Goal: Information Seeking & Learning: Learn about a topic

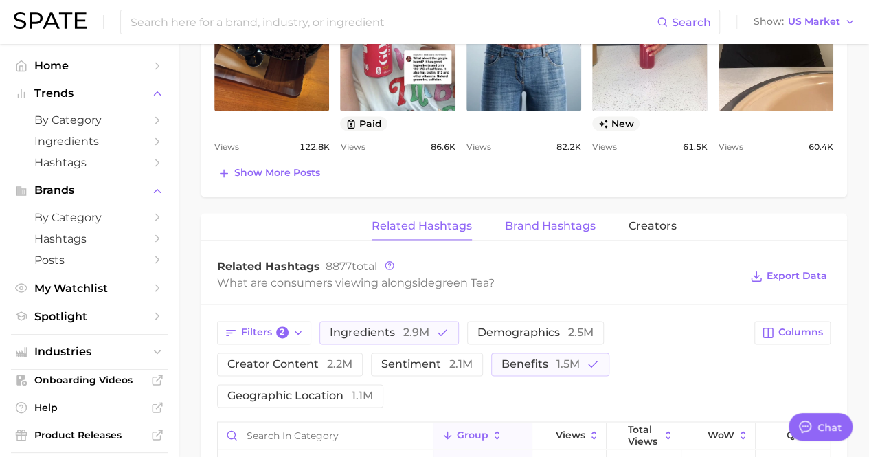
click at [533, 213] on button "Brand Hashtags" at bounding box center [550, 226] width 91 height 27
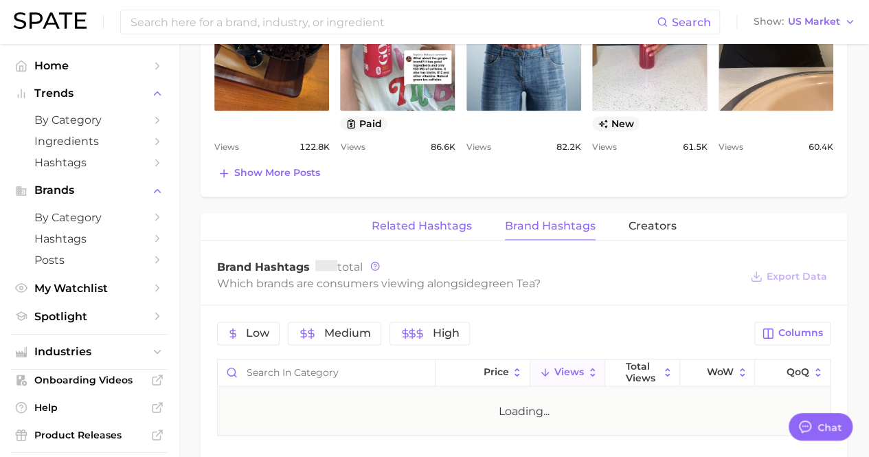
click at [440, 213] on button "Related Hashtags" at bounding box center [422, 226] width 100 height 27
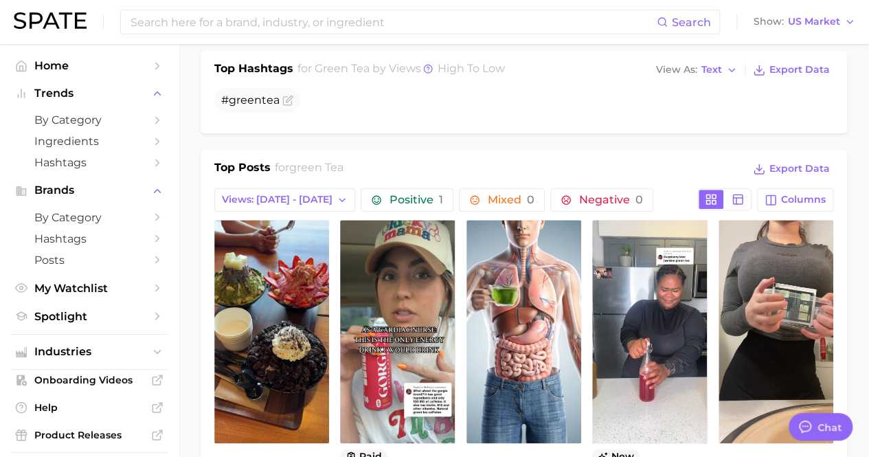
scroll to position [412, 0]
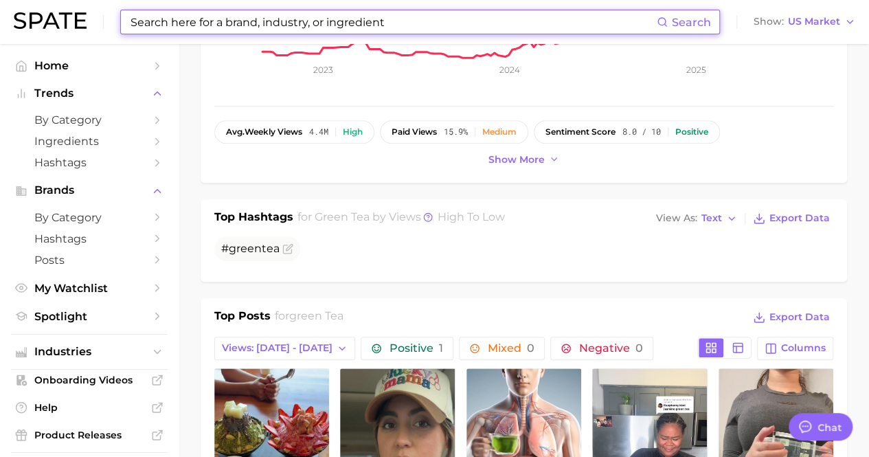
click at [393, 29] on input at bounding box center [393, 21] width 528 height 23
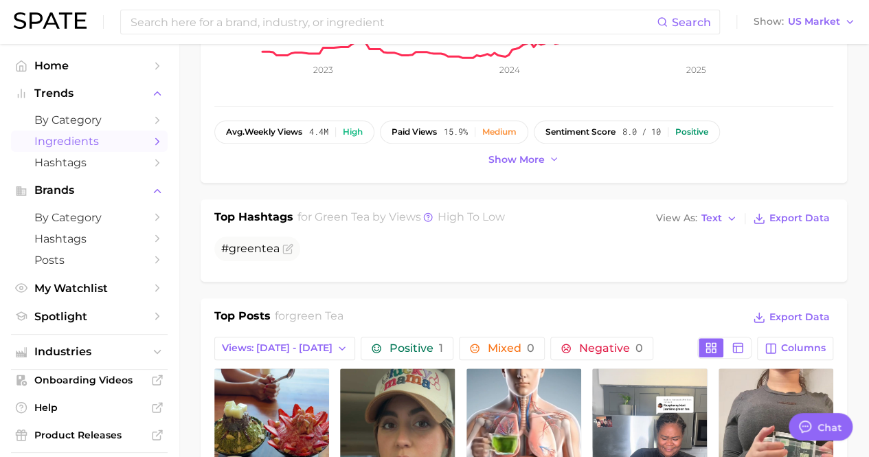
click at [133, 141] on span "Ingredients" at bounding box center [89, 141] width 110 height 13
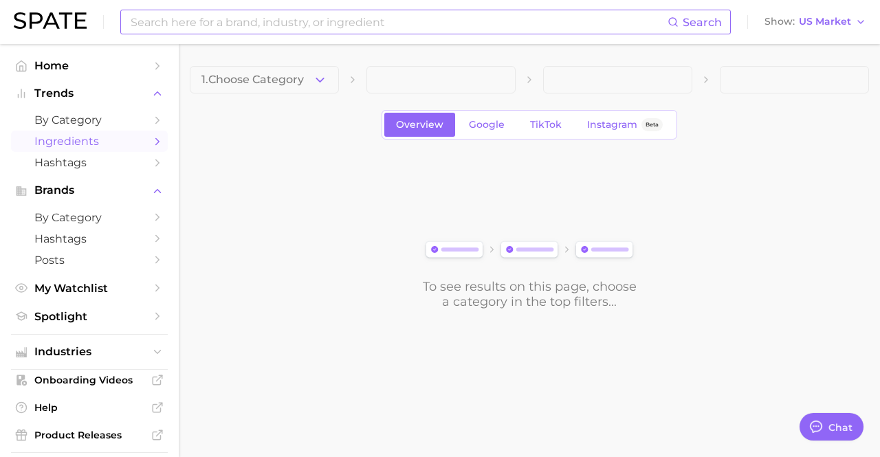
click at [285, 29] on input at bounding box center [398, 21] width 538 height 23
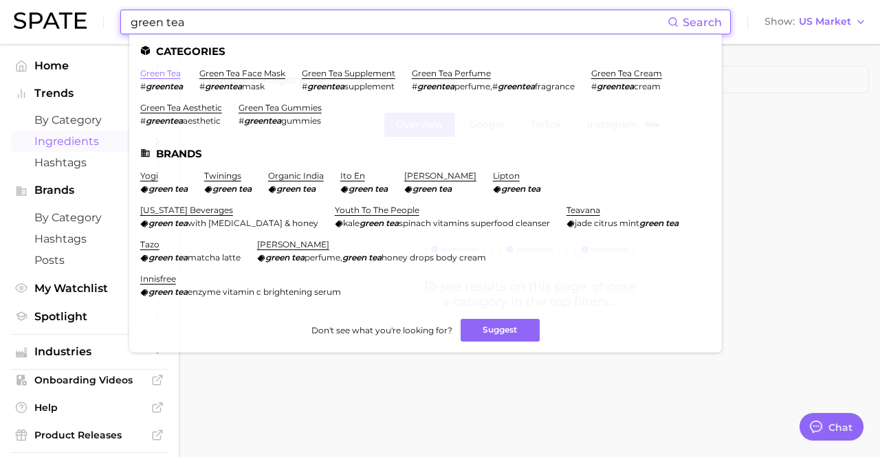
type input "green tea"
click at [158, 74] on link "green tea" at bounding box center [160, 73] width 41 height 10
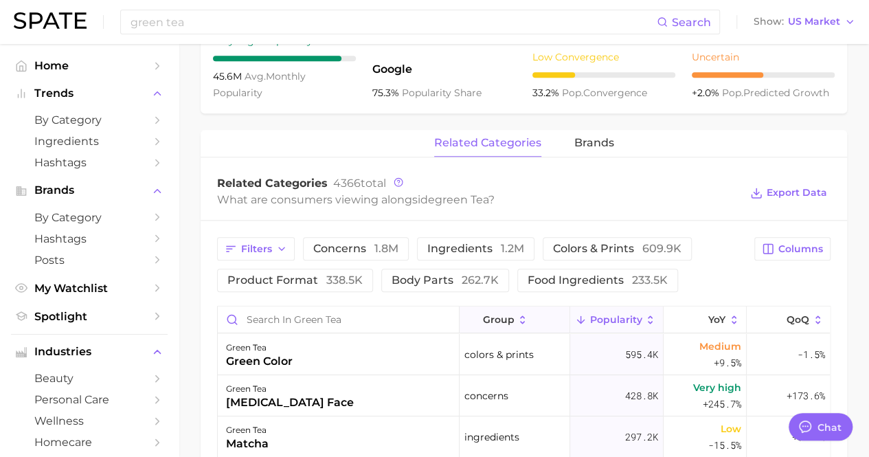
scroll to position [481, 0]
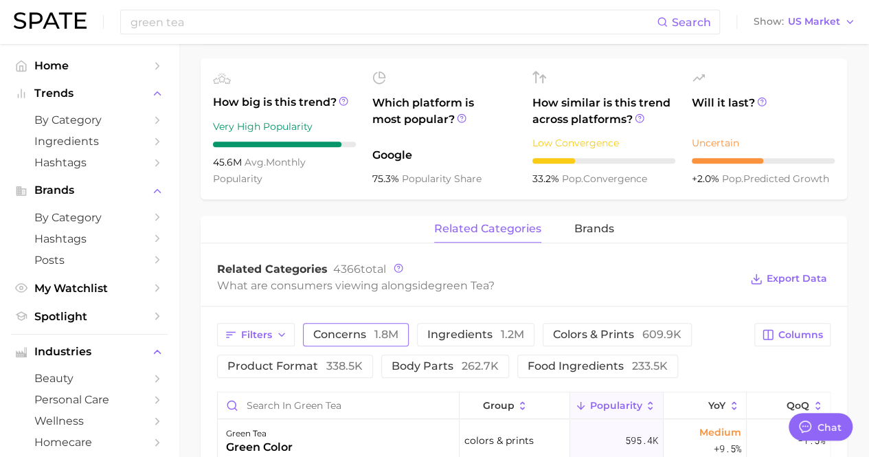
click at [368, 329] on span "concerns 1.8m" at bounding box center [355, 334] width 85 height 11
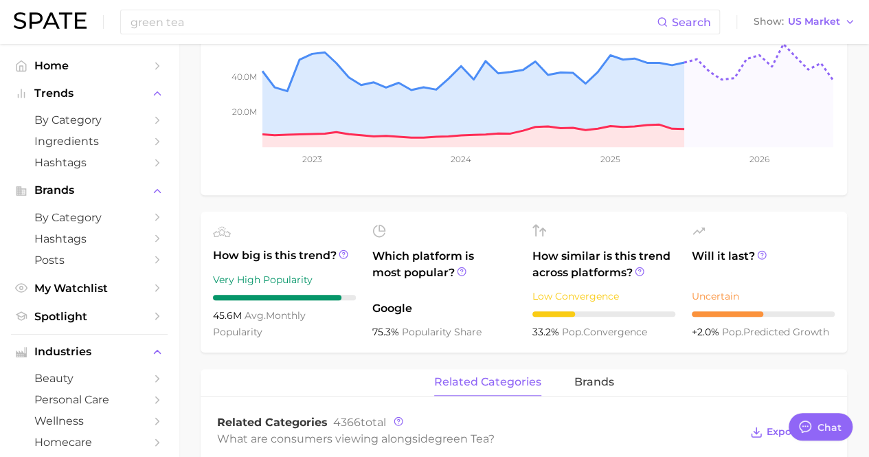
scroll to position [387, 0]
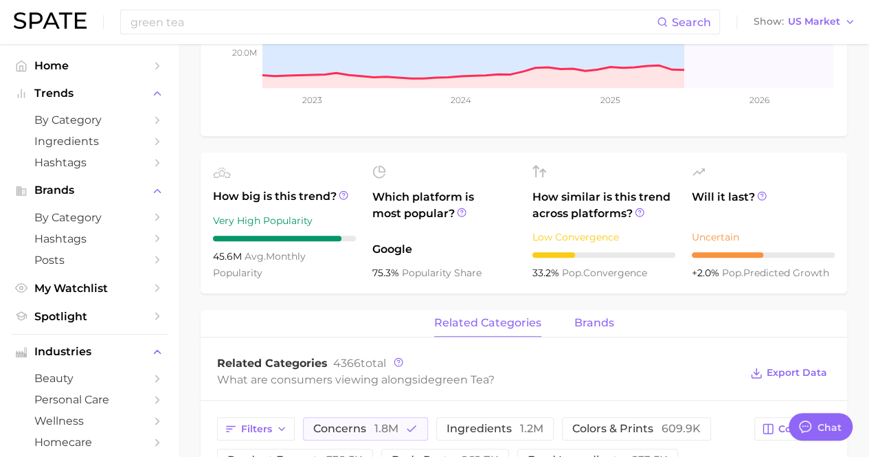
click at [588, 317] on span "brands" at bounding box center [594, 323] width 40 height 12
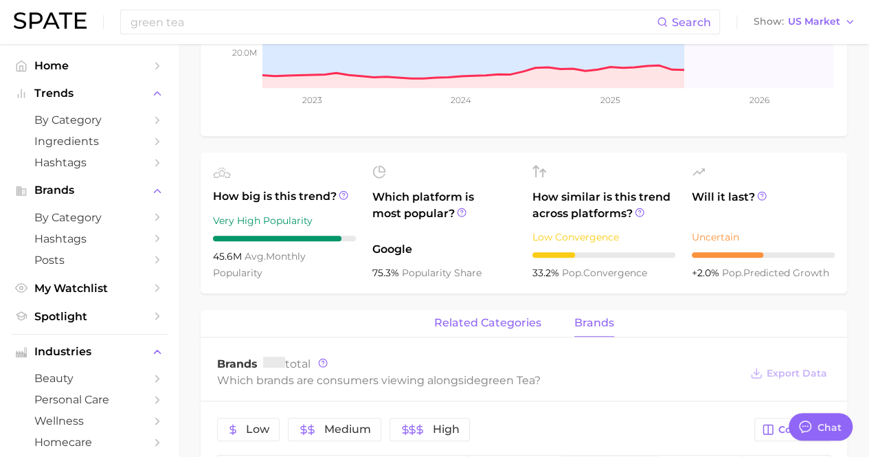
click at [507, 317] on span "related categories" at bounding box center [487, 323] width 107 height 12
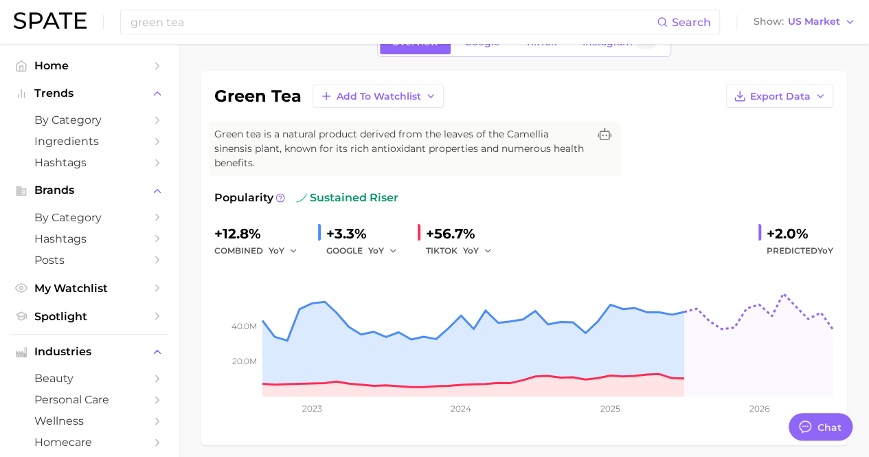
scroll to position [0, 0]
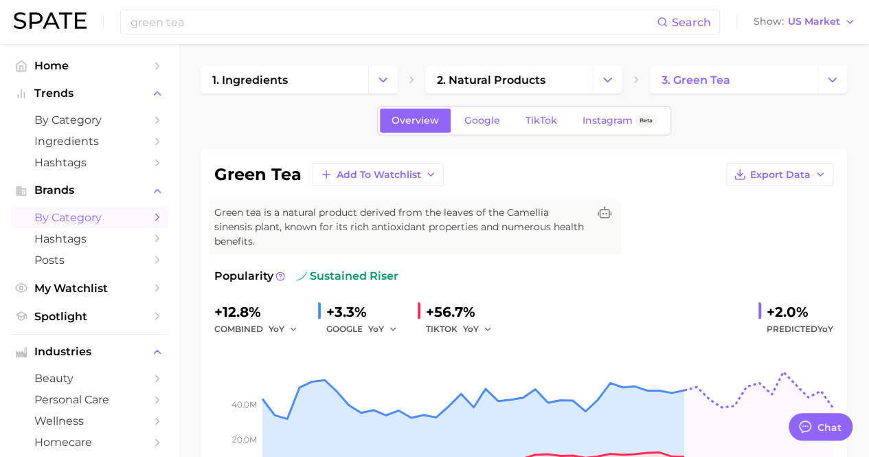
click at [115, 211] on span "by Category" at bounding box center [89, 217] width 110 height 13
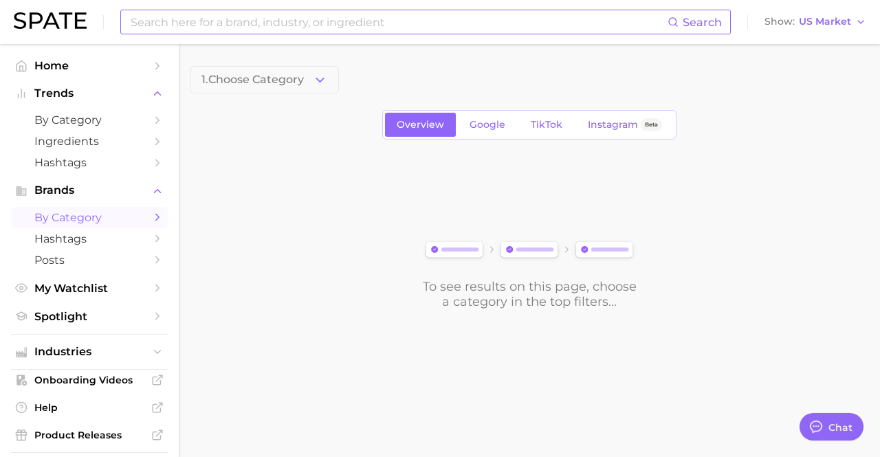
click at [269, 26] on input at bounding box center [398, 21] width 538 height 23
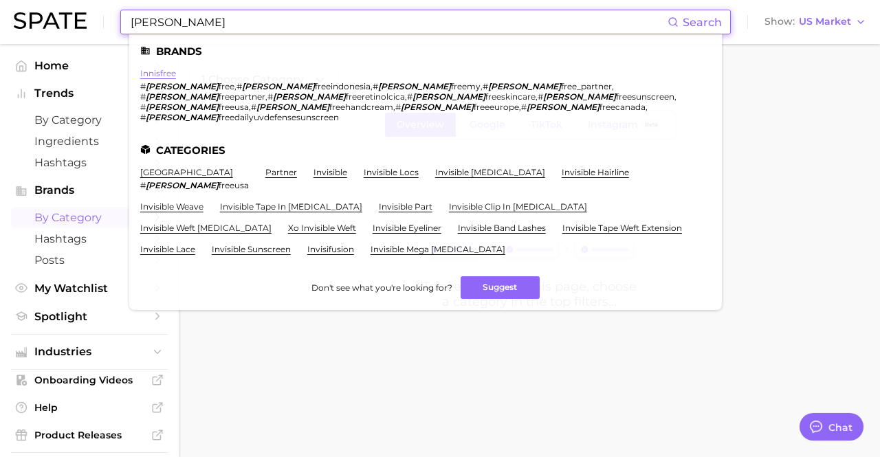
type input "[PERSON_NAME]"
click at [162, 76] on link "innisfree" at bounding box center [158, 73] width 36 height 10
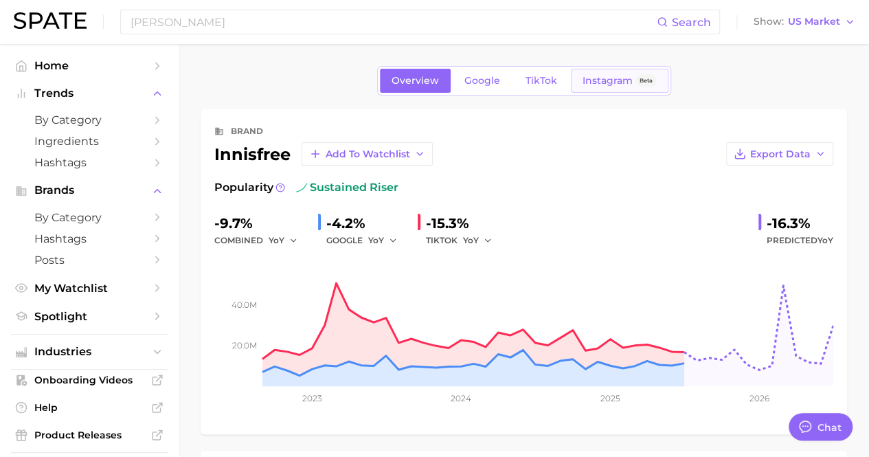
click at [599, 75] on span "Instagram" at bounding box center [608, 81] width 50 height 12
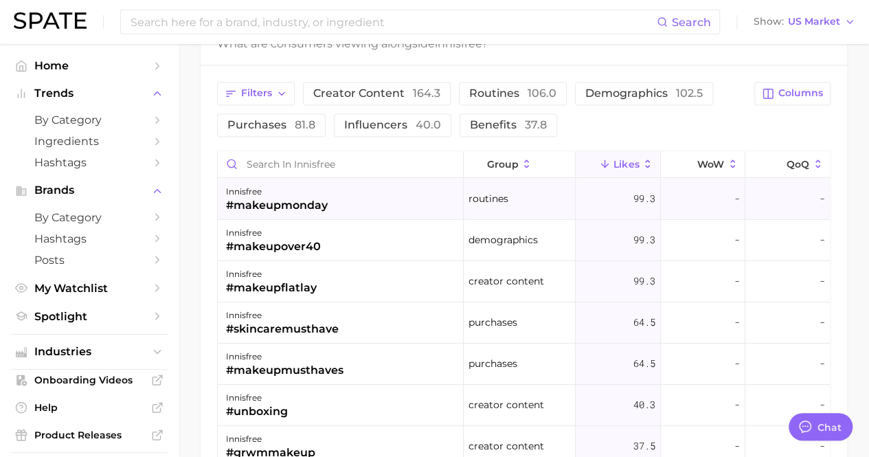
scroll to position [1031, 0]
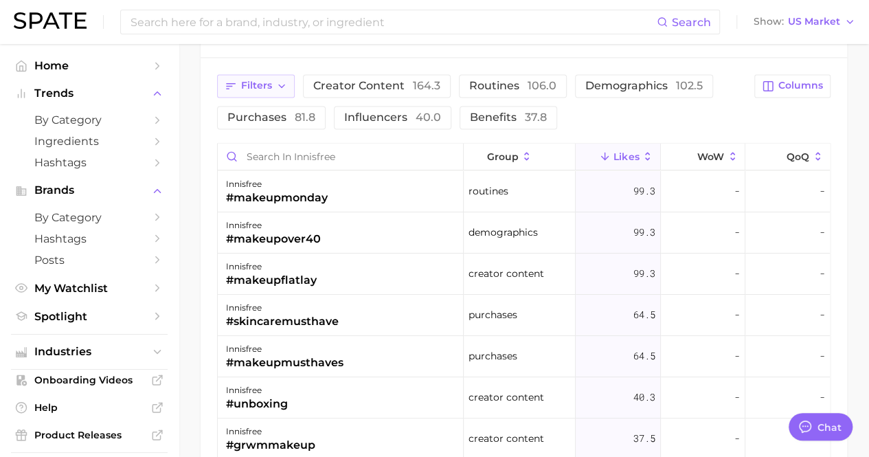
click at [260, 82] on span "Filters" at bounding box center [256, 86] width 31 height 12
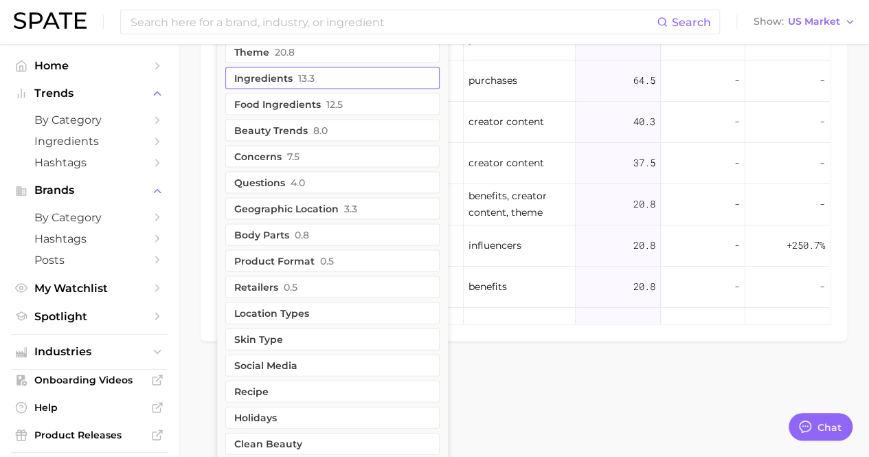
click at [315, 71] on button "Ingredients 13.3" at bounding box center [332, 78] width 214 height 22
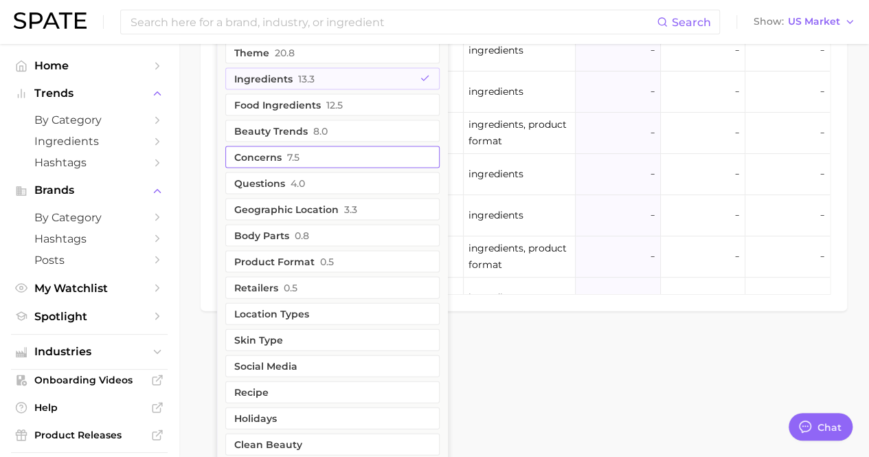
click at [322, 156] on button "Concerns 7.5" at bounding box center [332, 157] width 214 height 22
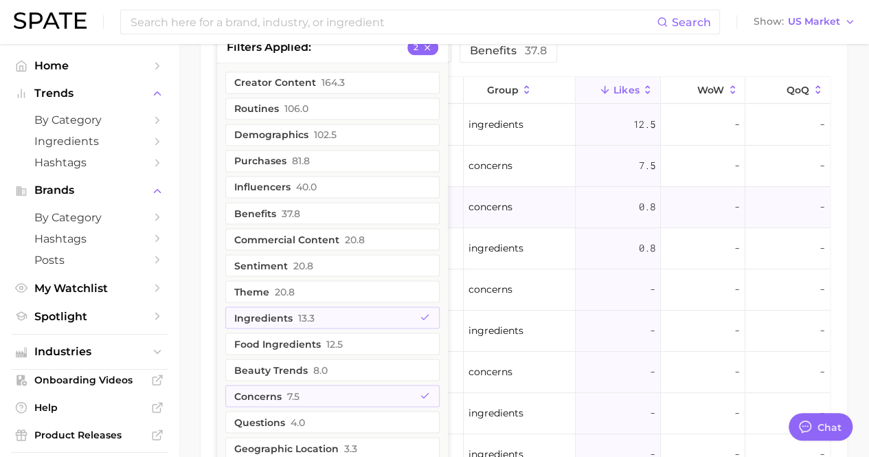
scroll to position [924, 0]
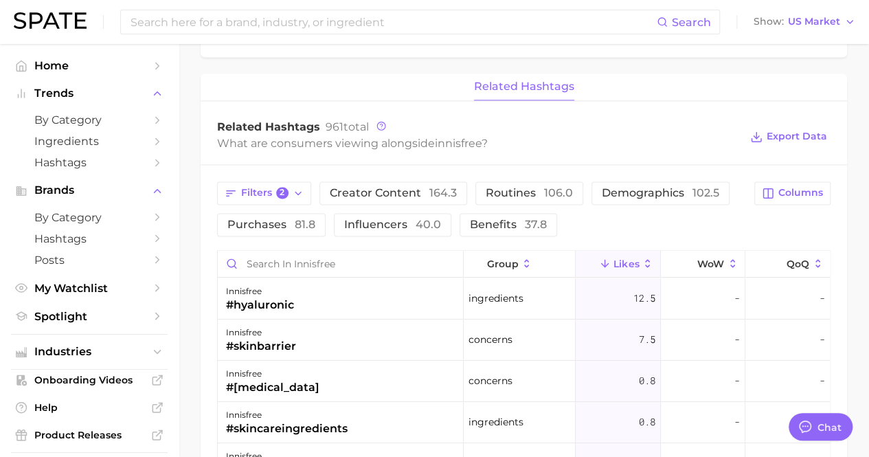
click at [586, 208] on div "Filters 2 Creator content 164.3 Routines 106.0 Demographics 102.5 Purchases 81.…" at bounding box center [481, 208] width 529 height 55
click at [490, 227] on button "Benefits 37.8" at bounding box center [509, 224] width 98 height 23
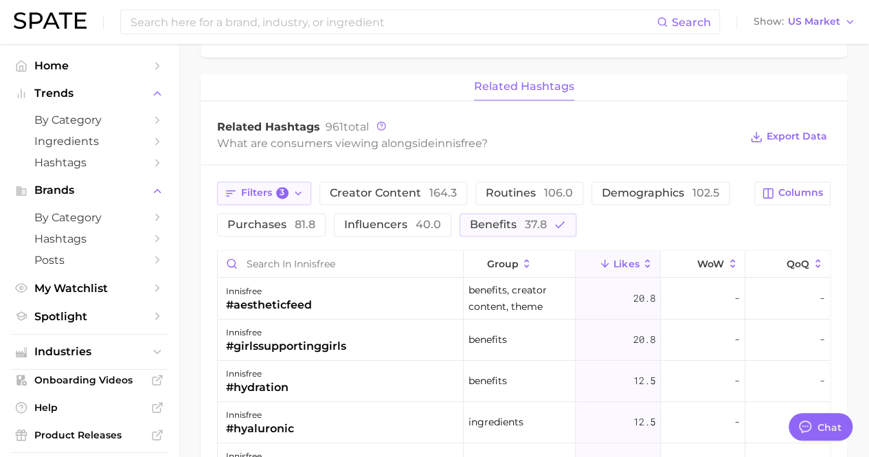
click at [277, 190] on span "3" at bounding box center [282, 193] width 12 height 12
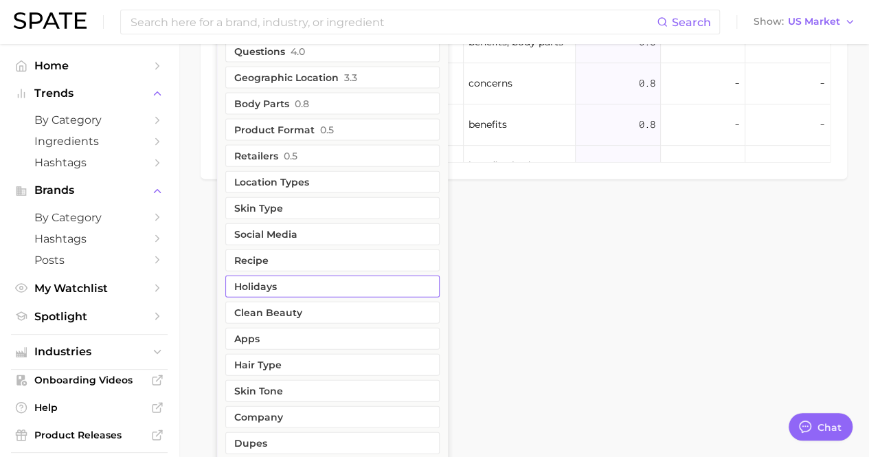
scroll to position [1473, 0]
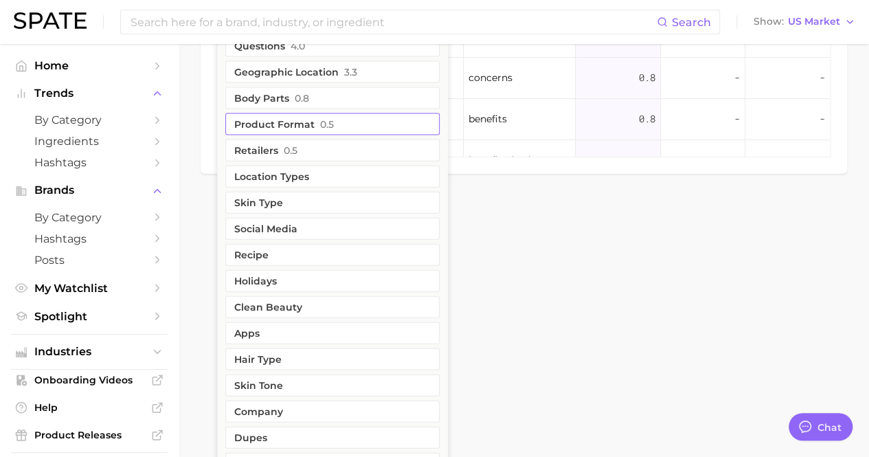
click at [312, 113] on button "Product format 0.5" at bounding box center [332, 124] width 214 height 22
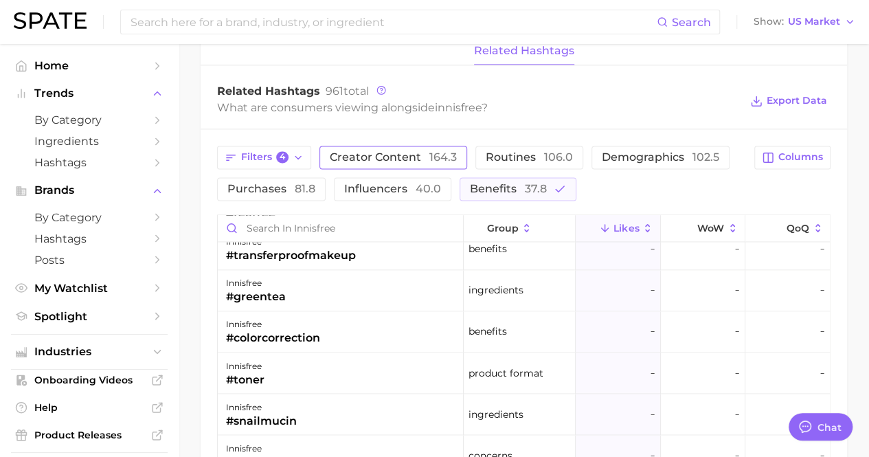
scroll to position [980, 0]
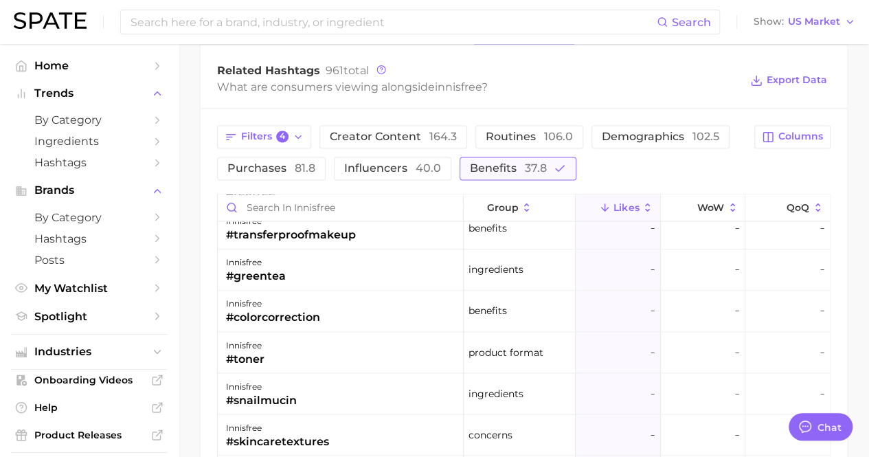
click at [526, 167] on span "37.8" at bounding box center [536, 167] width 22 height 13
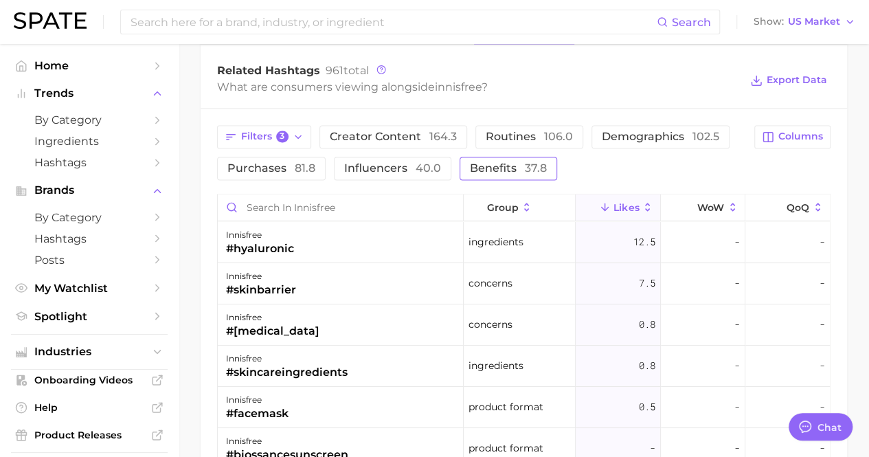
click at [525, 167] on span "37.8" at bounding box center [536, 167] width 22 height 13
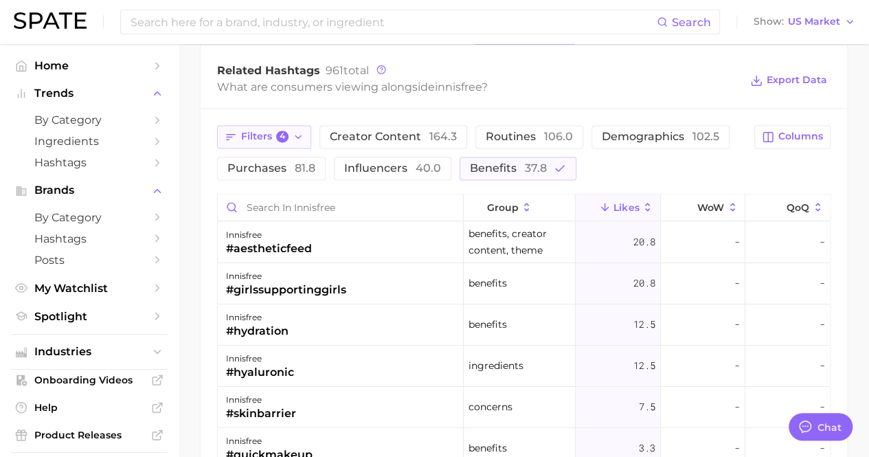
click at [244, 125] on button "Filters 4" at bounding box center [264, 136] width 94 height 23
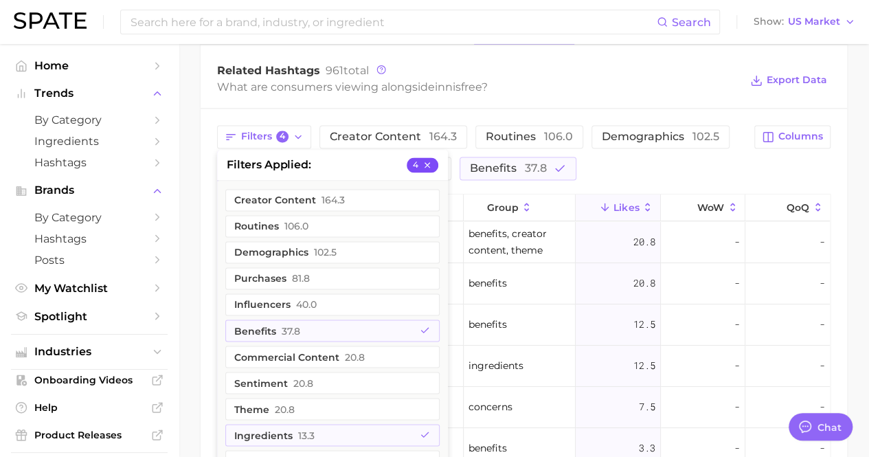
click at [425, 160] on icon "button" at bounding box center [428, 165] width 10 height 10
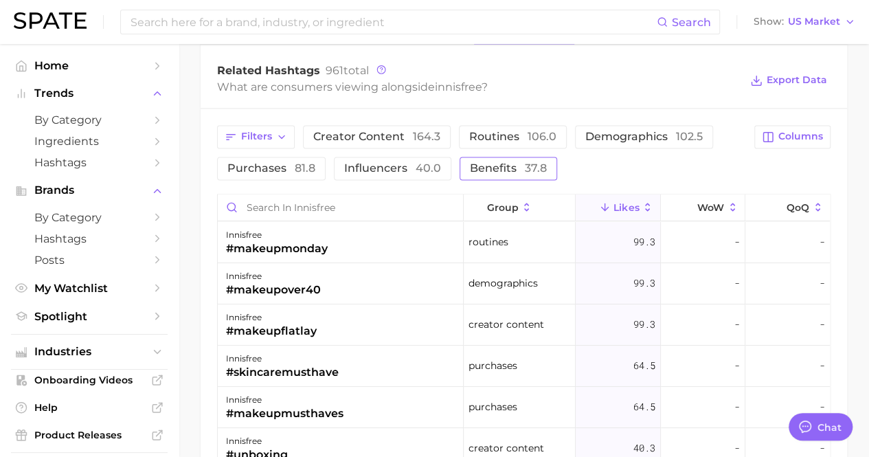
click at [509, 174] on button "Benefits 37.8" at bounding box center [509, 168] width 98 height 23
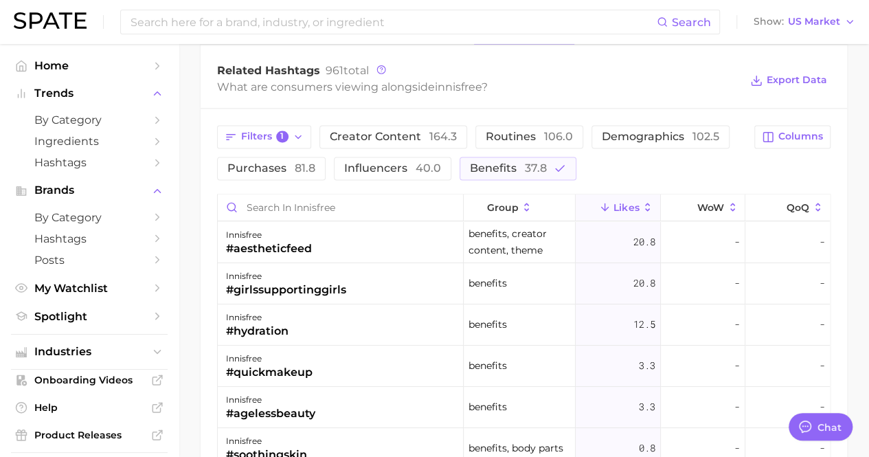
click at [619, 202] on span "Likes" at bounding box center [626, 207] width 25 height 11
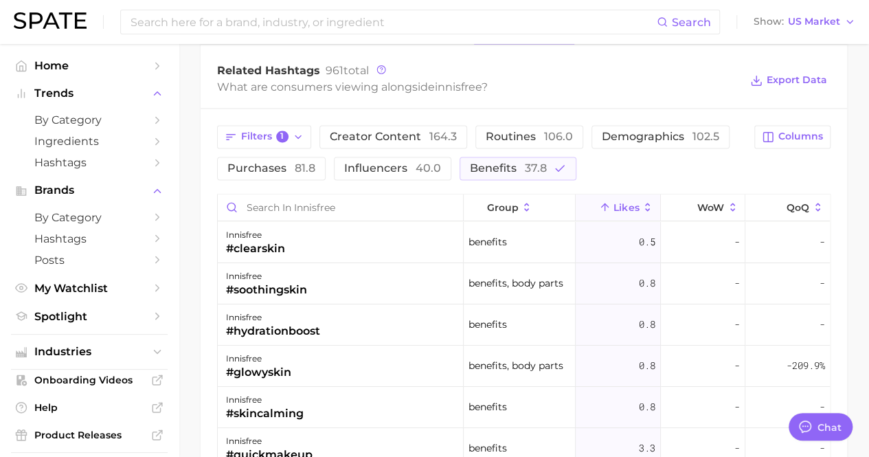
click at [614, 202] on span "Likes" at bounding box center [626, 207] width 25 height 11
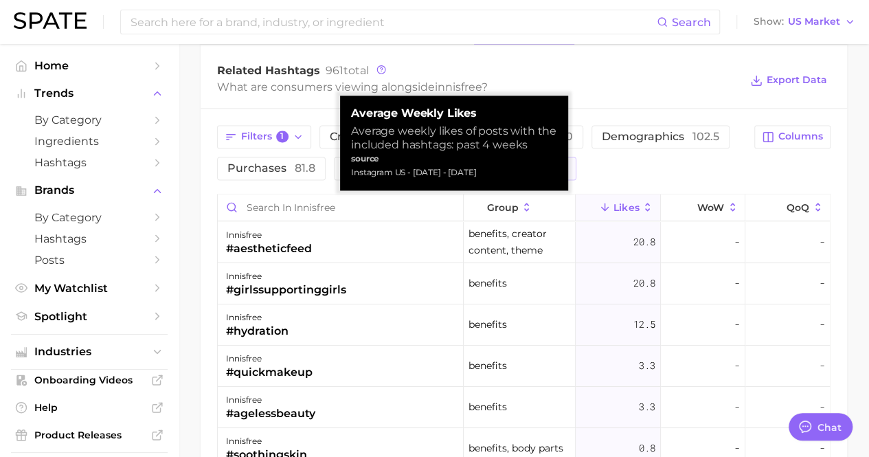
click at [616, 165] on div "Filters 1 Creator content 164.3 Routines 106.0 Demographics 102.5 Purchases 81.…" at bounding box center [481, 152] width 529 height 55
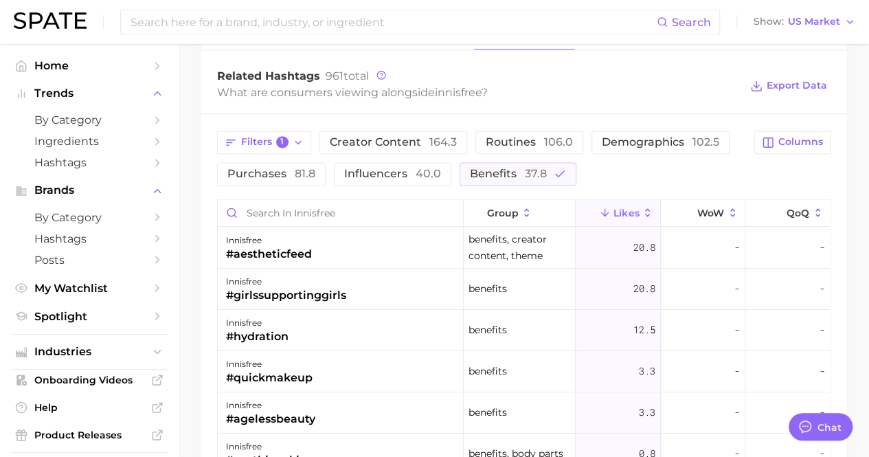
scroll to position [980, 0]
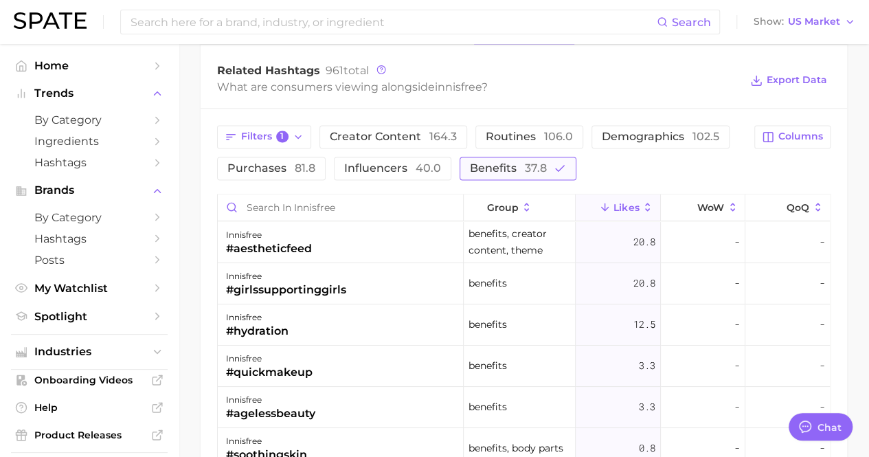
click at [495, 167] on span "Benefits 37.8" at bounding box center [508, 168] width 77 height 11
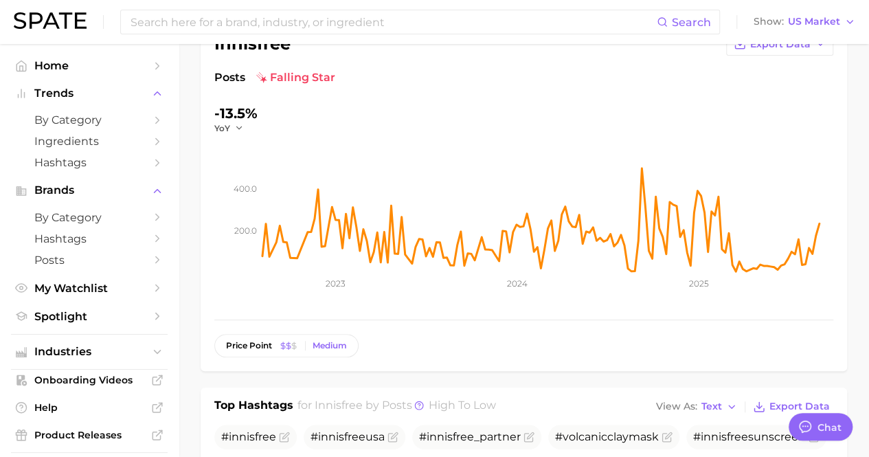
scroll to position [0, 0]
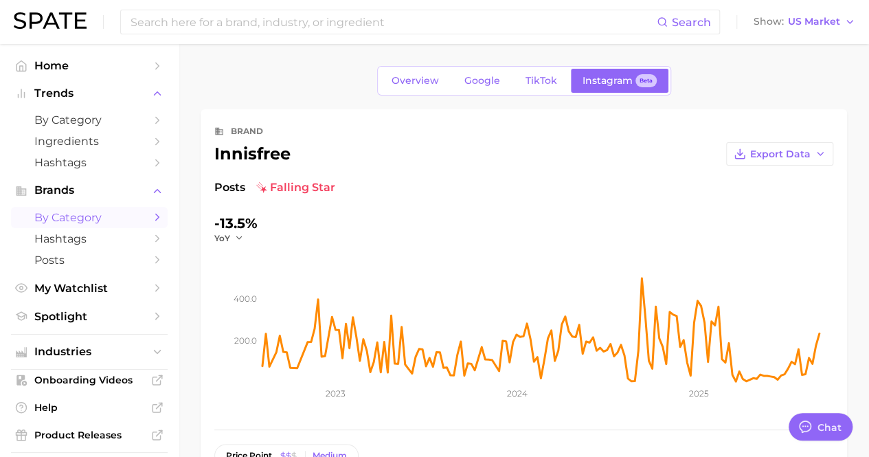
click at [134, 214] on link "by Category" at bounding box center [89, 217] width 157 height 21
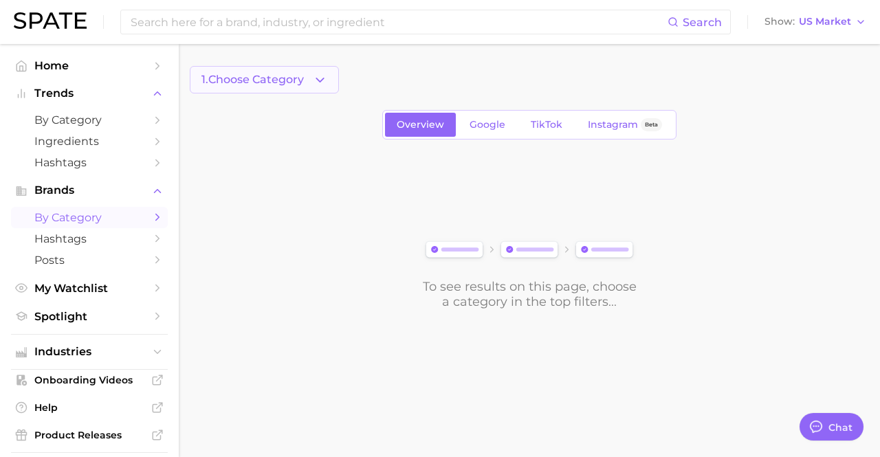
click at [314, 83] on icon "button" at bounding box center [320, 80] width 14 height 14
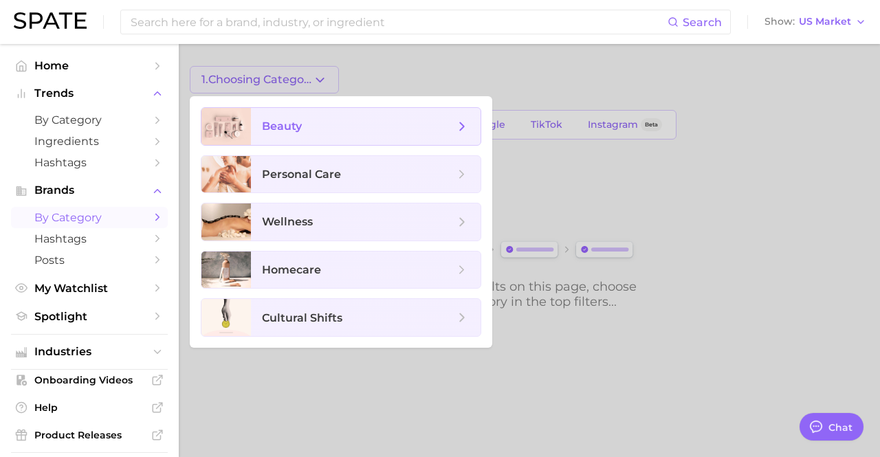
click at [351, 132] on span "beauty" at bounding box center [358, 126] width 192 height 15
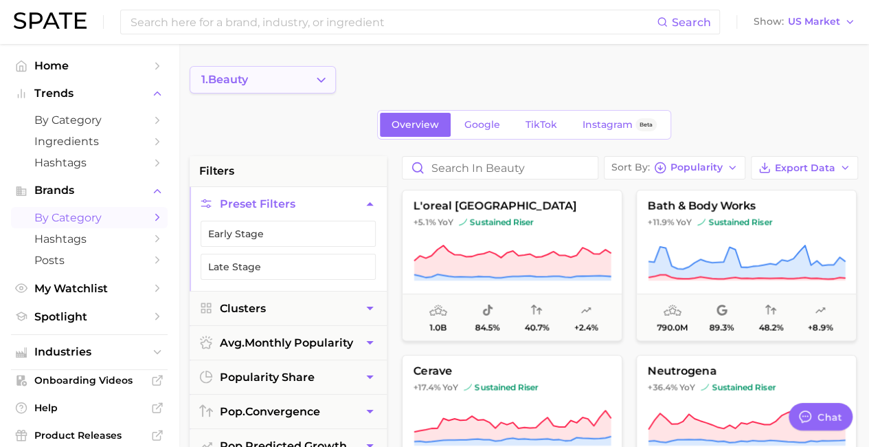
click at [320, 85] on icon "Change Category" at bounding box center [321, 80] width 14 height 14
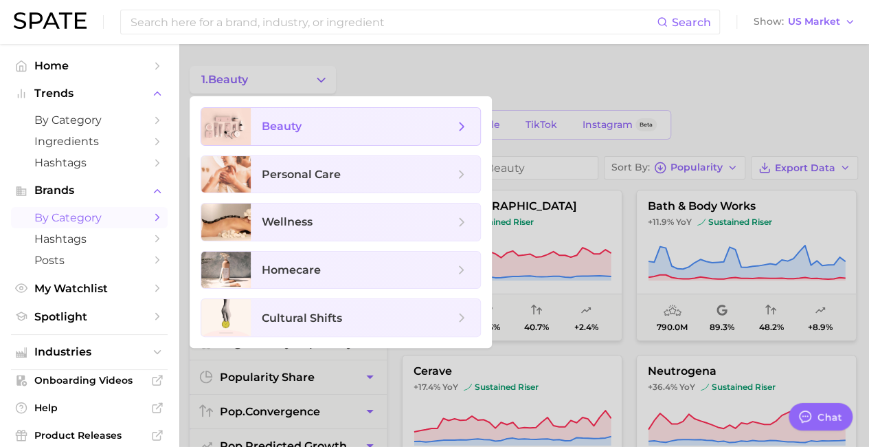
click at [460, 135] on span "beauty" at bounding box center [366, 126] width 230 height 37
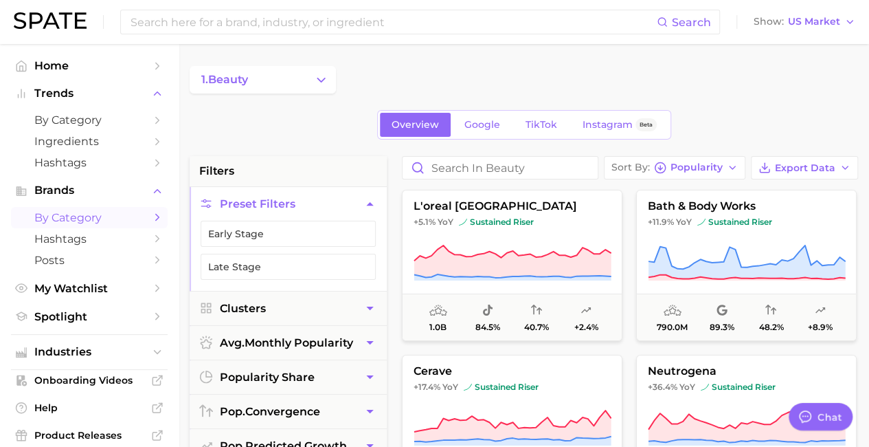
click at [381, 89] on div "1. beauty" at bounding box center [524, 79] width 669 height 27
click at [278, 75] on button "1. beauty" at bounding box center [263, 79] width 146 height 27
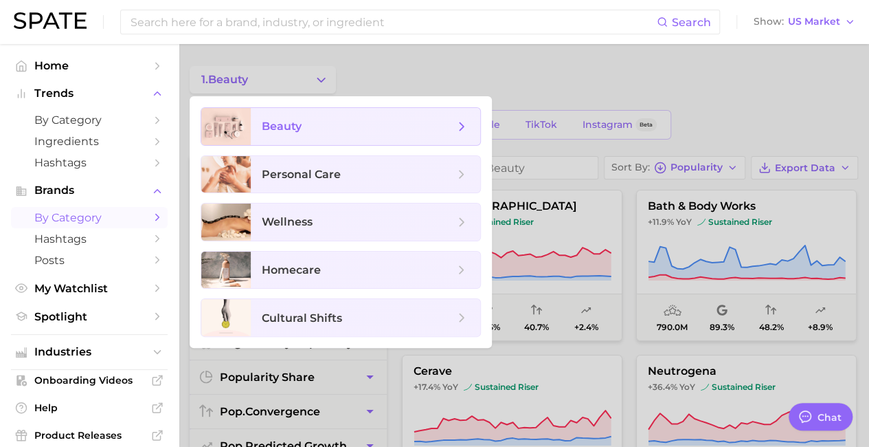
click at [465, 126] on icon at bounding box center [461, 126] width 15 height 15
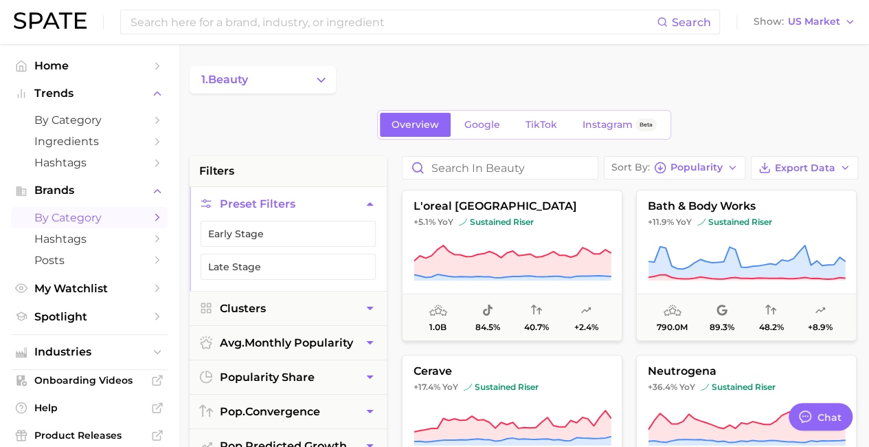
click at [312, 76] on button "1. beauty" at bounding box center [263, 79] width 146 height 27
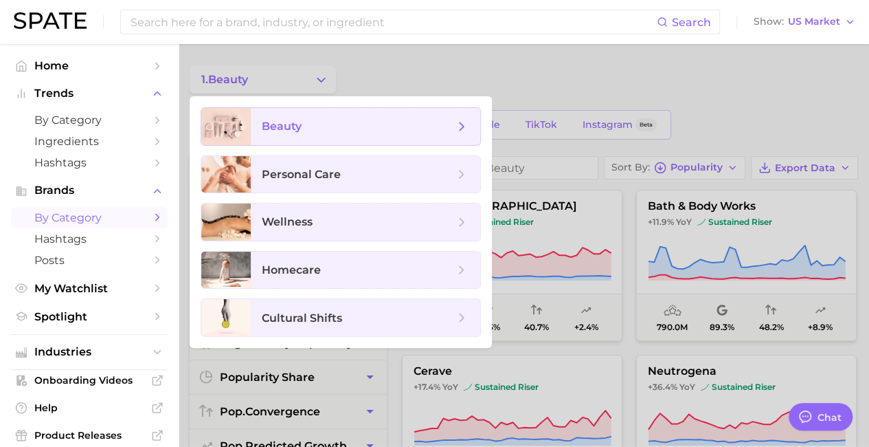
click at [276, 116] on span "beauty" at bounding box center [366, 126] width 230 height 37
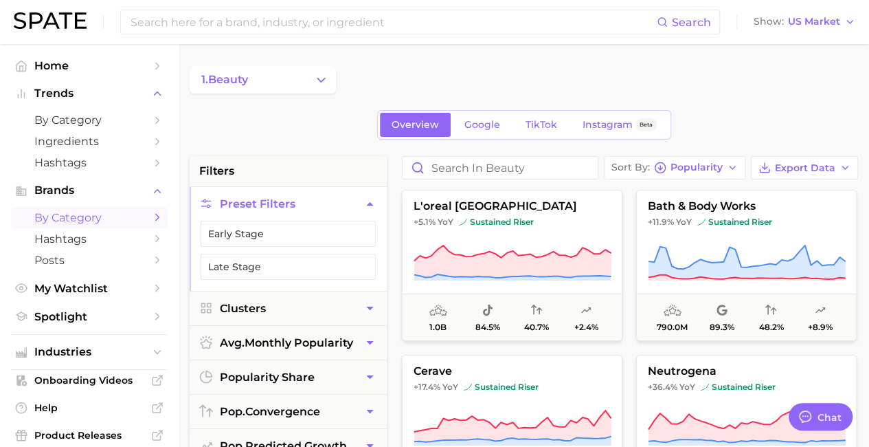
click at [311, 81] on button "1. beauty" at bounding box center [263, 79] width 146 height 27
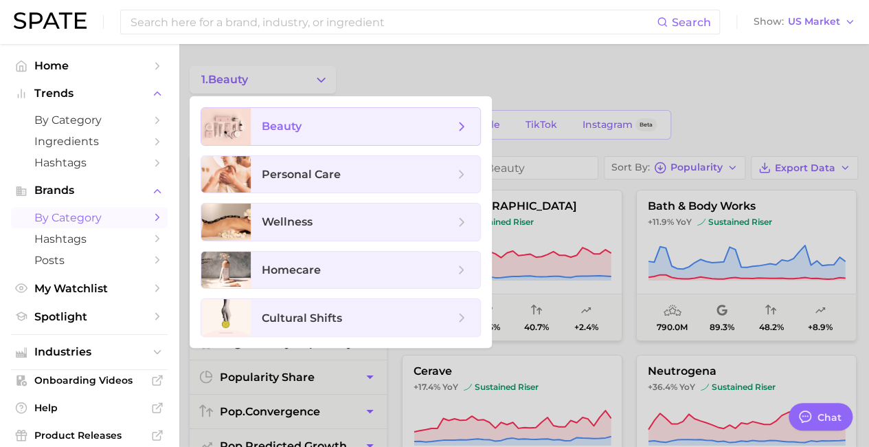
click at [335, 132] on span "beauty" at bounding box center [358, 126] width 192 height 15
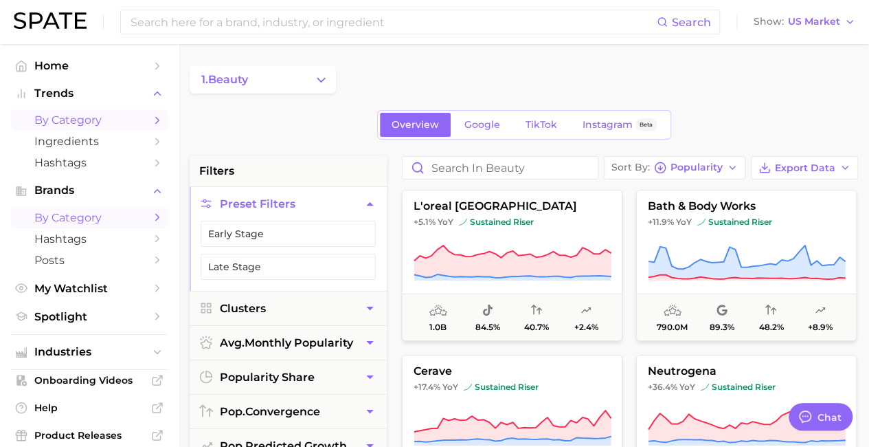
click at [151, 115] on icon "Sidebar" at bounding box center [157, 120] width 12 height 12
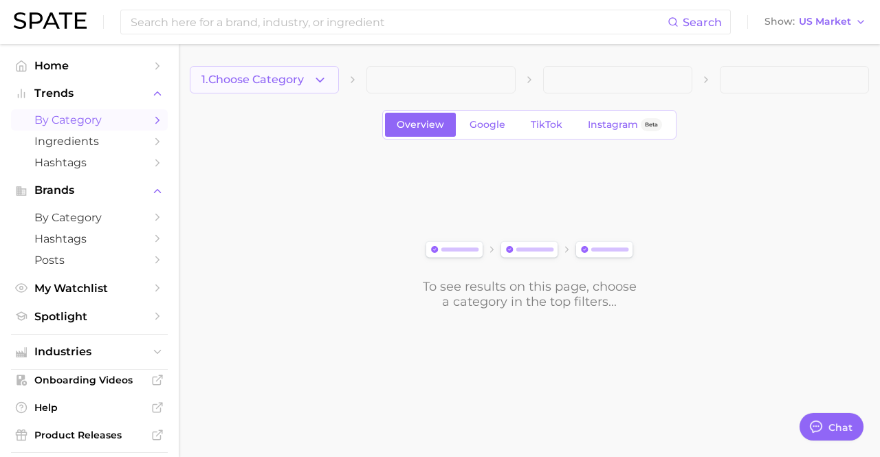
click at [320, 86] on icon "button" at bounding box center [320, 80] width 14 height 14
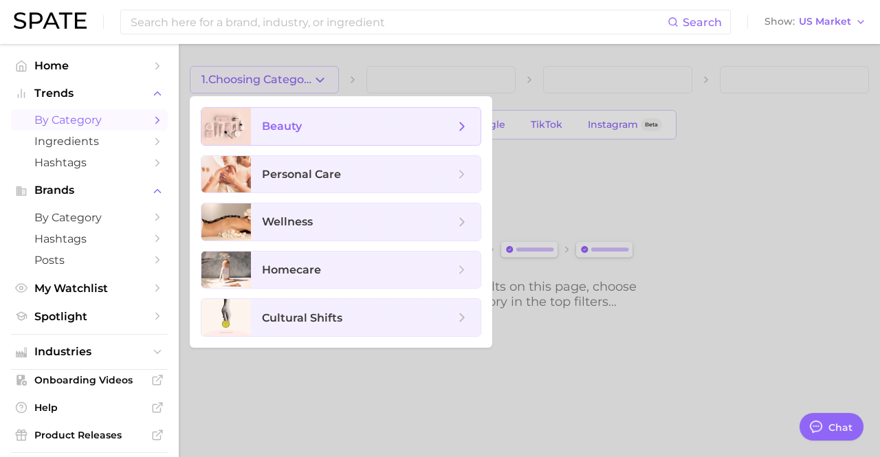
click at [313, 133] on span "beauty" at bounding box center [358, 126] width 192 height 15
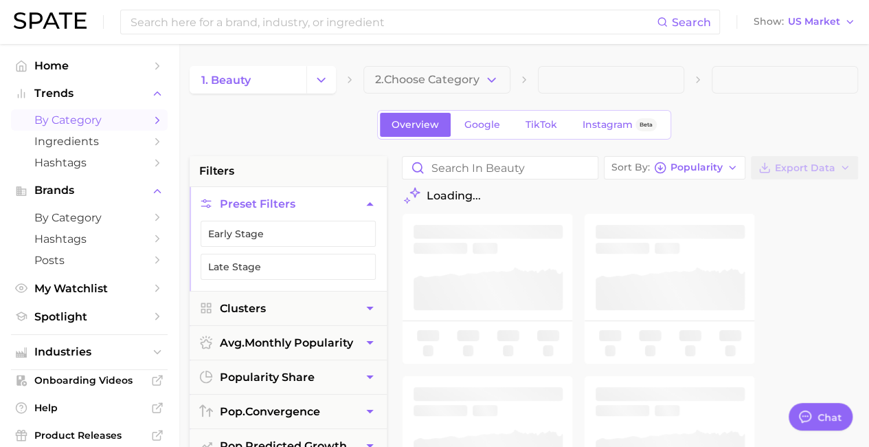
click at [339, 86] on div "1. beauty 2. Choose Category" at bounding box center [524, 79] width 669 height 27
click at [328, 86] on button "Change Category" at bounding box center [321, 79] width 30 height 27
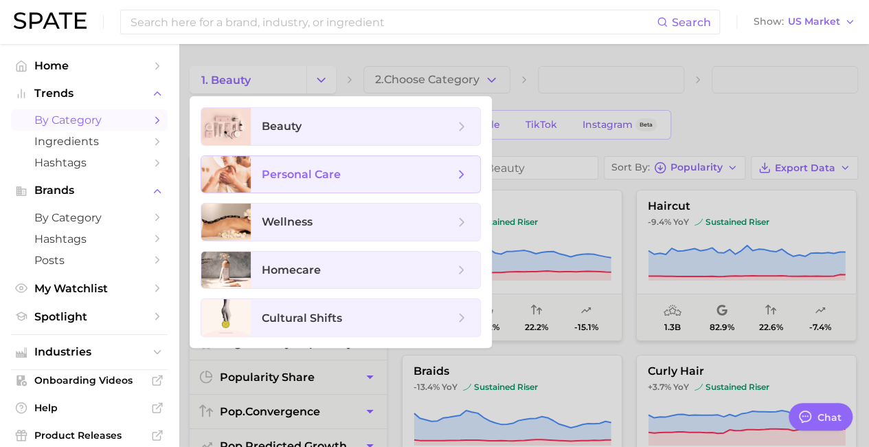
click at [458, 170] on icon at bounding box center [461, 174] width 15 height 15
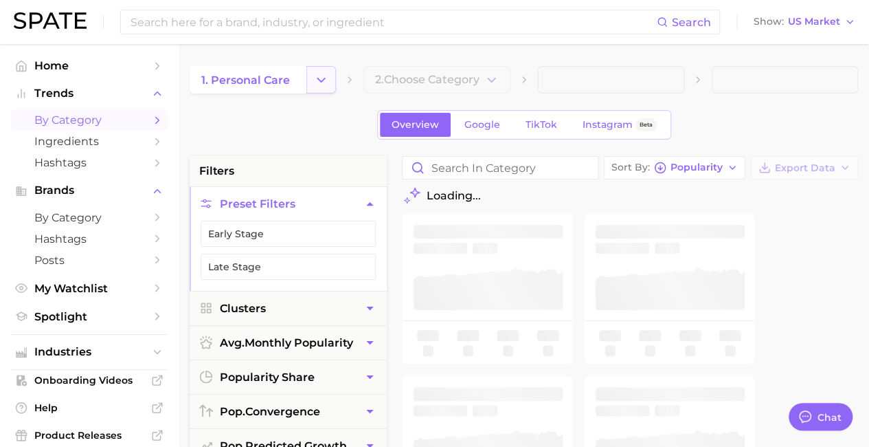
click at [322, 76] on icon "Change Category" at bounding box center [321, 80] width 14 height 14
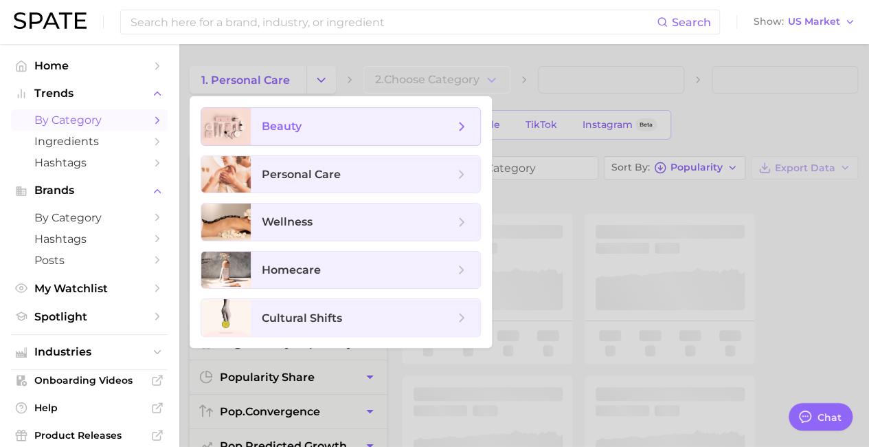
click at [468, 129] on icon at bounding box center [461, 126] width 15 height 15
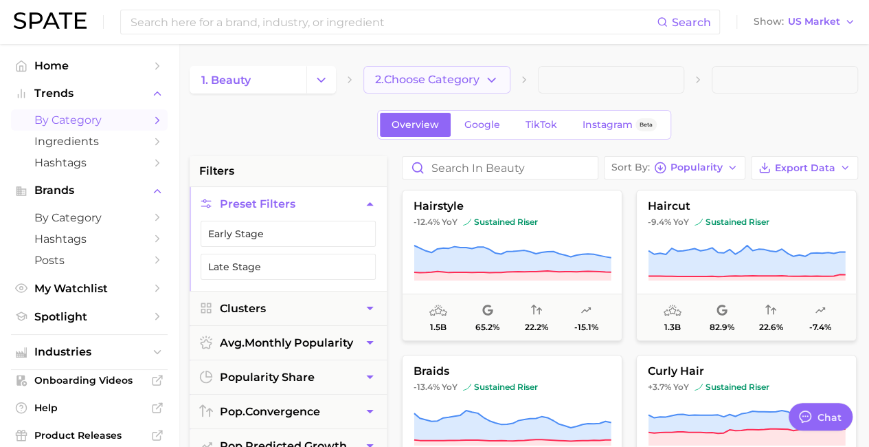
click at [462, 69] on button "2. Choose Category" at bounding box center [436, 79] width 146 height 27
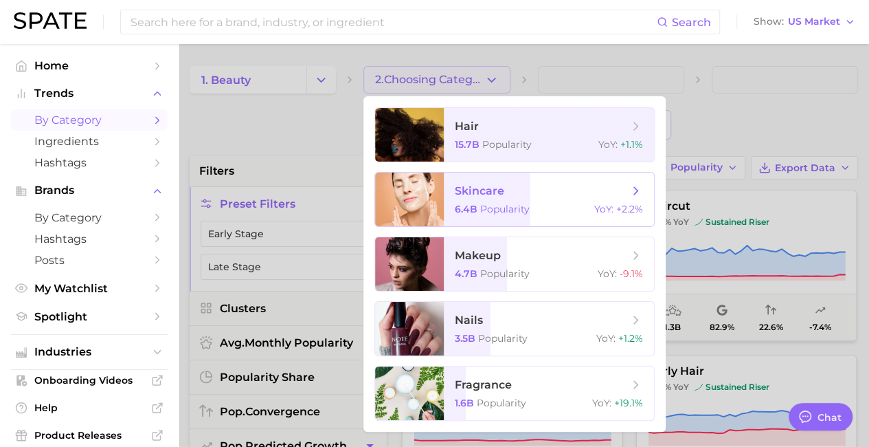
click at [541, 201] on span "skincare 6.4b Popularity YoY : +2.2%" at bounding box center [549, 199] width 210 height 54
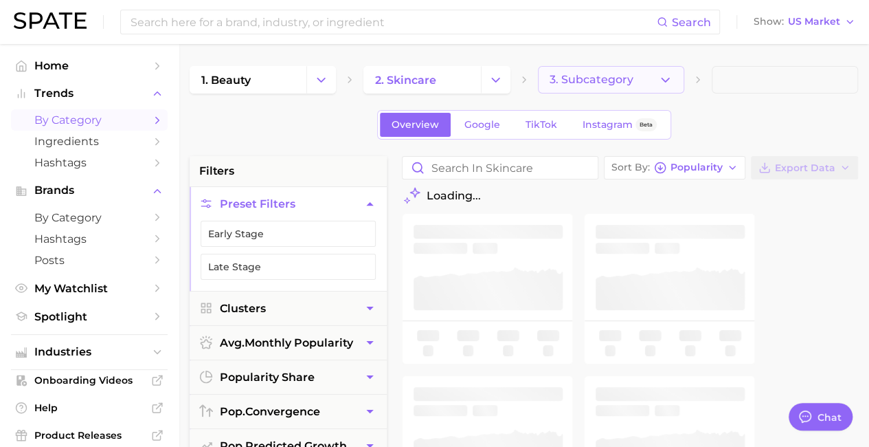
click at [636, 80] on button "3. Subcategory" at bounding box center [611, 79] width 146 height 27
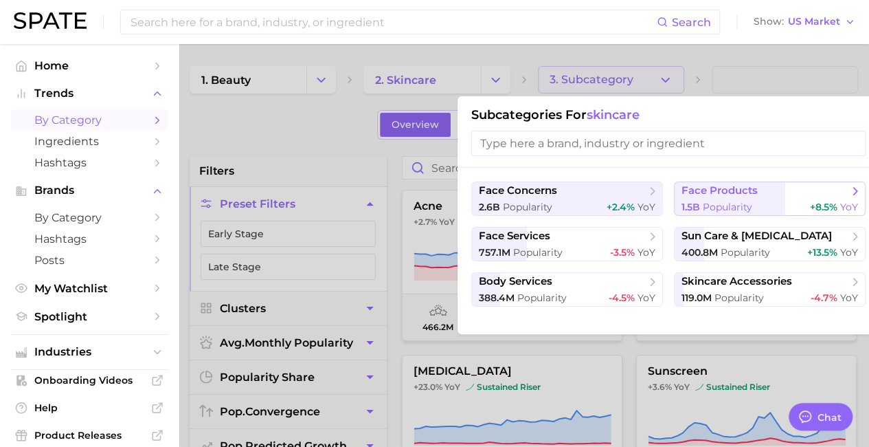
click at [721, 201] on span "1.5b Popularity" at bounding box center [717, 207] width 71 height 13
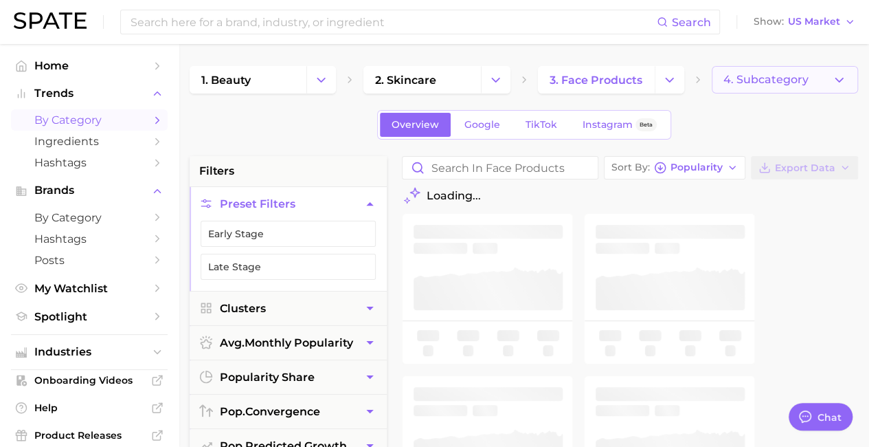
click at [825, 78] on button "4. Subcategory" at bounding box center [785, 79] width 146 height 27
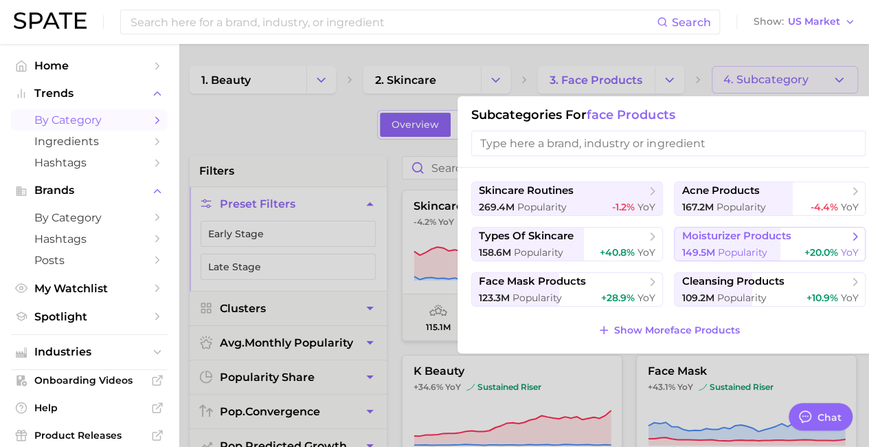
click at [727, 247] on span "Popularity" at bounding box center [741, 252] width 49 height 12
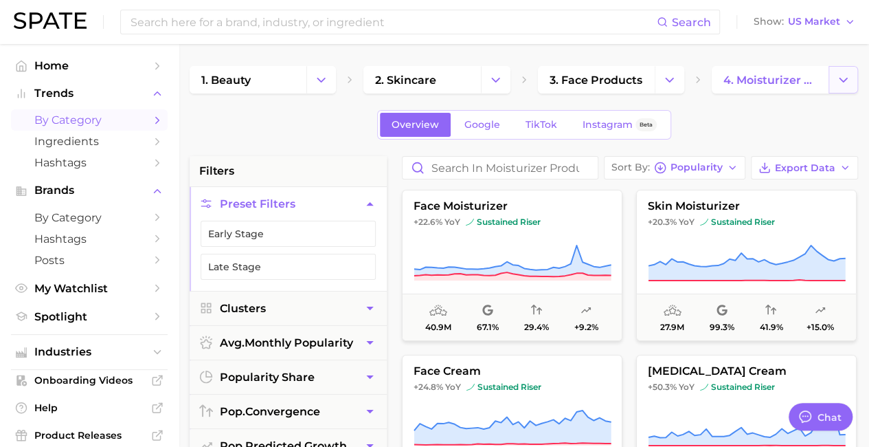
click at [845, 82] on icon "Change Category" at bounding box center [843, 80] width 14 height 14
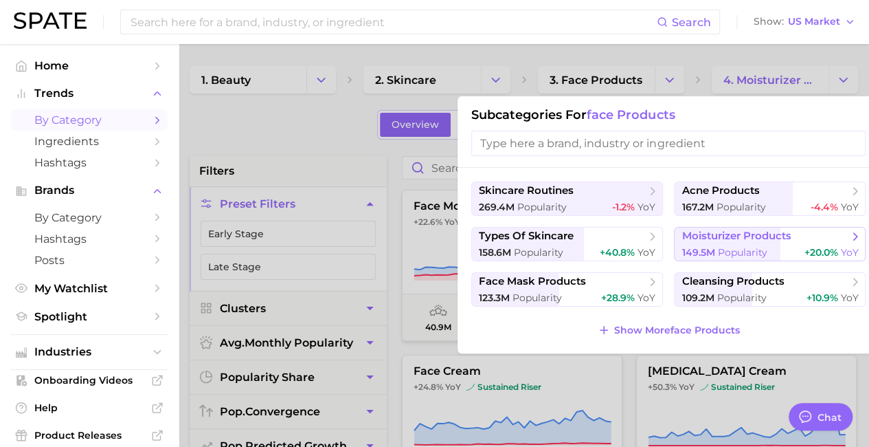
click at [851, 232] on icon at bounding box center [856, 237] width 14 height 14
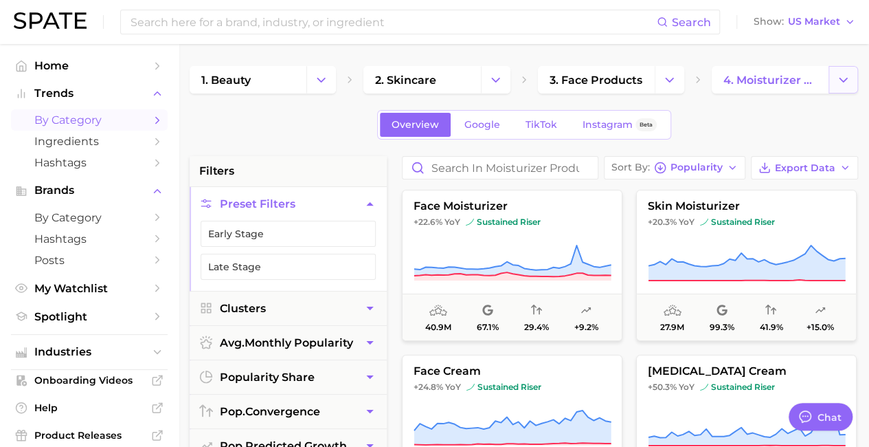
click at [843, 83] on icon "Change Category" at bounding box center [843, 80] width 14 height 14
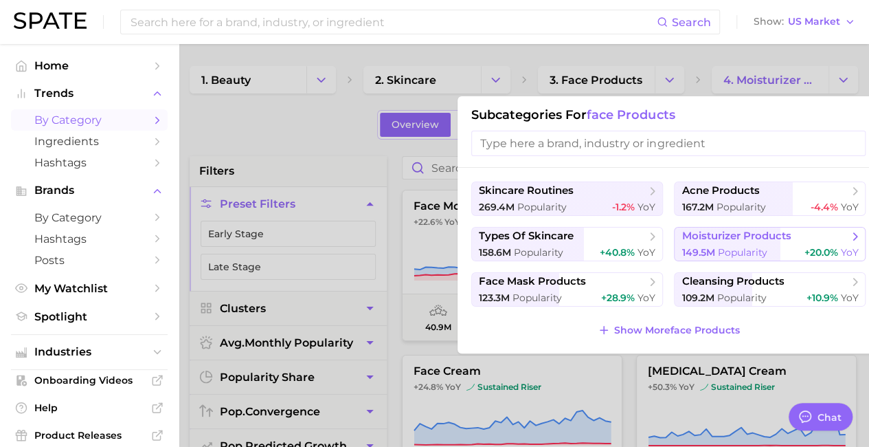
click at [856, 234] on polyline at bounding box center [855, 236] width 3 height 7
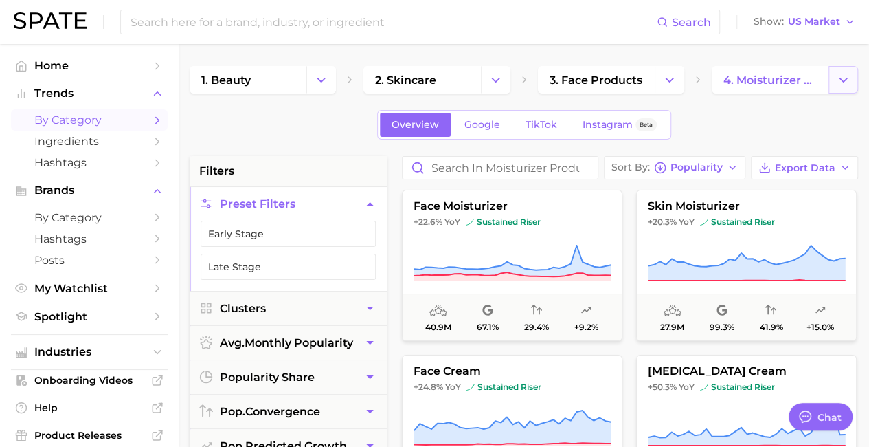
click at [838, 85] on icon "Change Category" at bounding box center [843, 80] width 14 height 14
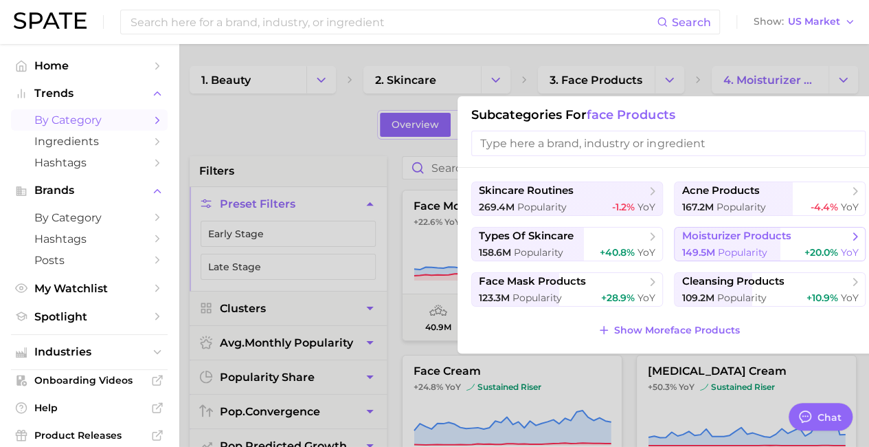
click at [799, 242] on span "moisturizer products" at bounding box center [765, 237] width 167 height 14
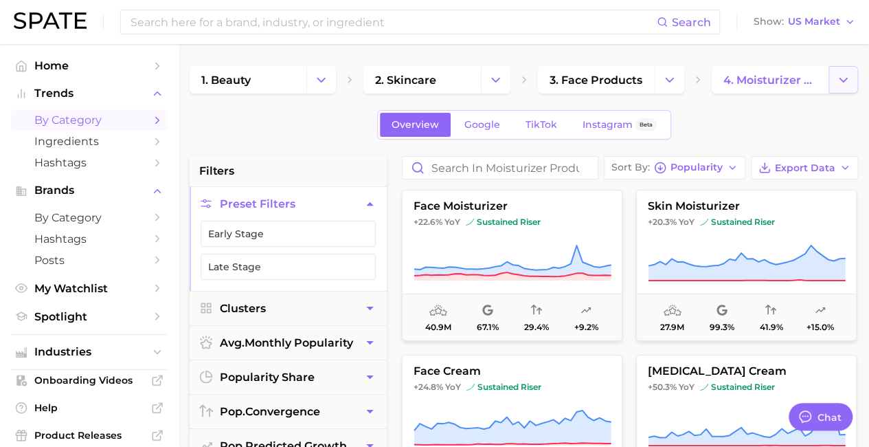
click at [840, 67] on button "Change Category" at bounding box center [844, 79] width 30 height 27
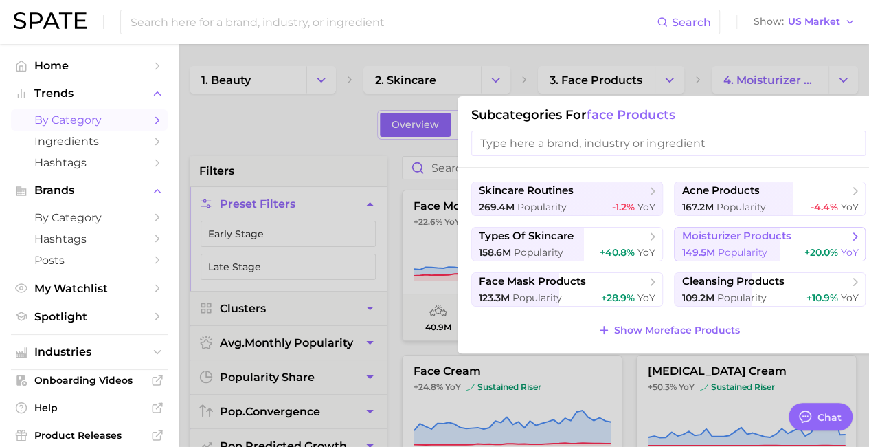
click at [862, 240] on icon at bounding box center [856, 237] width 14 height 14
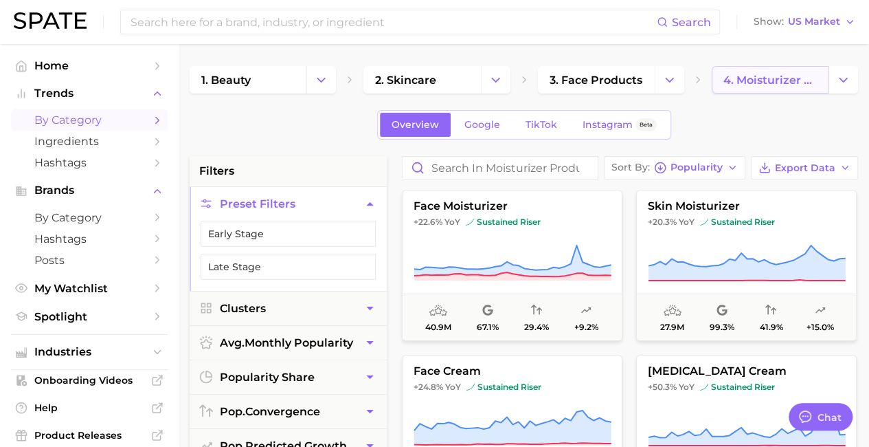
click at [801, 82] on span "4. moisturizer products" at bounding box center [770, 80] width 93 height 13
click at [772, 85] on span "4. moisturizer products" at bounding box center [770, 80] width 93 height 13
click at [528, 126] on span "TikTok" at bounding box center [542, 125] width 32 height 12
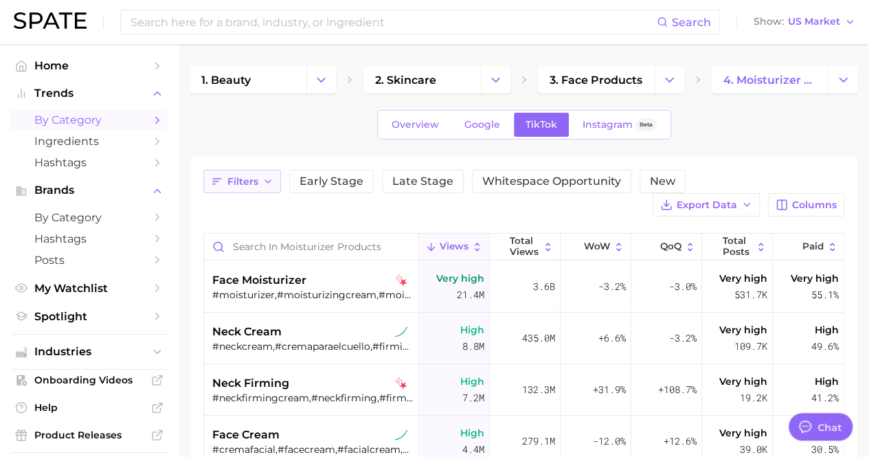
click at [256, 178] on span "Filters" at bounding box center [242, 182] width 31 height 12
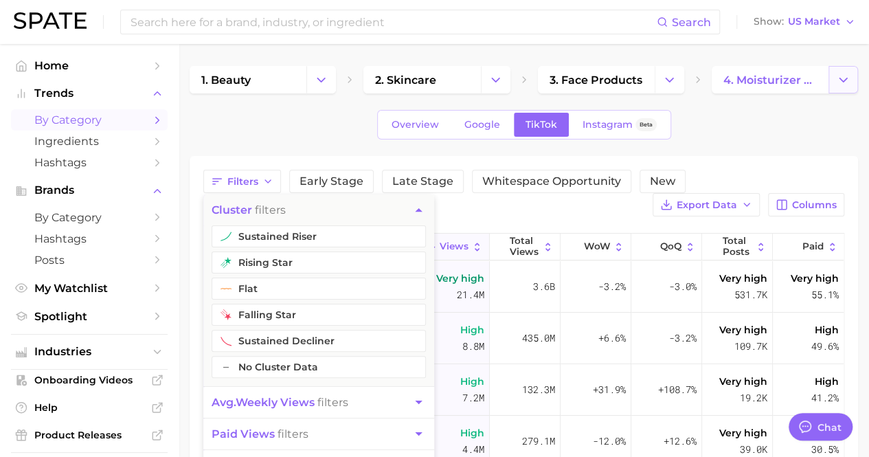
click at [849, 74] on icon "Change Category" at bounding box center [843, 80] width 14 height 14
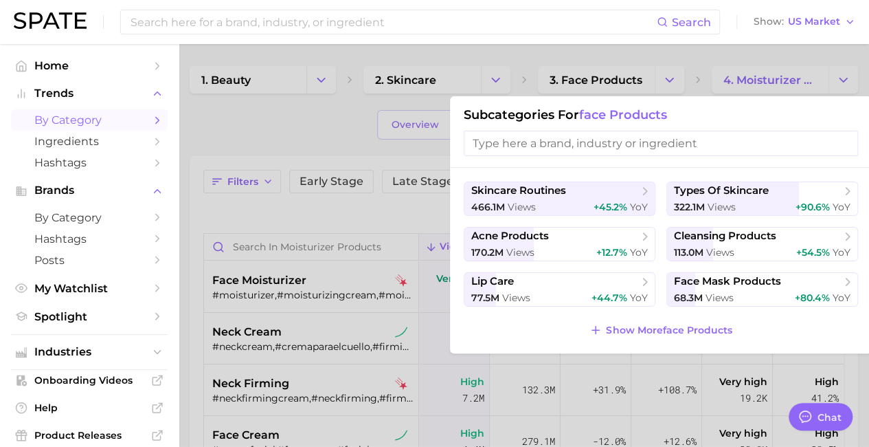
click at [836, 111] on h1 "Subcategories for face products" at bounding box center [661, 114] width 394 height 15
click at [789, 47] on div at bounding box center [434, 223] width 869 height 447
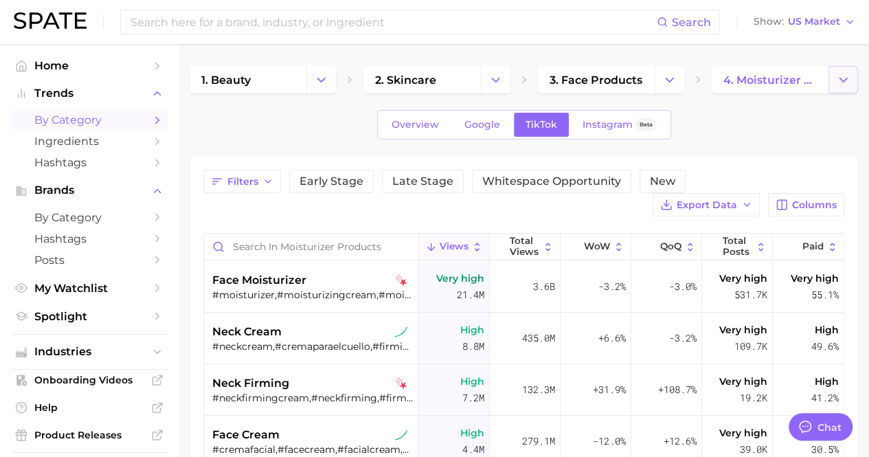
click at [841, 79] on polyline "Change Category" at bounding box center [844, 79] width 8 height 3
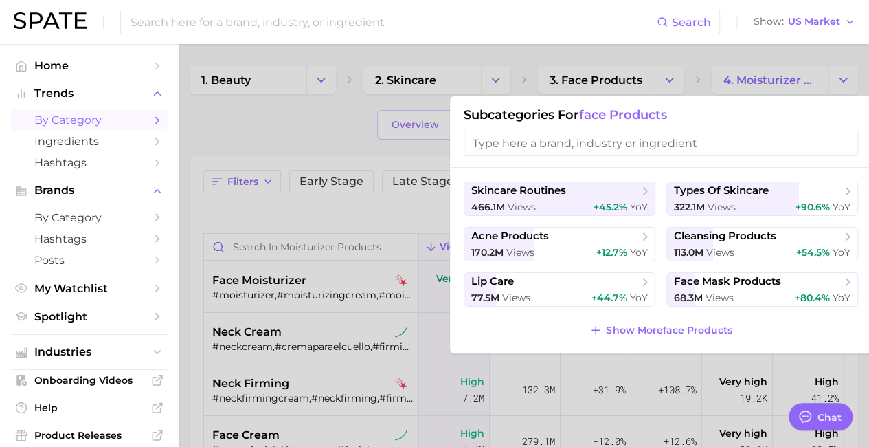
click at [807, 60] on div at bounding box center [434, 223] width 869 height 447
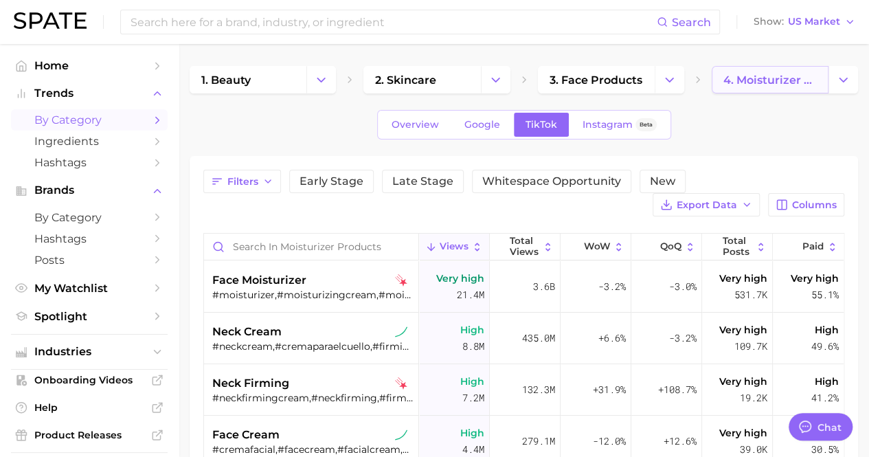
click at [781, 91] on link "4. moisturizer products" at bounding box center [770, 79] width 117 height 27
click at [781, 82] on span "4. moisturizer products" at bounding box center [770, 80] width 93 height 13
click at [807, 83] on span "4. moisturizer products" at bounding box center [770, 80] width 93 height 13
click at [755, 129] on div "Overview Google TikTok Instagram Beta" at bounding box center [524, 125] width 669 height 30
click at [735, 197] on button "Export Data" at bounding box center [706, 204] width 107 height 23
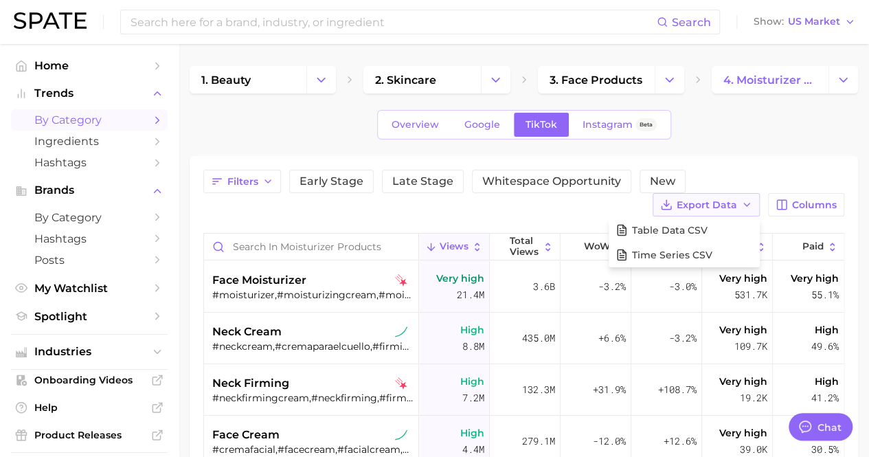
click at [735, 197] on button "Export Data" at bounding box center [706, 204] width 107 height 23
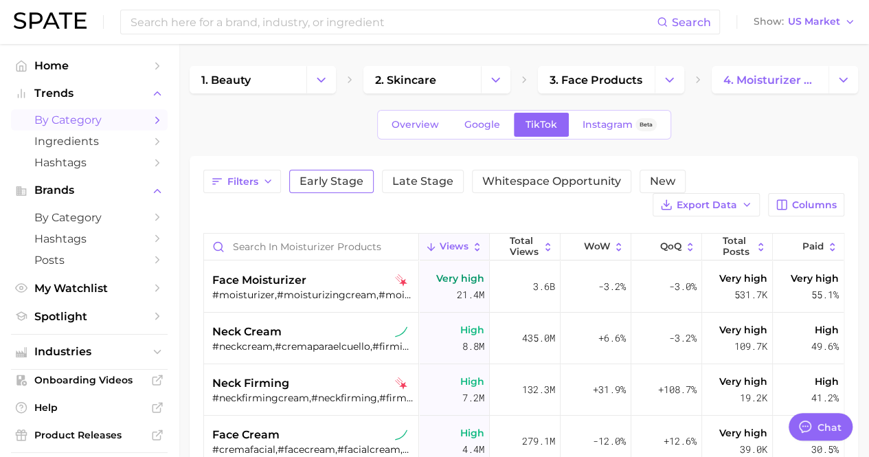
click at [326, 182] on span "Early Stage" at bounding box center [332, 181] width 64 height 11
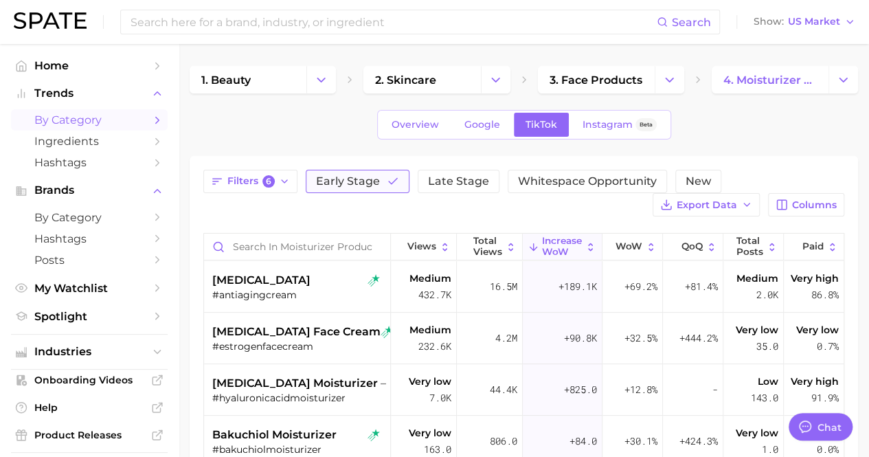
click at [326, 182] on span "Early Stage" at bounding box center [348, 181] width 64 height 11
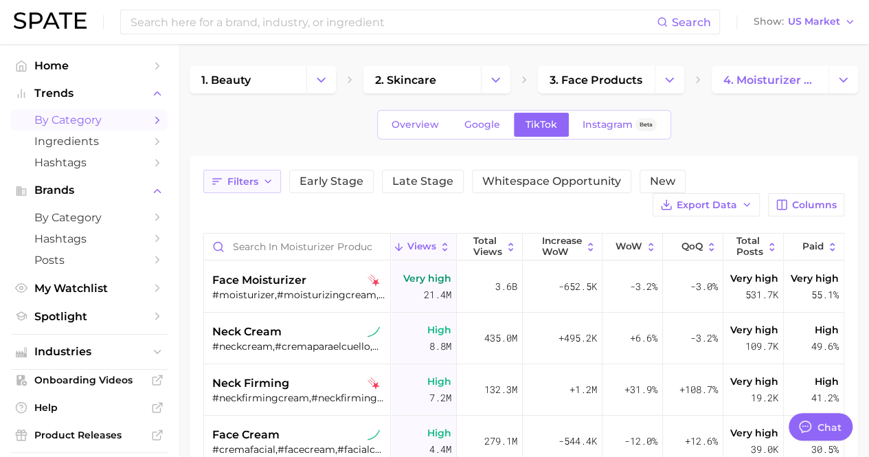
click at [264, 182] on icon "button" at bounding box center [267, 181] width 11 height 11
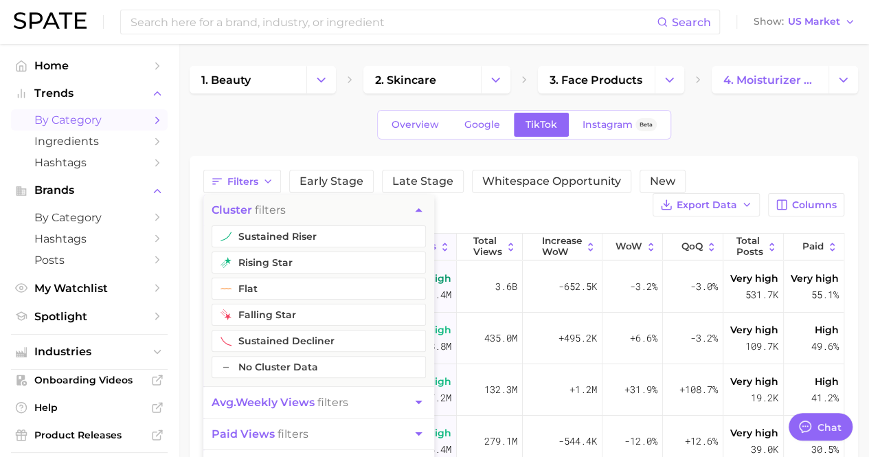
click at [272, 201] on button "cluster filters" at bounding box center [318, 209] width 231 height 31
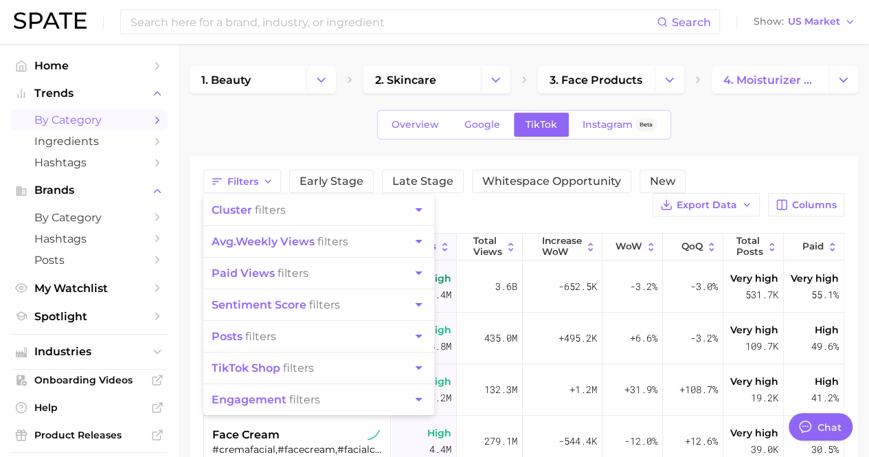
click at [554, 202] on div "Filters cluster filters avg. weekly views filters paid views filters sentiment …" at bounding box center [523, 193] width 641 height 47
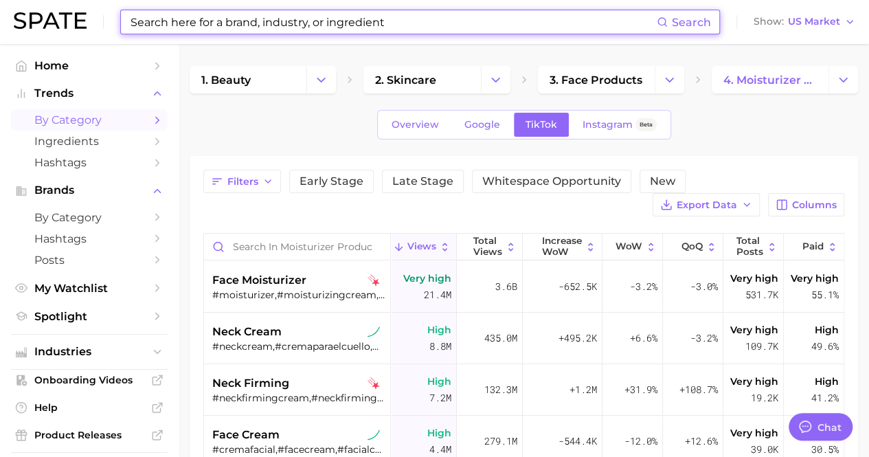
click at [269, 32] on input at bounding box center [393, 21] width 528 height 23
click at [384, 27] on input at bounding box center [393, 21] width 528 height 23
click at [476, 30] on input at bounding box center [393, 21] width 528 height 23
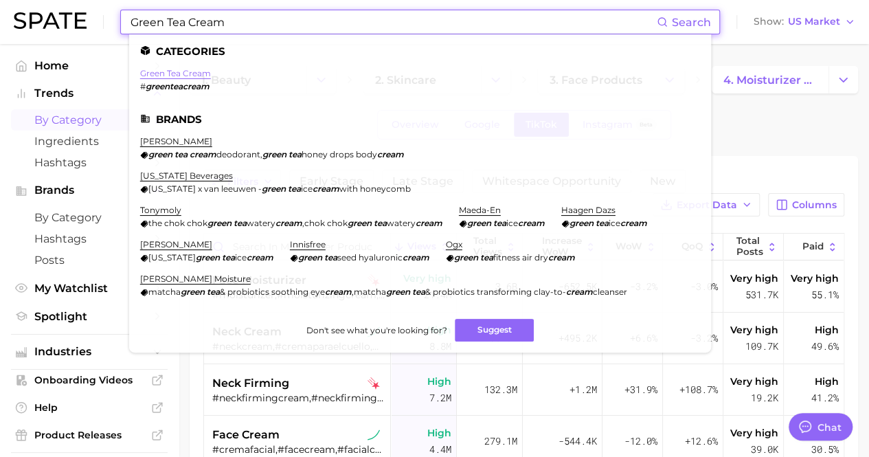
type input "Green Tea Cream"
click at [159, 68] on link "green tea cream" at bounding box center [175, 73] width 71 height 10
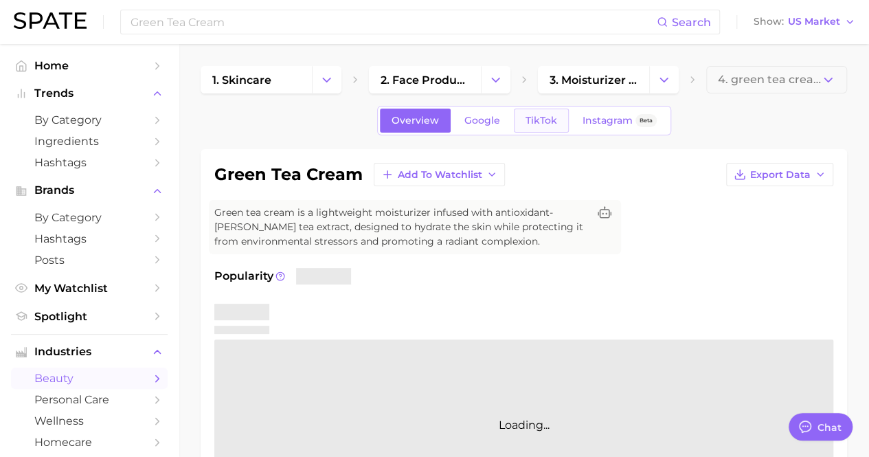
click at [542, 123] on span "TikTok" at bounding box center [542, 121] width 32 height 12
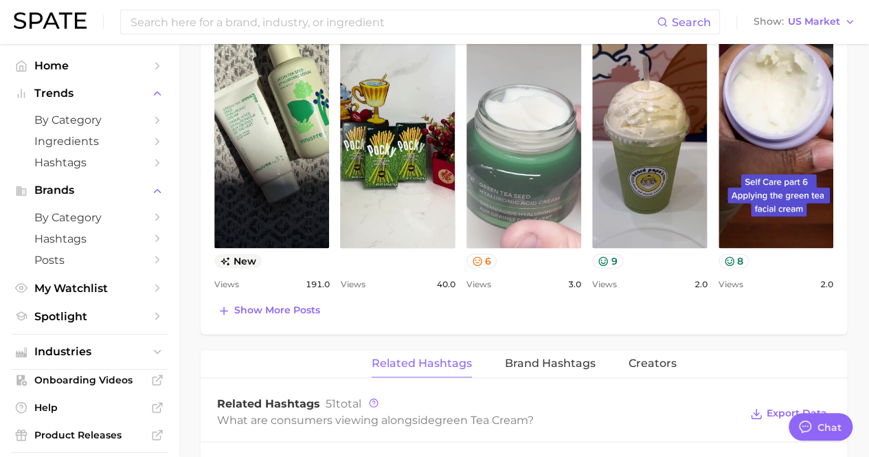
scroll to position [687, 0]
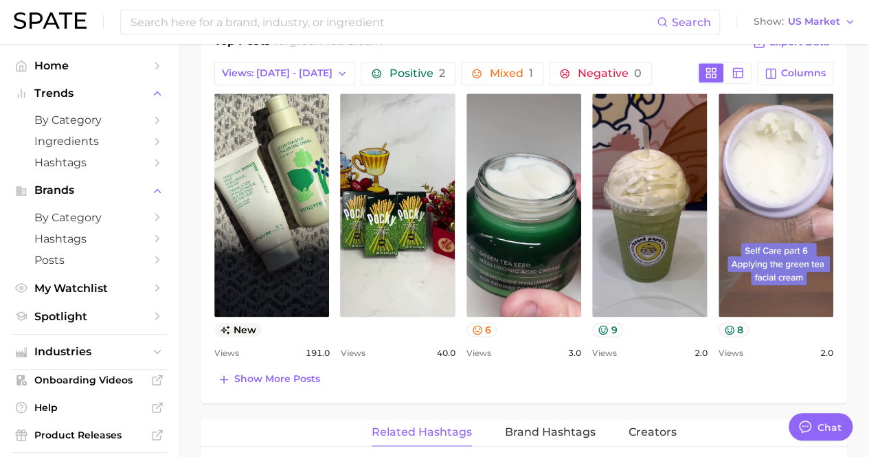
click at [771, 196] on link "view post on TikTok" at bounding box center [776, 204] width 115 height 223
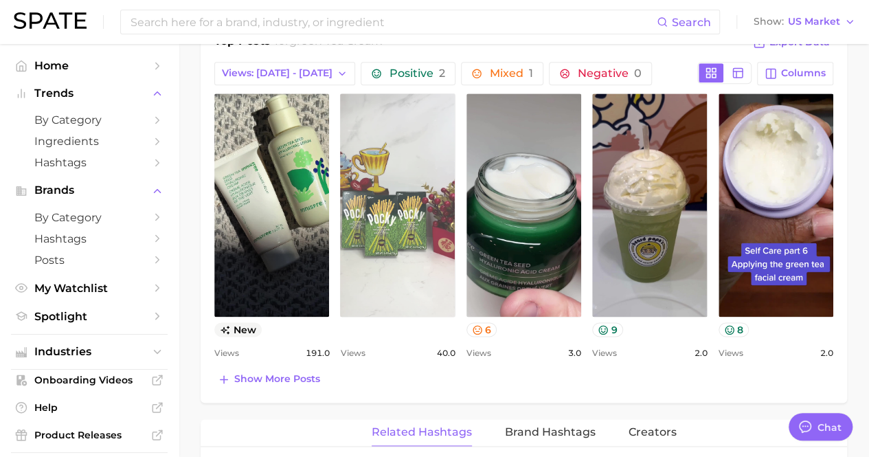
click at [368, 208] on link "view post on TikTok" at bounding box center [397, 204] width 115 height 223
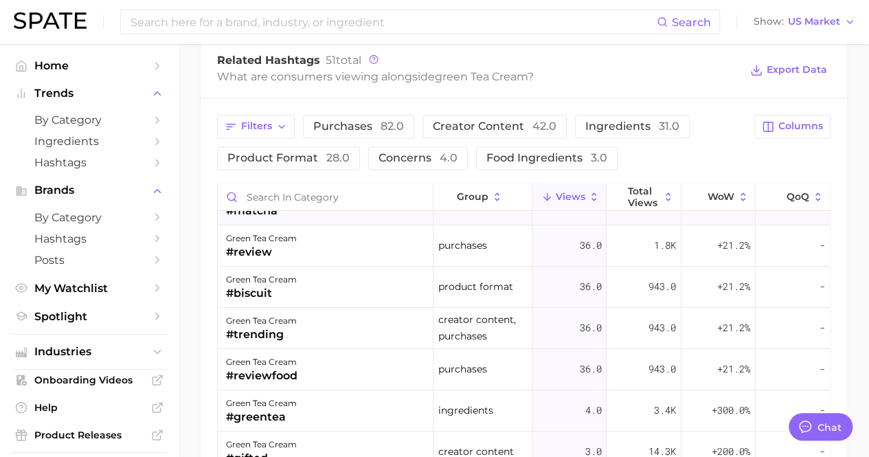
scroll to position [0, 0]
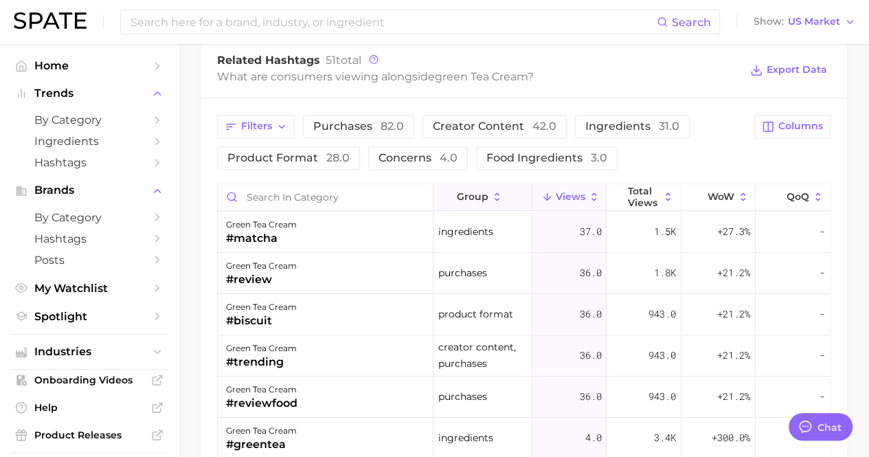
click at [457, 192] on span "group" at bounding box center [473, 196] width 32 height 11
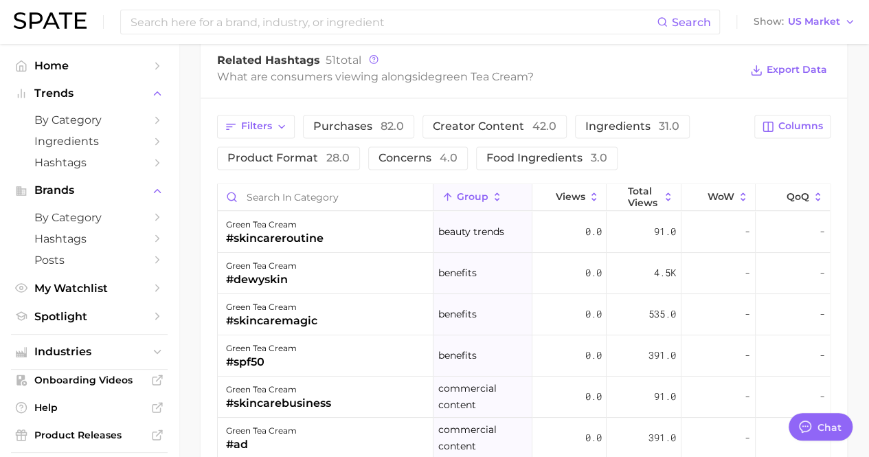
click at [468, 201] on button "group" at bounding box center [483, 197] width 99 height 27
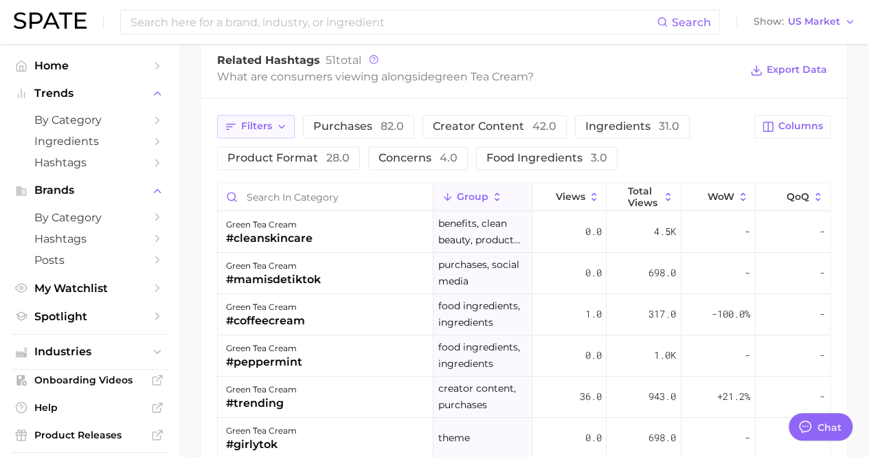
click at [278, 131] on button "Filters" at bounding box center [256, 126] width 78 height 23
click at [628, 115] on button "ingredients 31.0" at bounding box center [632, 126] width 115 height 23
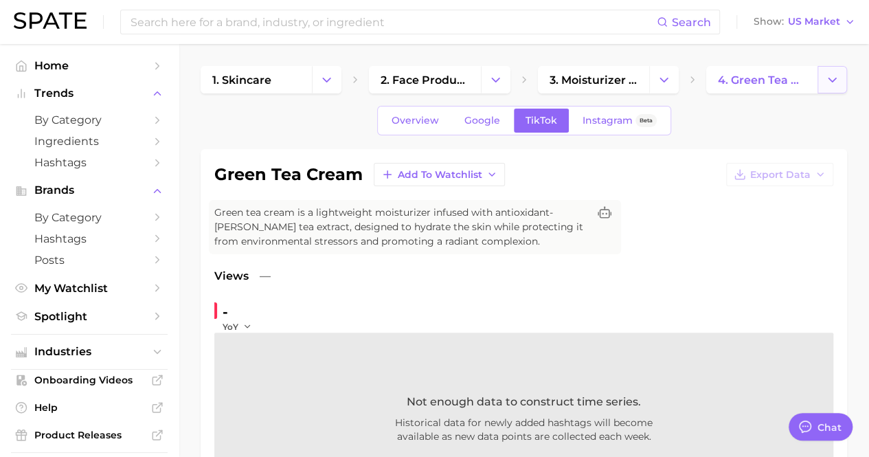
click at [831, 86] on icon "Change Category" at bounding box center [832, 80] width 14 height 14
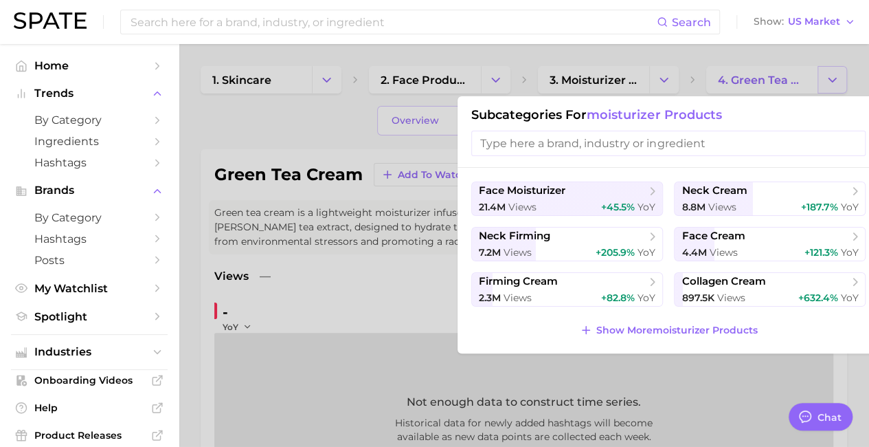
click at [831, 86] on div at bounding box center [434, 223] width 869 height 447
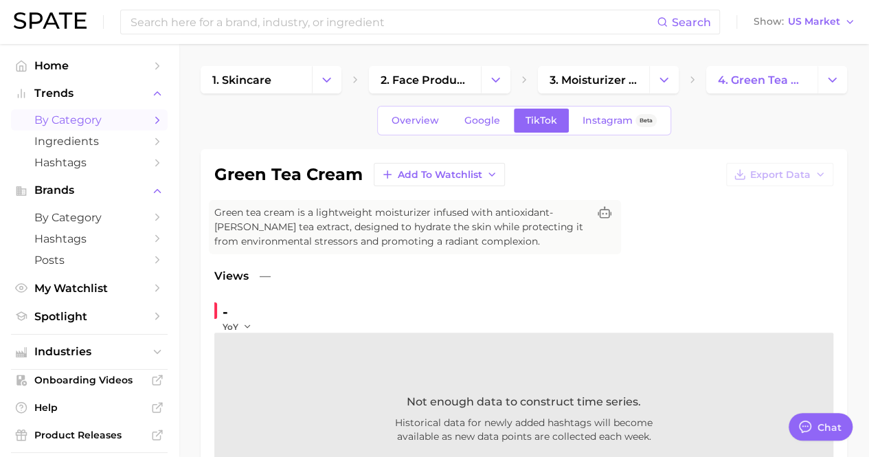
click at [151, 117] on icon "Sidebar" at bounding box center [157, 120] width 12 height 12
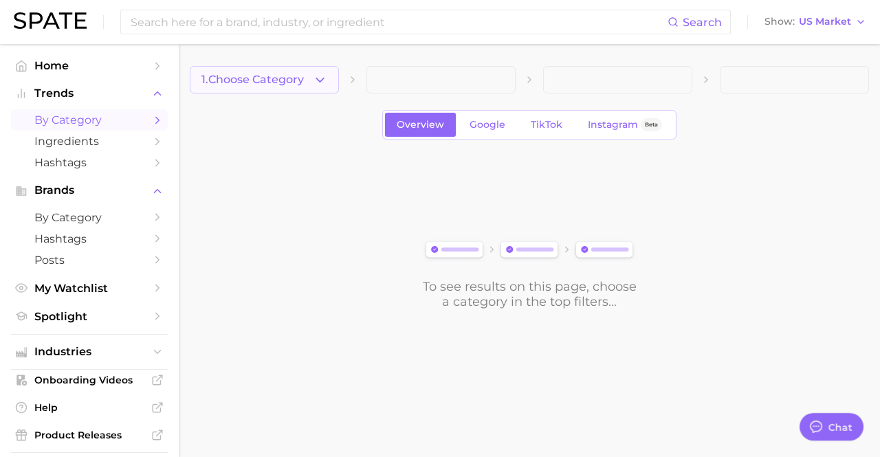
click at [308, 71] on button "1. Choose Category" at bounding box center [264, 79] width 149 height 27
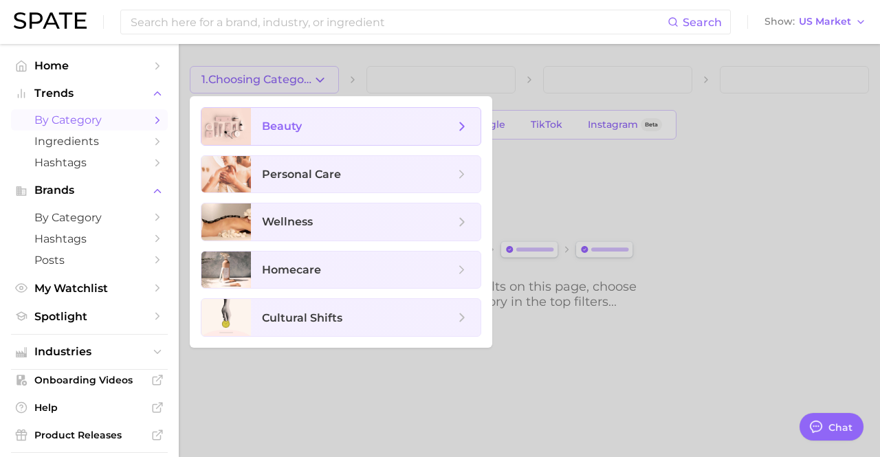
click at [467, 126] on icon at bounding box center [461, 126] width 15 height 15
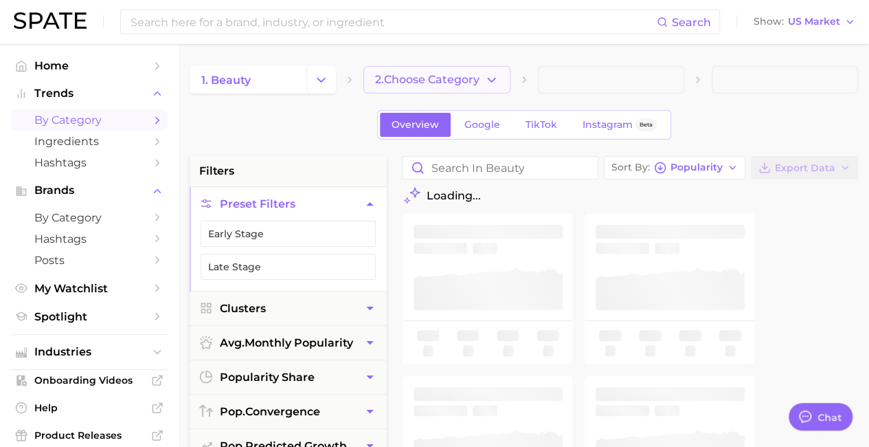
click at [490, 78] on icon "button" at bounding box center [491, 80] width 14 height 14
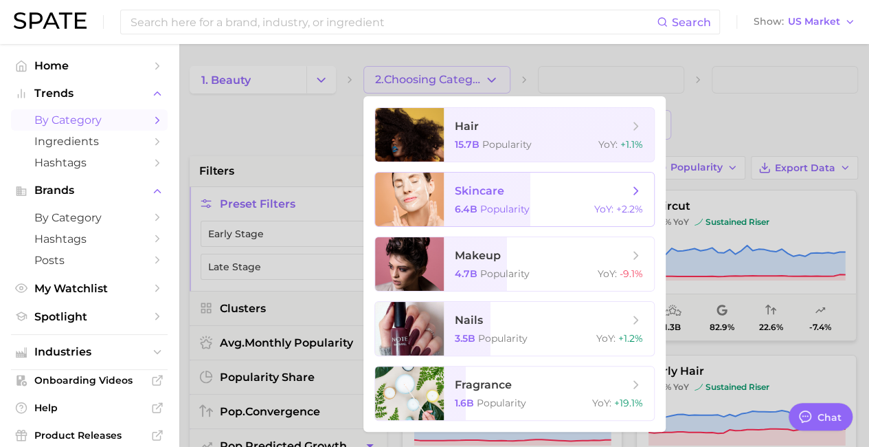
click at [503, 202] on span "skincare 6.4b Popularity YoY : +2.2%" at bounding box center [549, 199] width 210 height 54
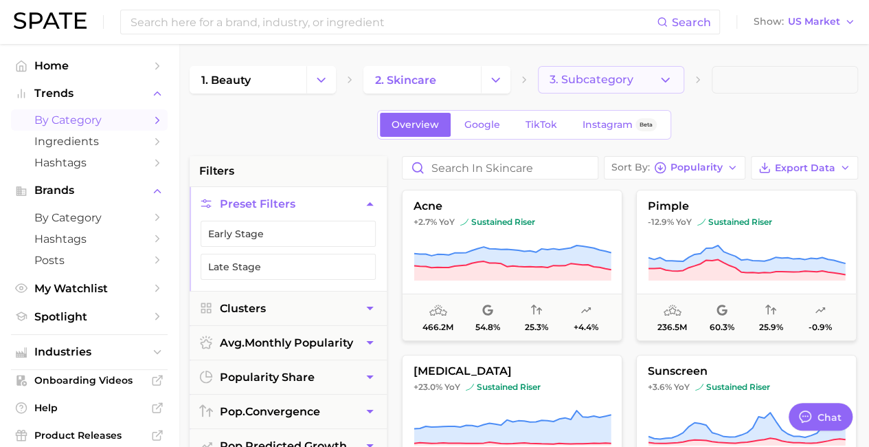
click at [672, 80] on icon "button" at bounding box center [665, 80] width 14 height 14
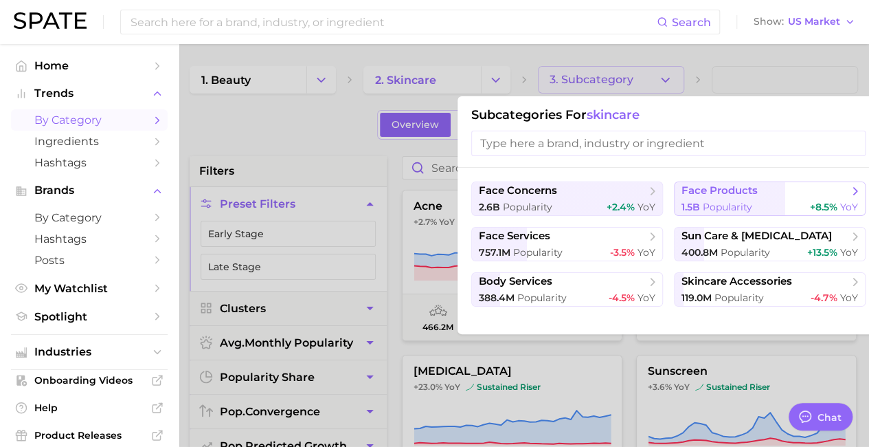
click at [759, 197] on button "face products 1.5b Popularity +8.5% YoY" at bounding box center [770, 198] width 192 height 34
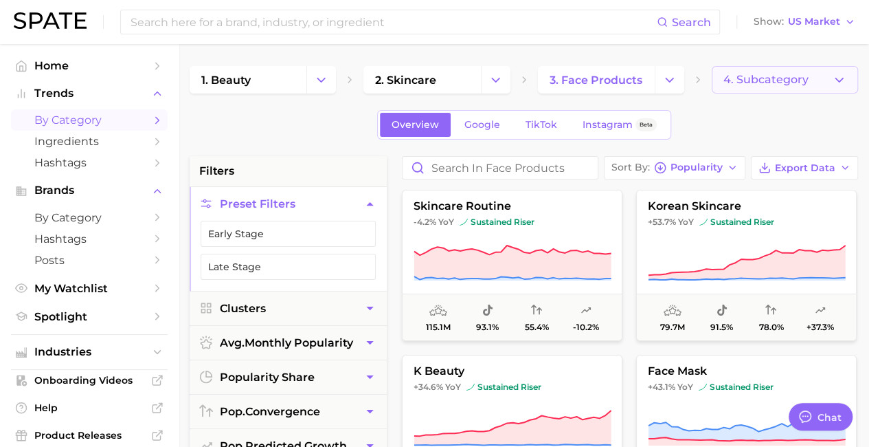
click at [761, 86] on span "4. Subcategory" at bounding box center [766, 80] width 85 height 12
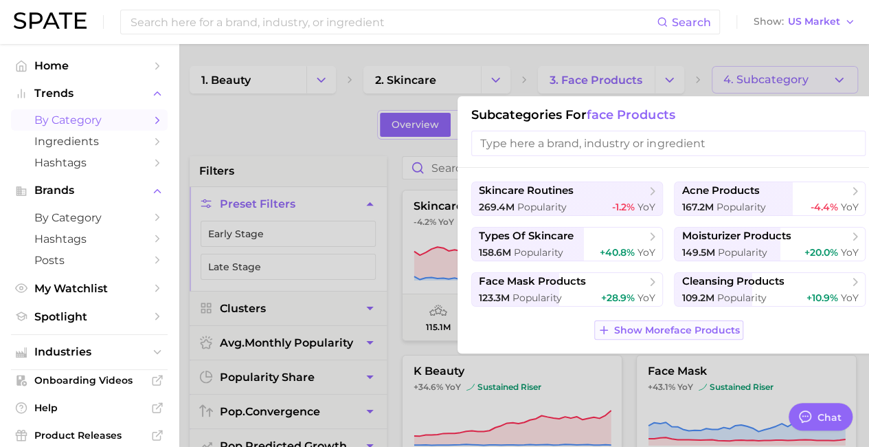
click at [727, 333] on span "Show More face products" at bounding box center [677, 330] width 126 height 12
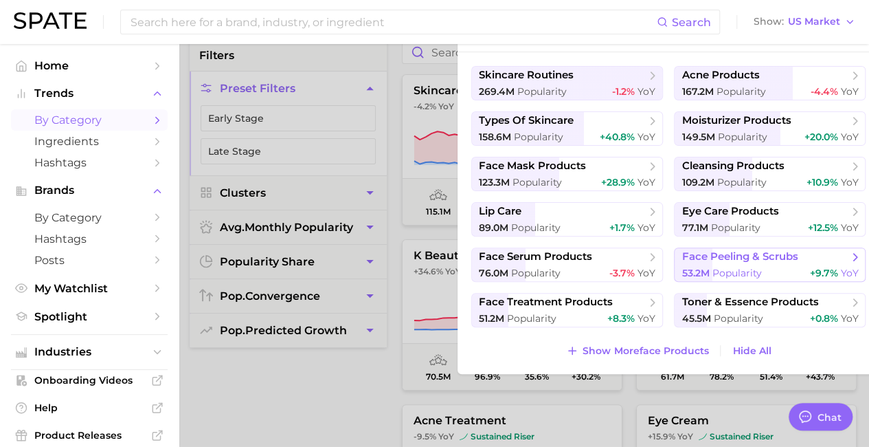
scroll to position [137, 0]
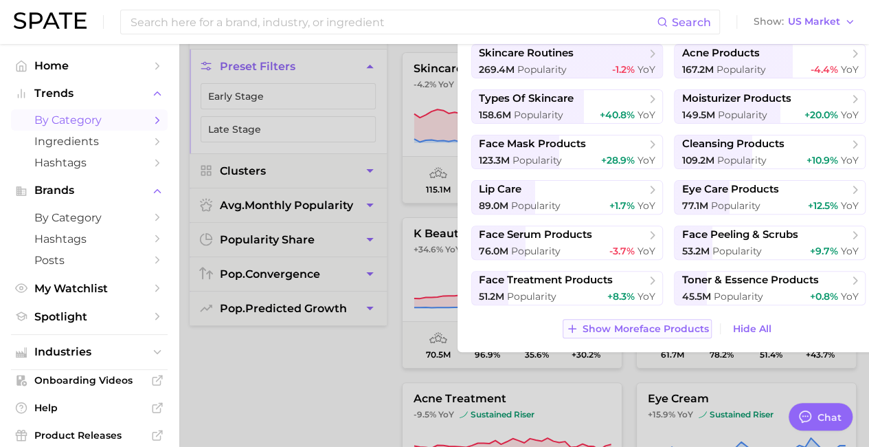
click at [683, 319] on button "Show More face products" at bounding box center [637, 328] width 149 height 19
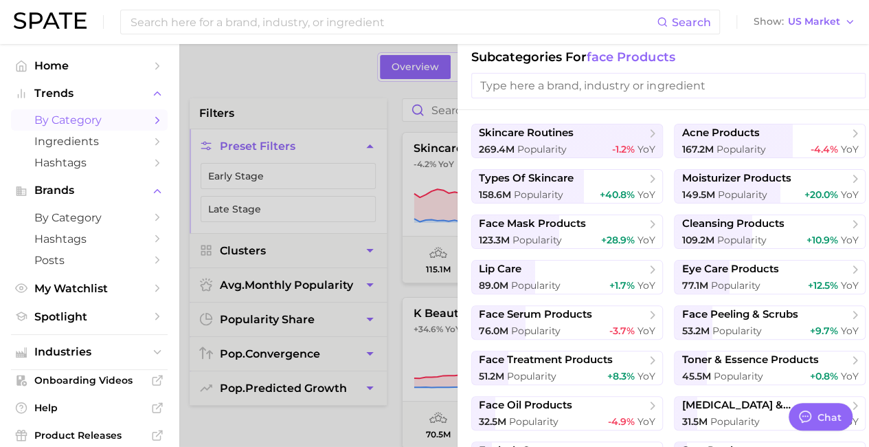
scroll to position [0, 0]
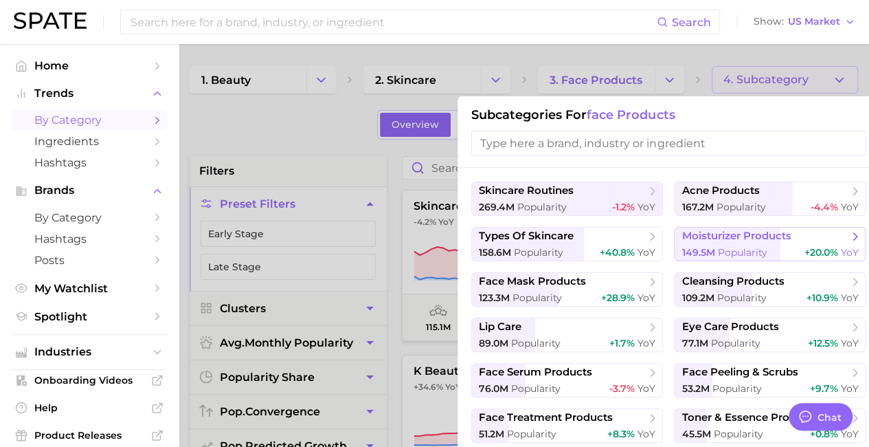
click at [721, 244] on button "moisturizer products 149.5m Popularity +20.0% YoY" at bounding box center [770, 244] width 192 height 34
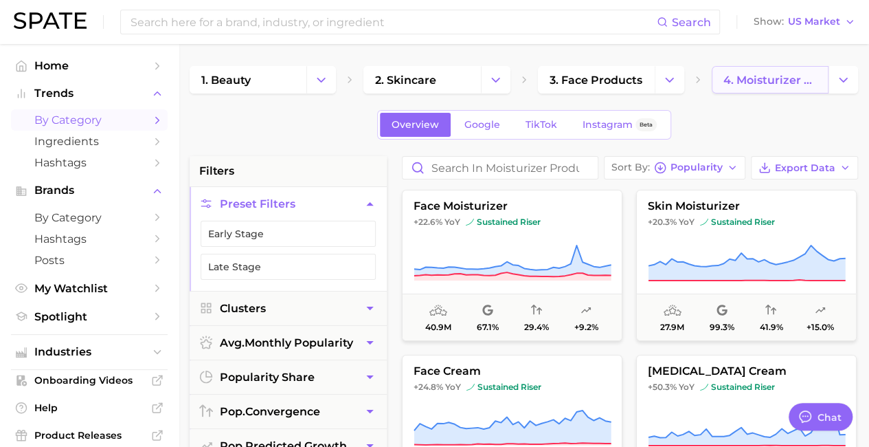
click at [802, 78] on span "4. moisturizer products" at bounding box center [770, 80] width 93 height 13
click at [834, 78] on button "Change Category" at bounding box center [844, 79] width 30 height 27
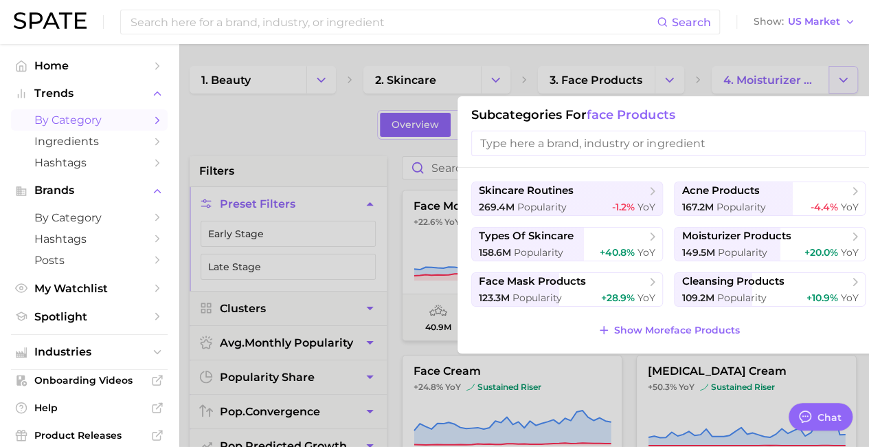
click at [834, 78] on div at bounding box center [434, 223] width 869 height 447
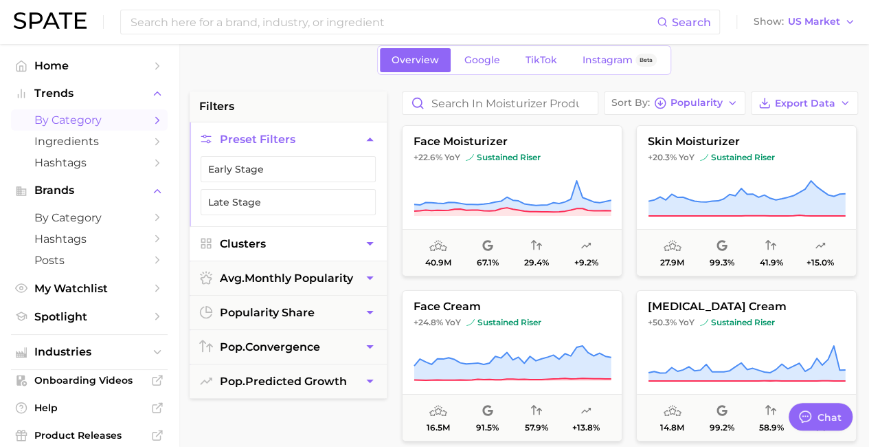
scroll to position [137, 0]
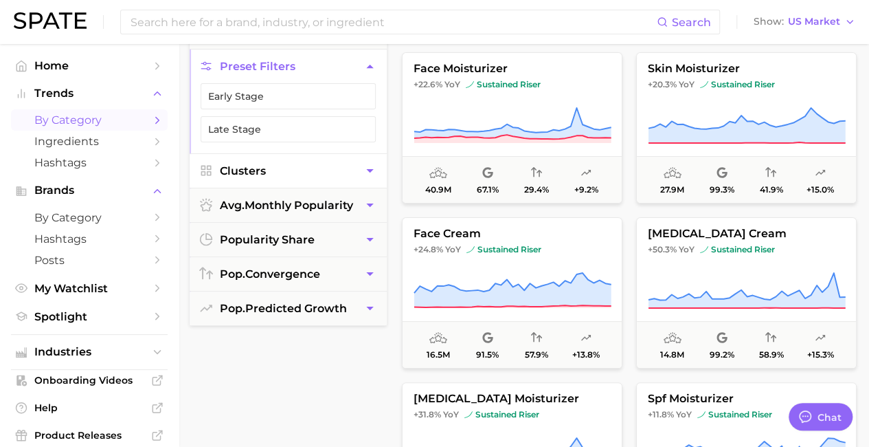
click at [348, 166] on button "Clusters" at bounding box center [288, 171] width 197 height 34
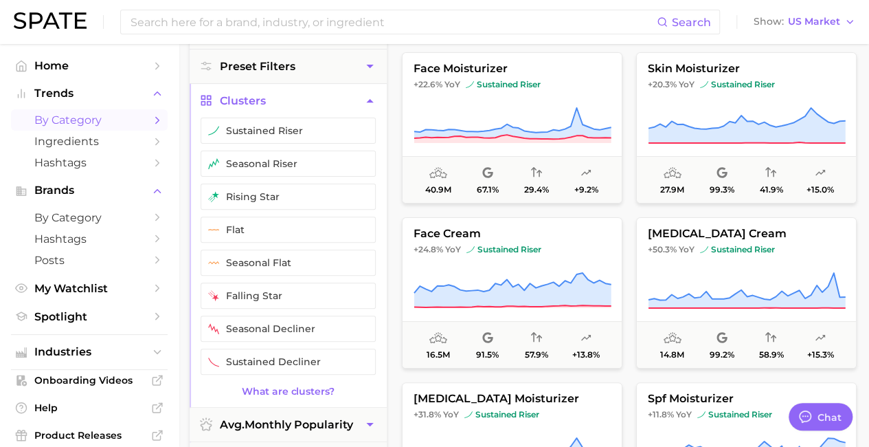
click at [368, 105] on icon "button" at bounding box center [370, 100] width 14 height 14
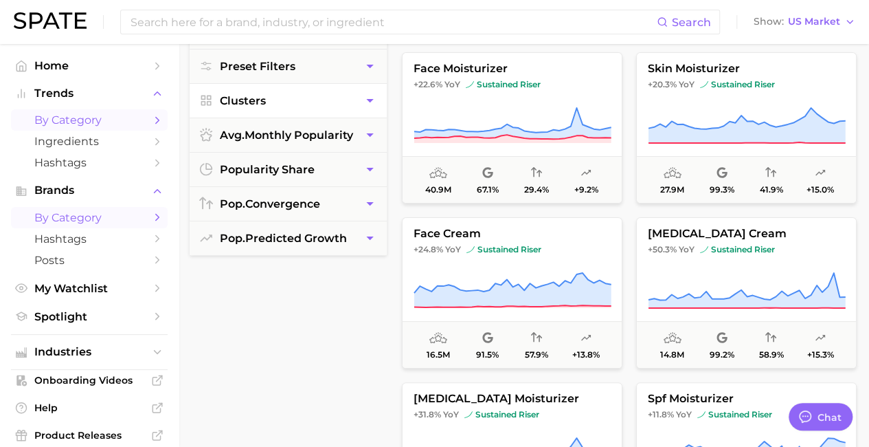
click at [139, 218] on link "by Category" at bounding box center [89, 217] width 157 height 21
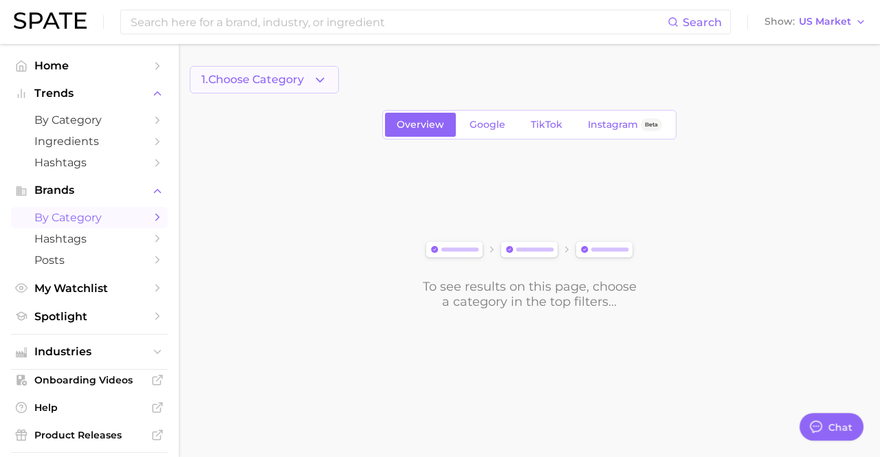
click at [260, 81] on span "1. Choose Category" at bounding box center [252, 80] width 102 height 12
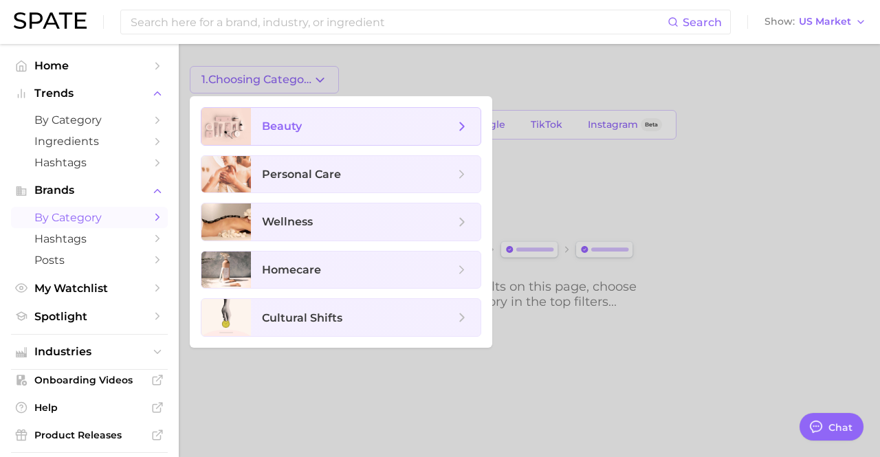
click at [278, 112] on span "beauty" at bounding box center [366, 126] width 230 height 37
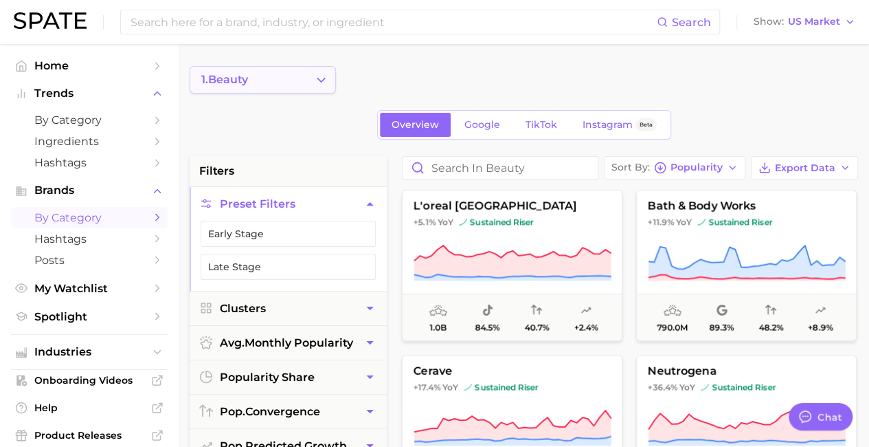
click at [328, 82] on icon "Change Category" at bounding box center [321, 80] width 14 height 14
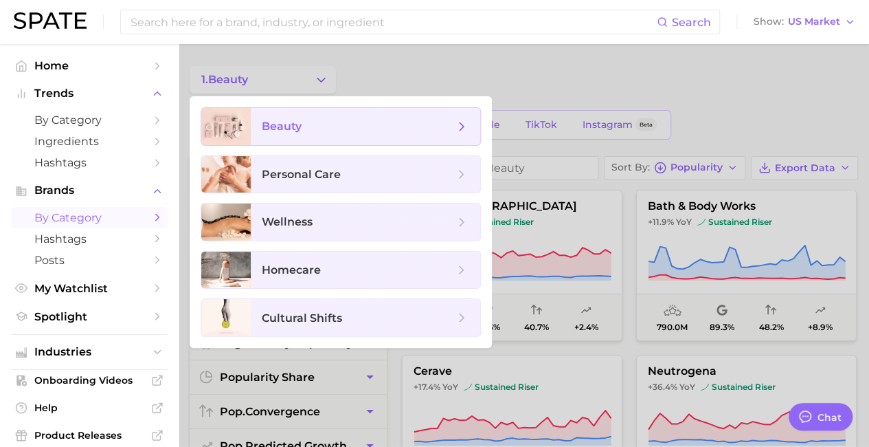
click at [460, 126] on icon at bounding box center [461, 126] width 15 height 15
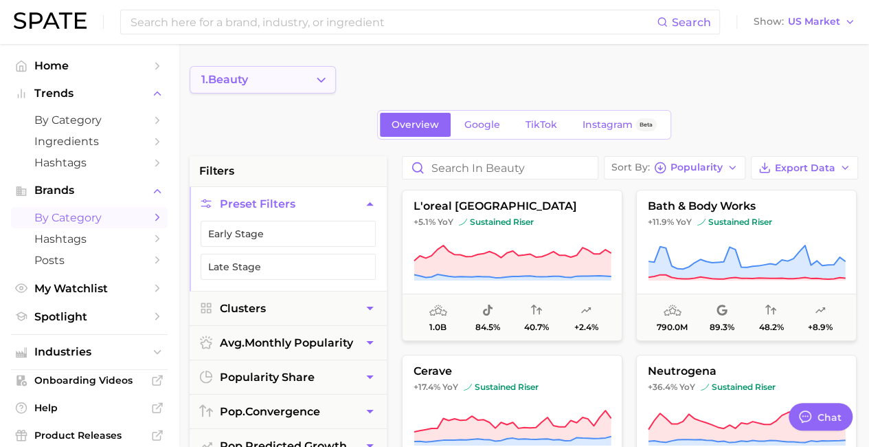
click at [295, 85] on button "1. beauty" at bounding box center [263, 79] width 146 height 27
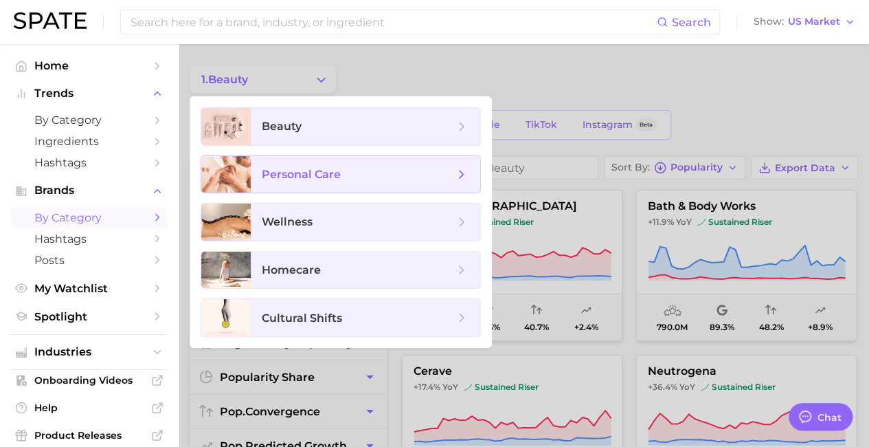
click at [462, 172] on polyline at bounding box center [461, 174] width 3 height 8
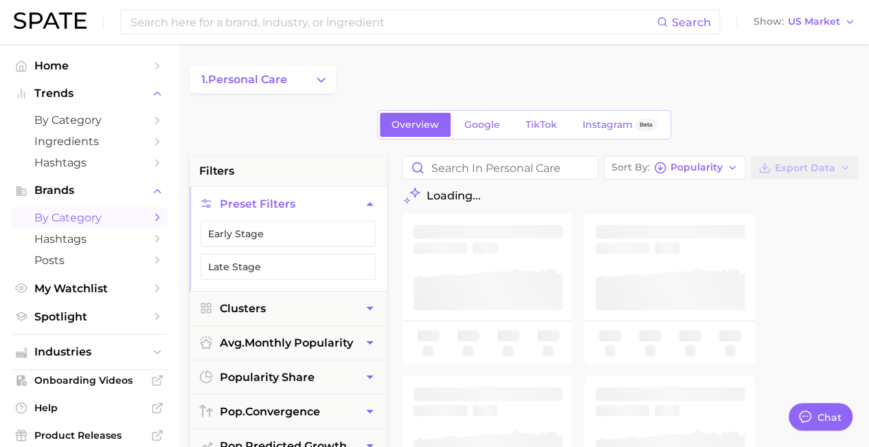
click at [306, 72] on button "1. personal care" at bounding box center [263, 79] width 146 height 27
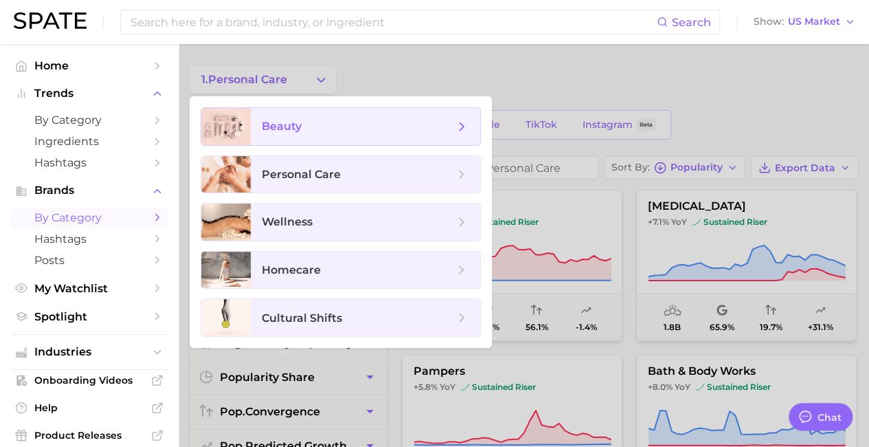
click at [436, 133] on span "beauty" at bounding box center [358, 126] width 192 height 15
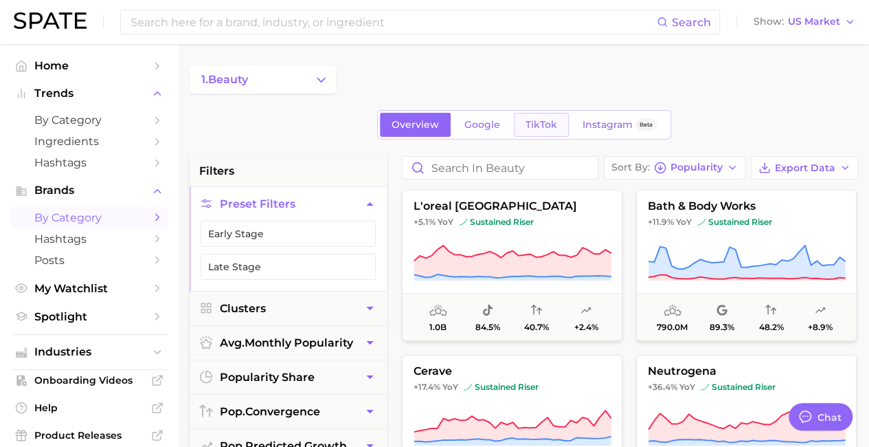
click at [524, 113] on link "TikTok" at bounding box center [541, 125] width 55 height 24
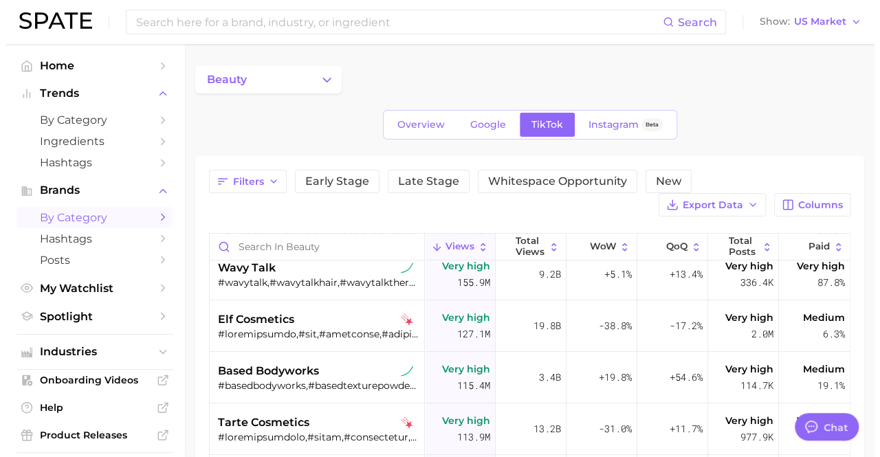
scroll to position [69, 0]
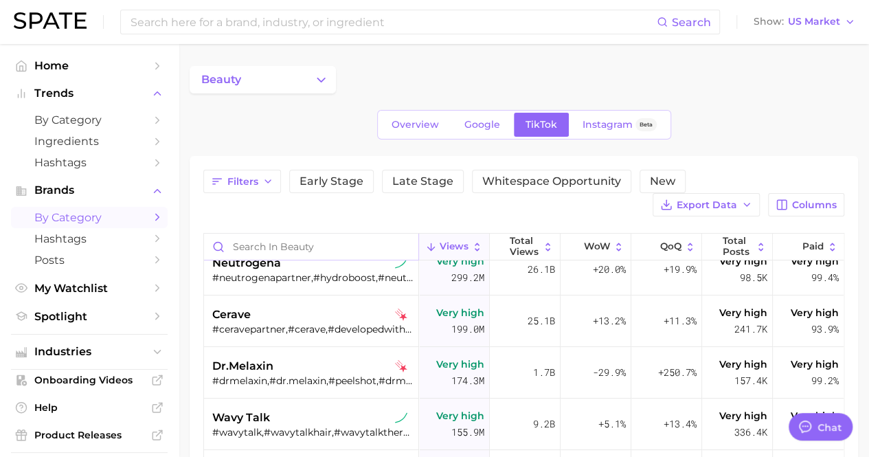
click at [371, 247] on input "Search in beauty" at bounding box center [311, 247] width 214 height 26
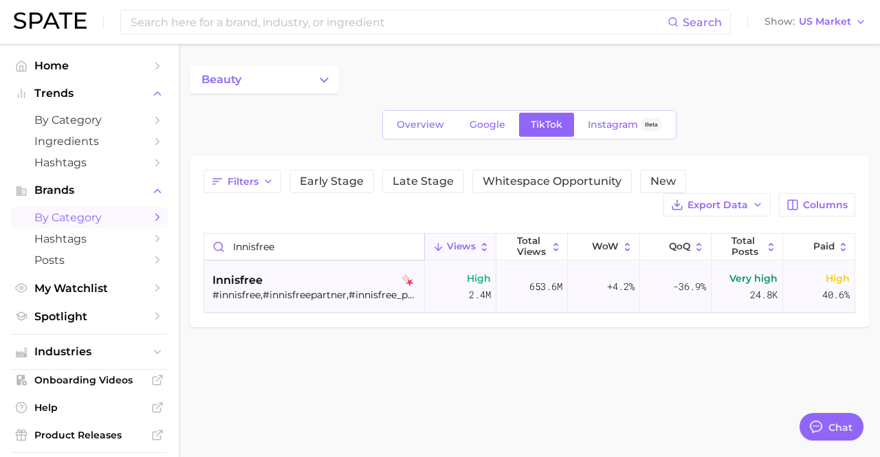
type input "innisfree"
click at [350, 300] on div "innisfree #innisfree,#innisfreepartner,#innisfree_partner,#goplumpchallenge,#in…" at bounding box center [315, 287] width 207 height 52
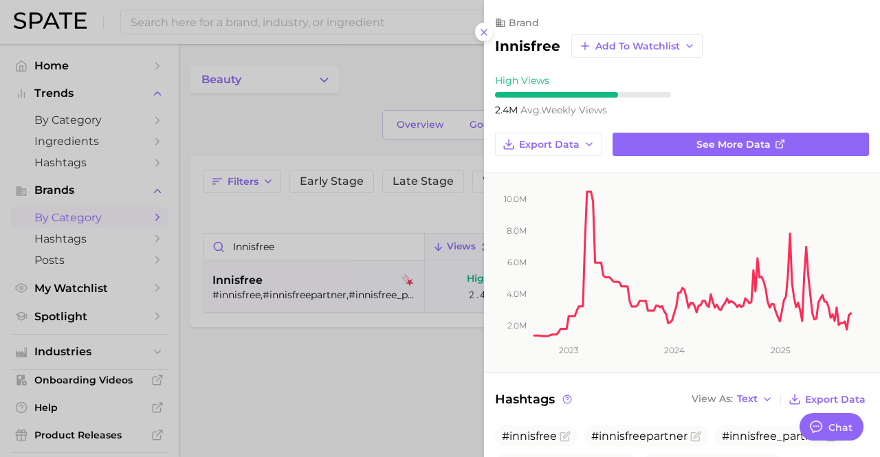
click at [496, 35] on div "innisfree Add to Watchlist" at bounding box center [682, 45] width 374 height 23
click at [489, 35] on icon at bounding box center [483, 32] width 11 height 11
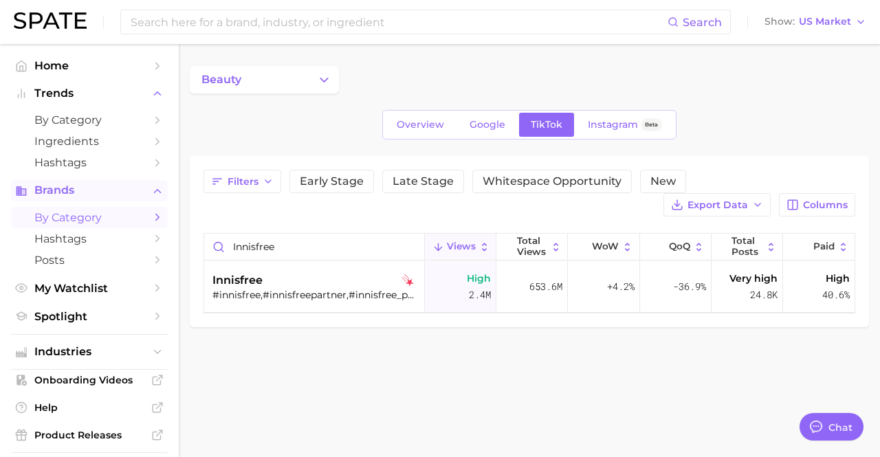
click at [151, 187] on icon "Sidebar" at bounding box center [157, 191] width 12 height 12
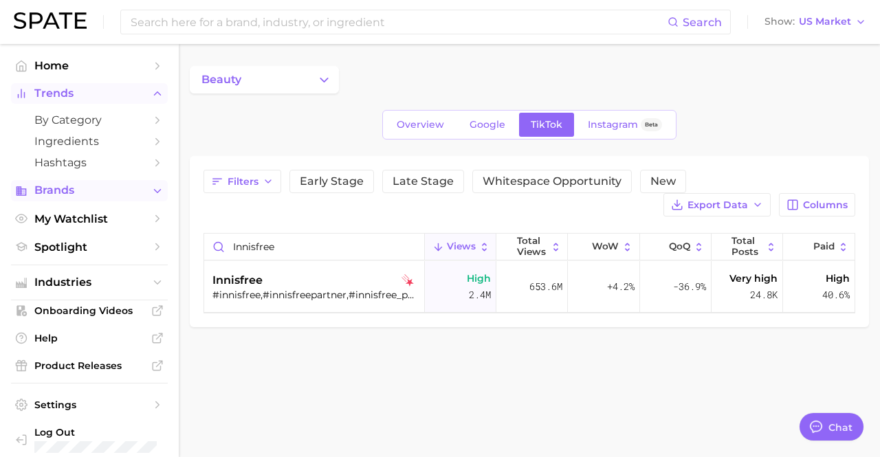
click at [151, 96] on icon "Sidebar" at bounding box center [157, 93] width 12 height 12
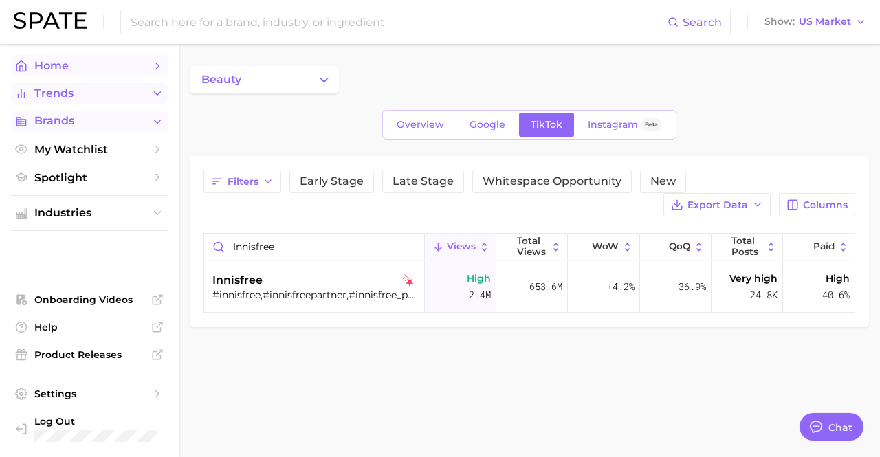
click at [134, 70] on span "Home" at bounding box center [89, 65] width 110 height 13
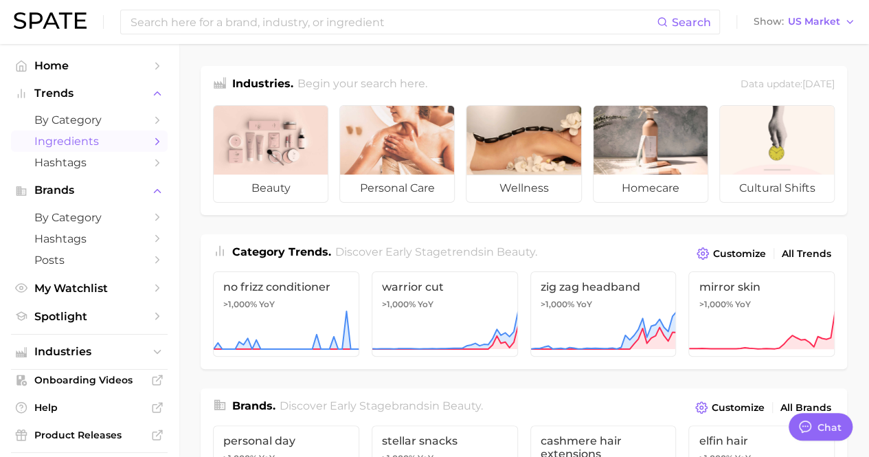
click at [151, 144] on icon "Sidebar" at bounding box center [157, 141] width 12 height 12
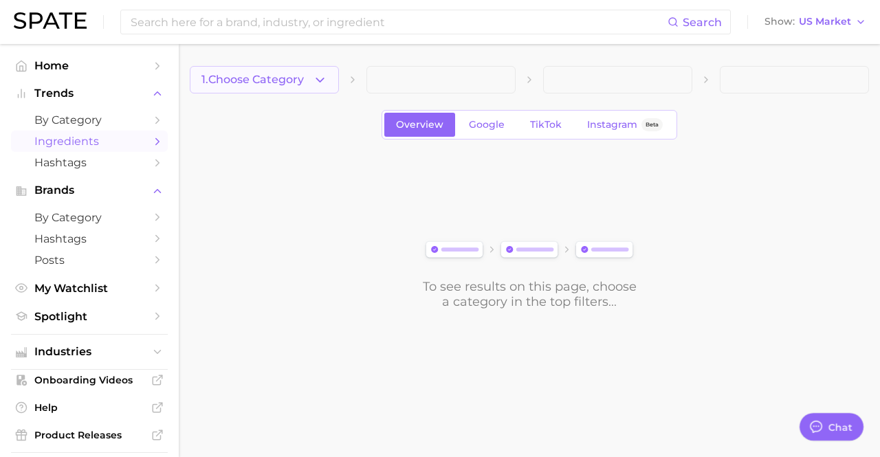
click at [221, 71] on button "1. Choose Category" at bounding box center [264, 79] width 149 height 27
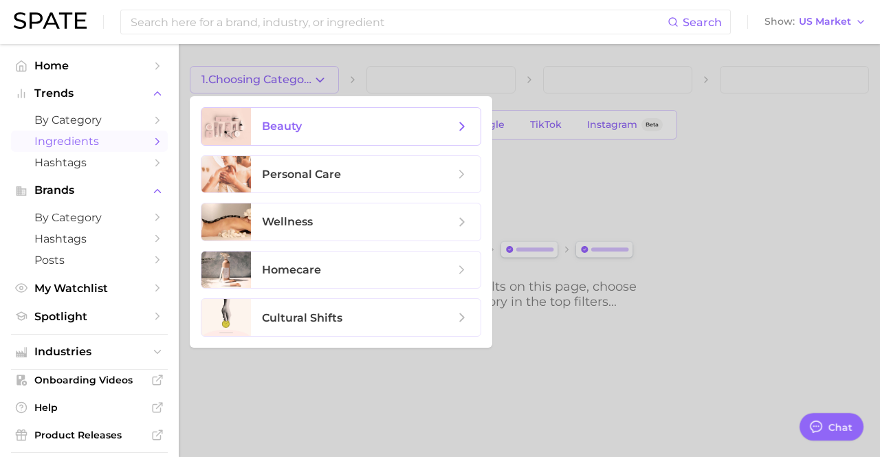
click at [454, 133] on span "beauty" at bounding box center [358, 126] width 192 height 15
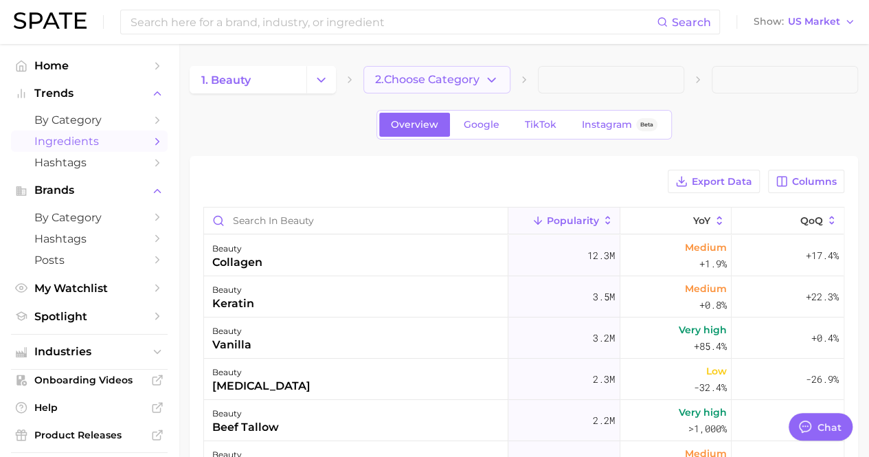
click at [462, 83] on span "2. Choose Category" at bounding box center [427, 80] width 104 height 12
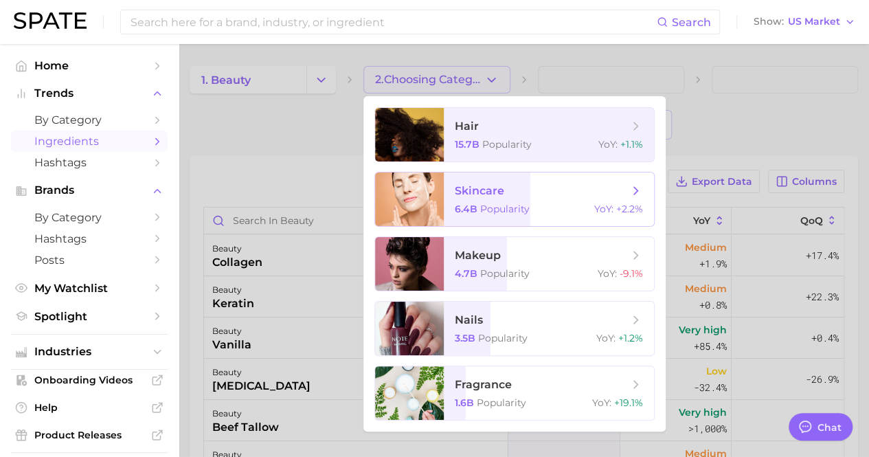
click at [508, 206] on span "Popularity" at bounding box center [504, 209] width 49 height 12
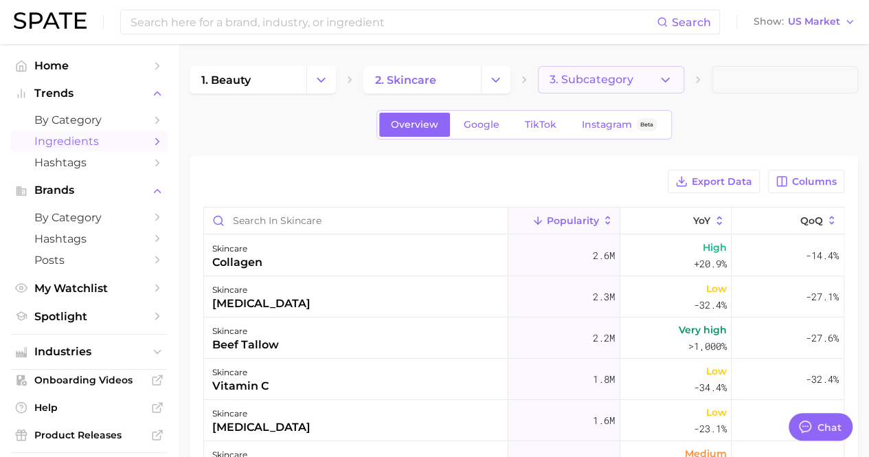
click at [624, 71] on button "3. Subcategory" at bounding box center [611, 79] width 146 height 27
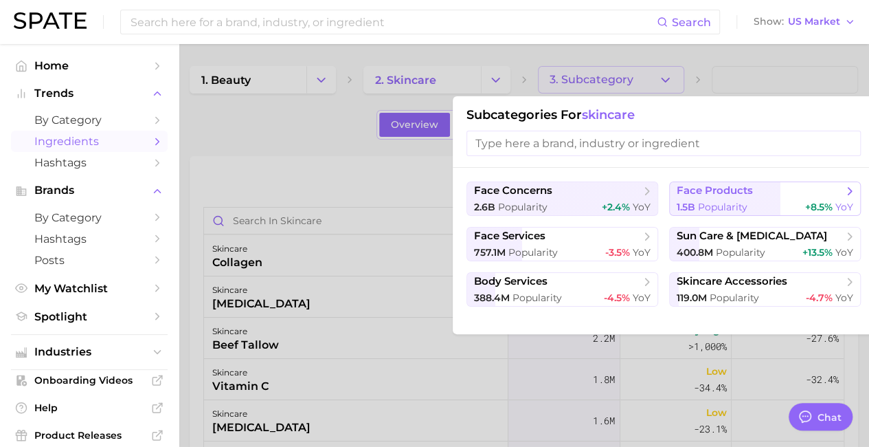
click at [706, 195] on span "face products" at bounding box center [715, 190] width 76 height 13
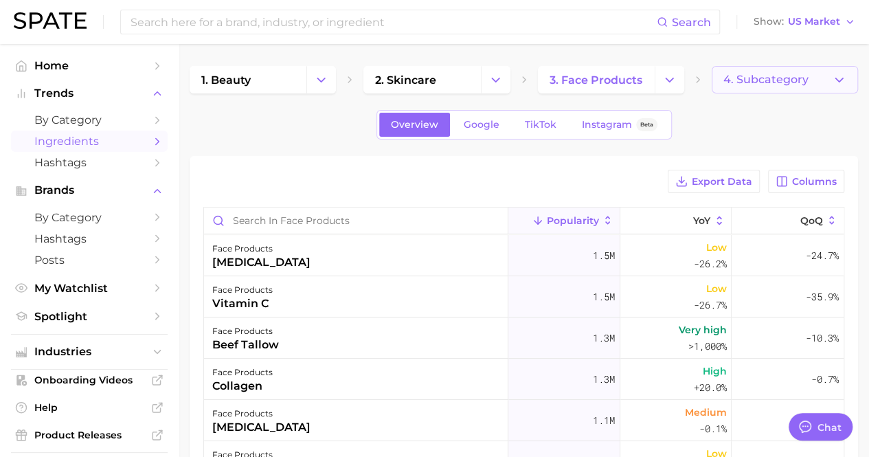
click at [794, 76] on span "4. Subcategory" at bounding box center [766, 80] width 85 height 12
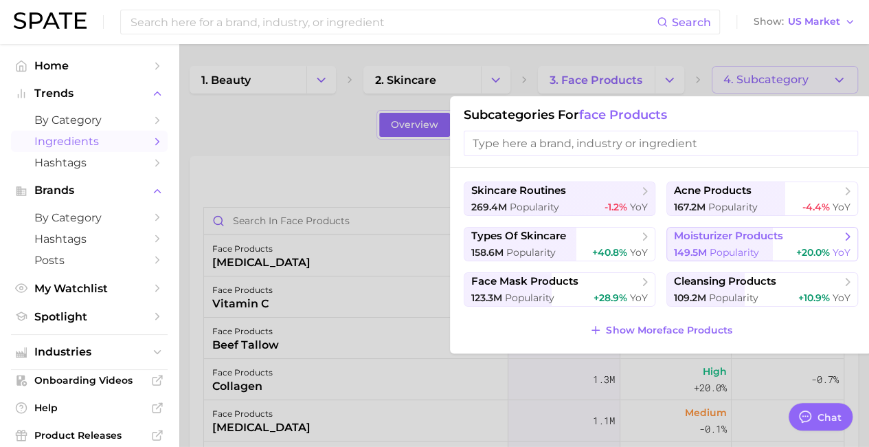
click at [686, 230] on span "moisturizer products" at bounding box center [728, 236] width 109 height 13
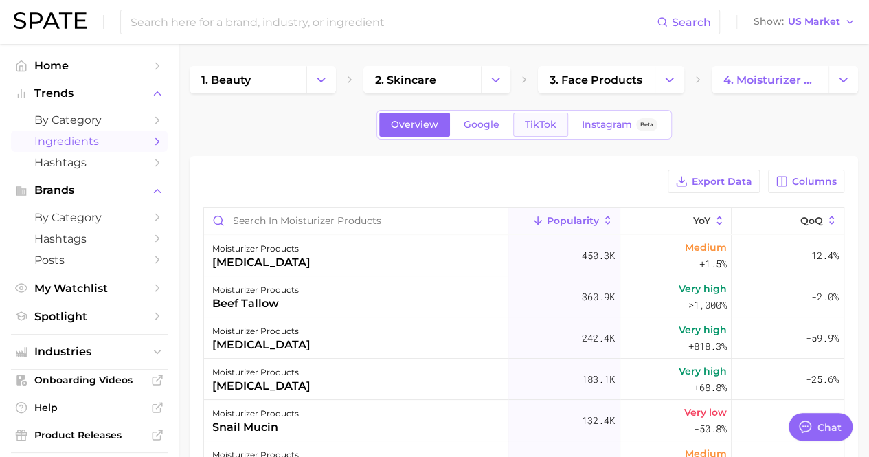
click at [534, 124] on span "TikTok" at bounding box center [541, 125] width 32 height 12
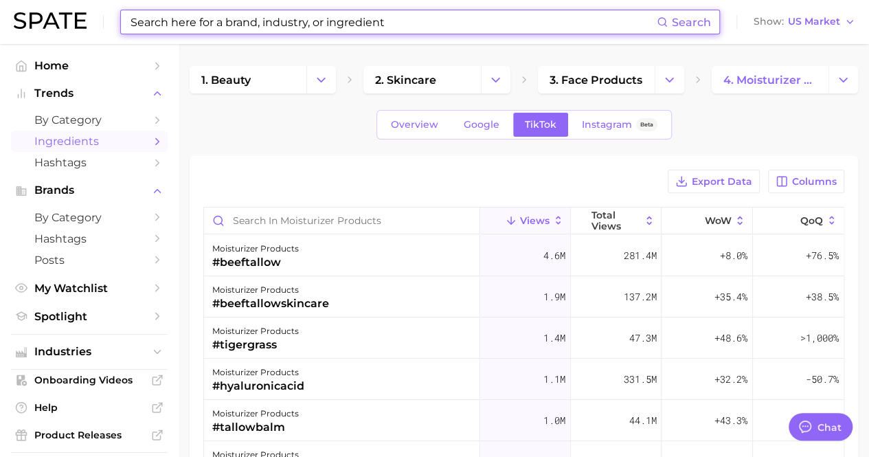
click at [322, 24] on input at bounding box center [393, 21] width 528 height 23
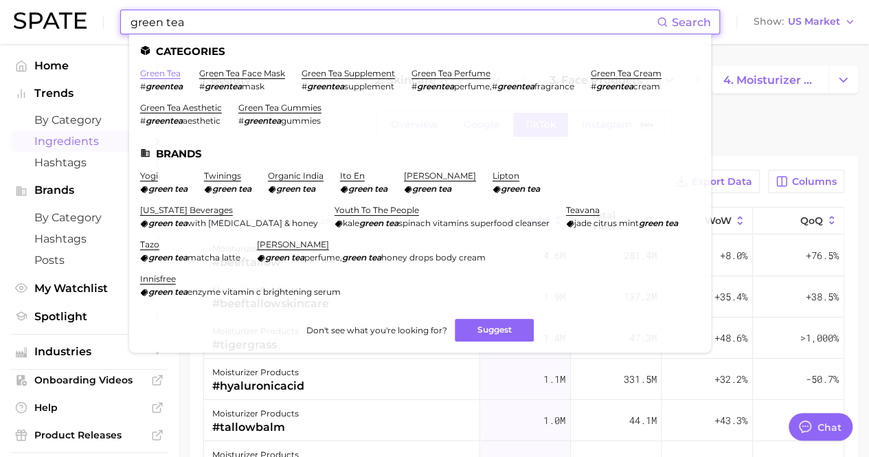
type input "green tea"
click at [176, 70] on link "green tea" at bounding box center [160, 73] width 41 height 10
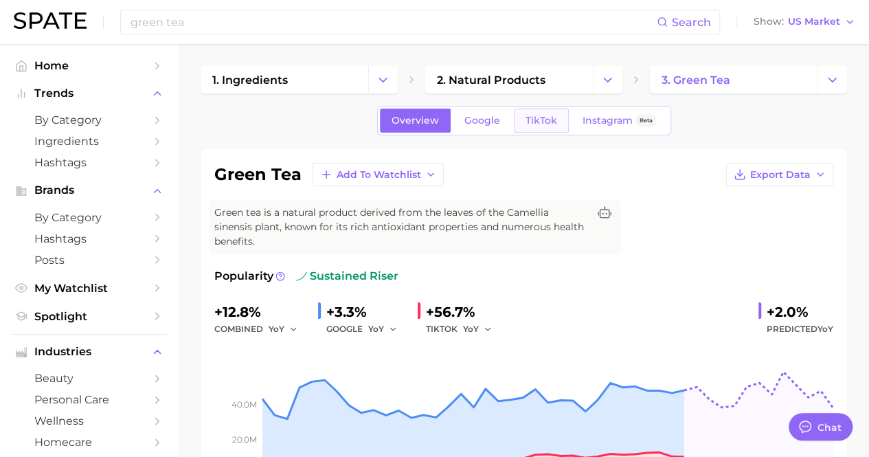
click at [551, 113] on link "TikTok" at bounding box center [541, 121] width 55 height 24
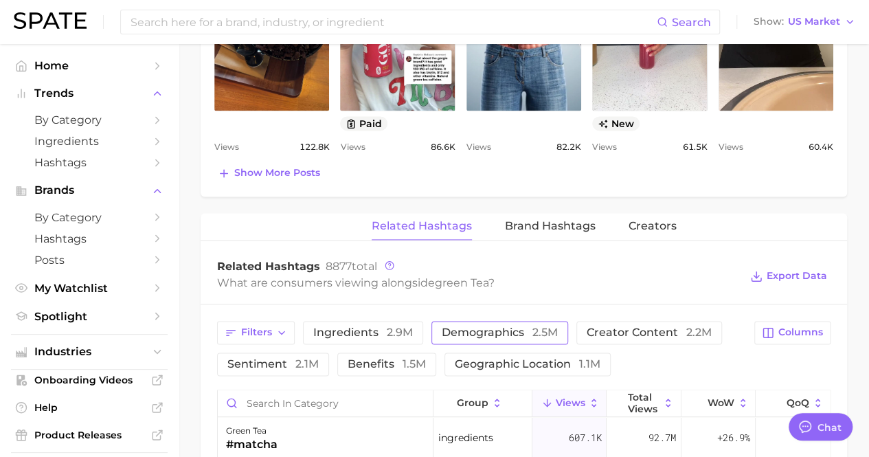
scroll to position [1031, 0]
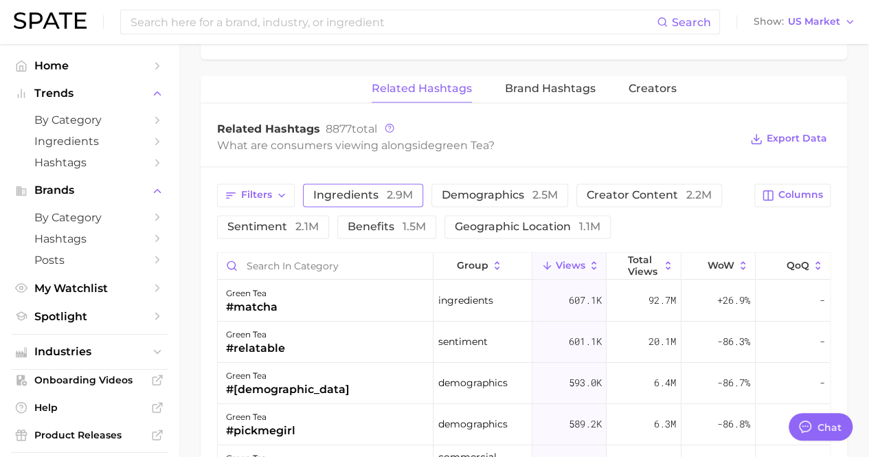
click at [393, 188] on span "2.9m" at bounding box center [400, 194] width 26 height 13
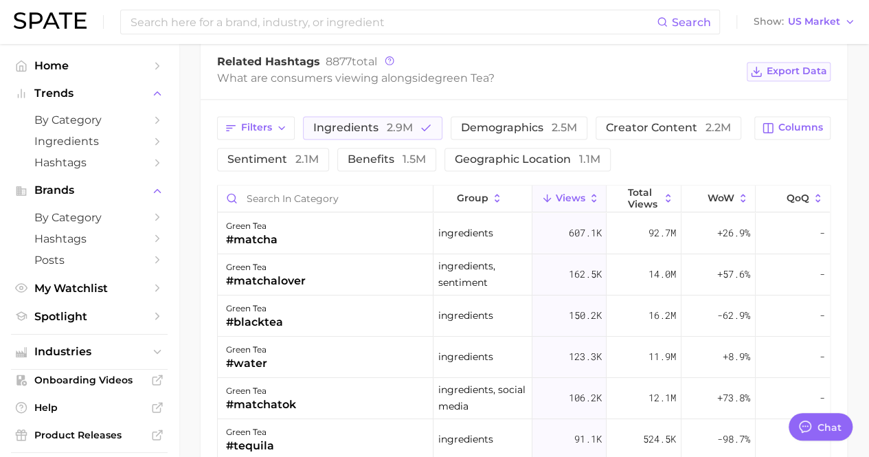
scroll to position [1099, 0]
click at [558, 191] on span "Views" at bounding box center [571, 196] width 30 height 11
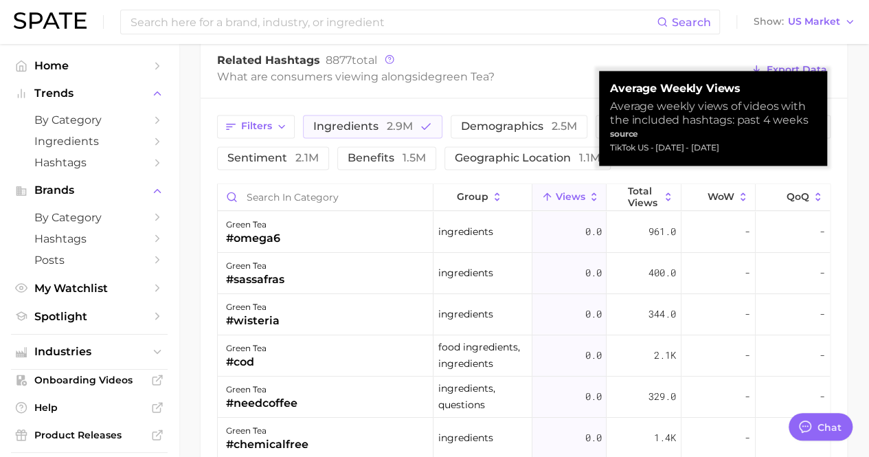
click at [556, 191] on span "Views" at bounding box center [571, 196] width 30 height 11
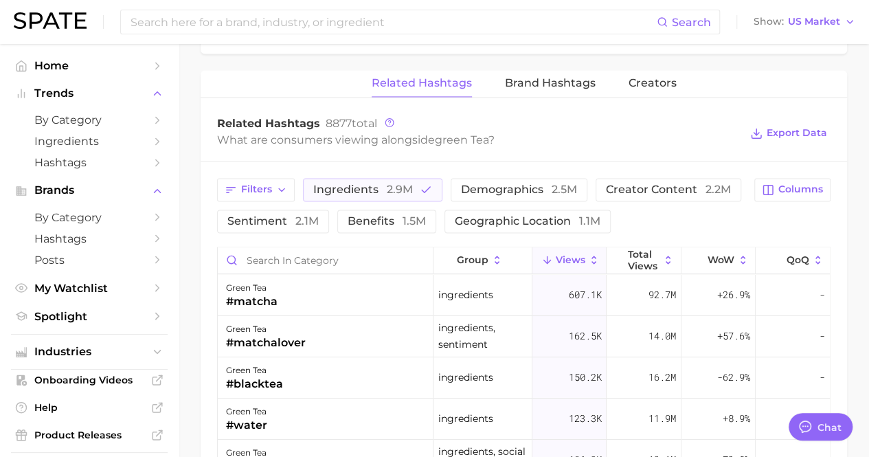
scroll to position [1031, 0]
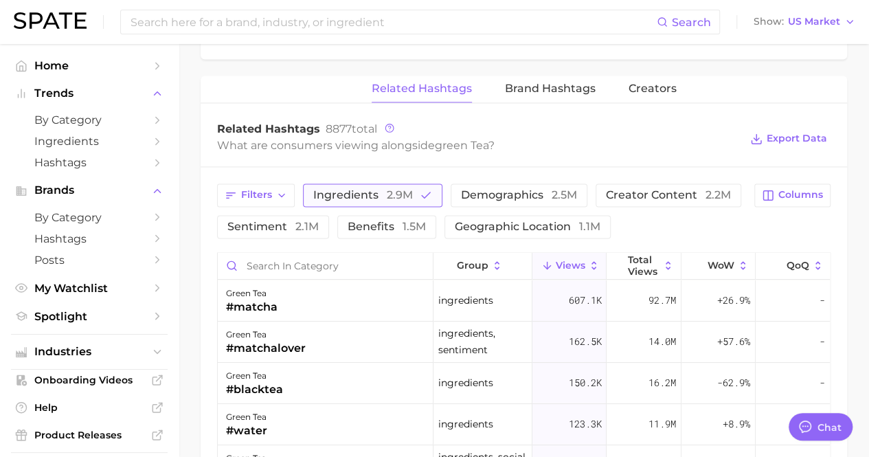
click at [372, 190] on span "ingredients 2.9m" at bounding box center [363, 195] width 100 height 11
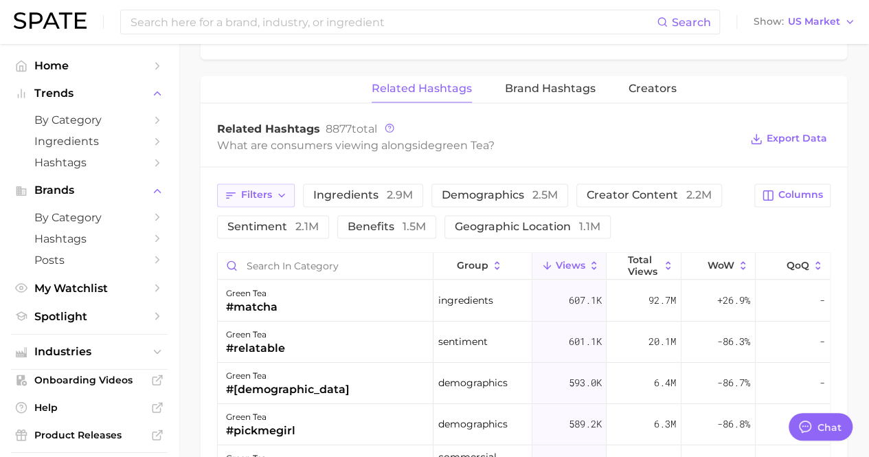
click at [286, 190] on icon "button" at bounding box center [281, 195] width 11 height 11
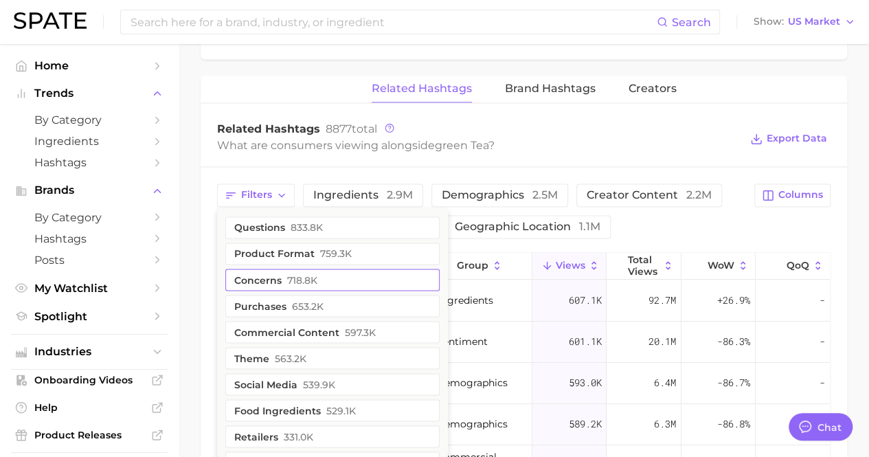
click at [335, 269] on button "concerns 718.8k" at bounding box center [332, 280] width 214 height 22
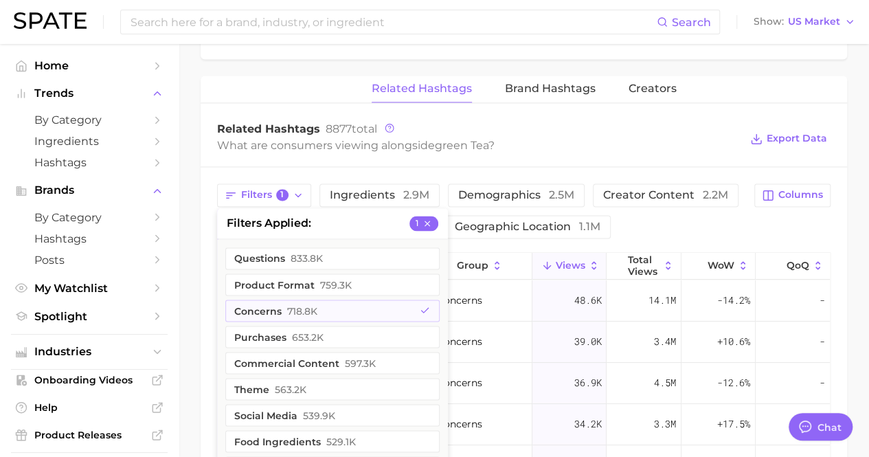
click at [636, 199] on div "Filters 1 filters applied 1 questions 833.8k product format 759.3k concerns 718…" at bounding box center [481, 210] width 529 height 55
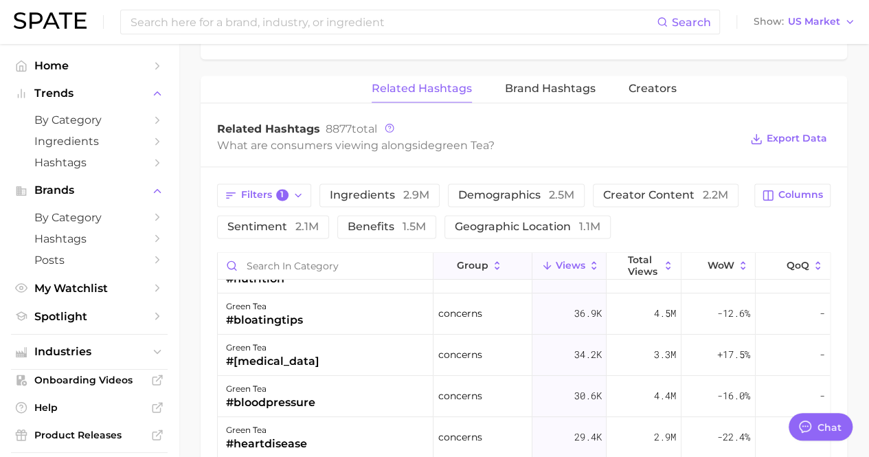
scroll to position [137, 0]
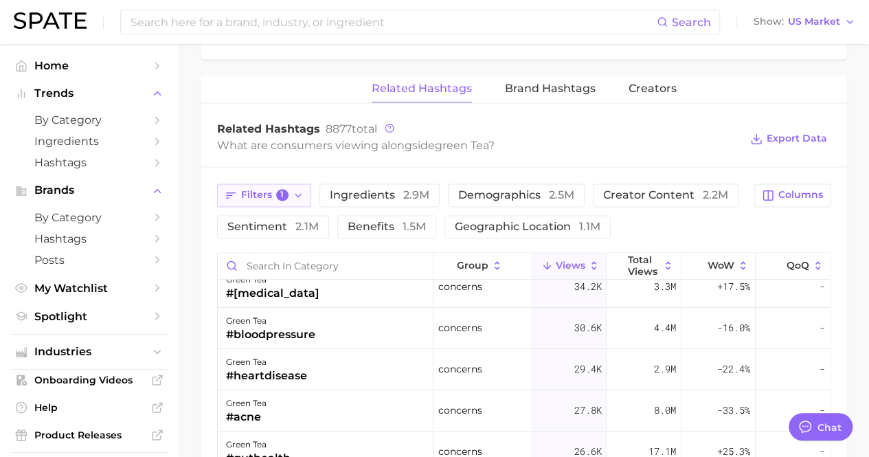
click at [278, 189] on span "Filters 1" at bounding box center [264, 195] width 47 height 12
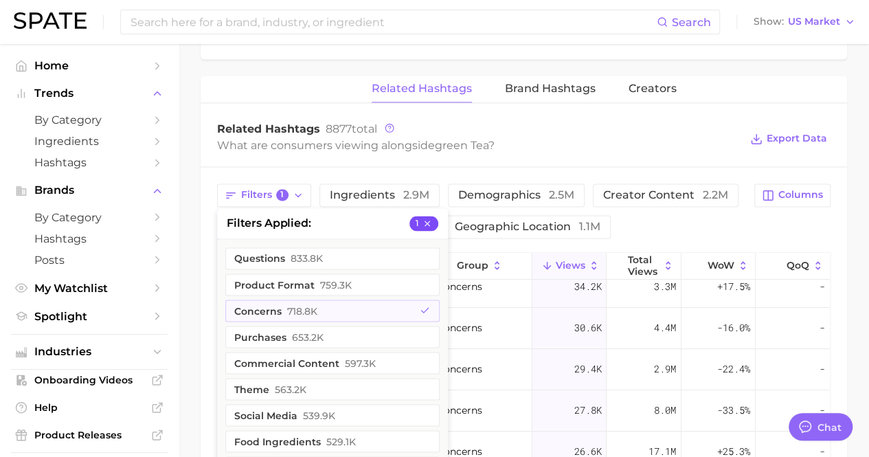
click at [430, 219] on icon "button" at bounding box center [428, 224] width 10 height 10
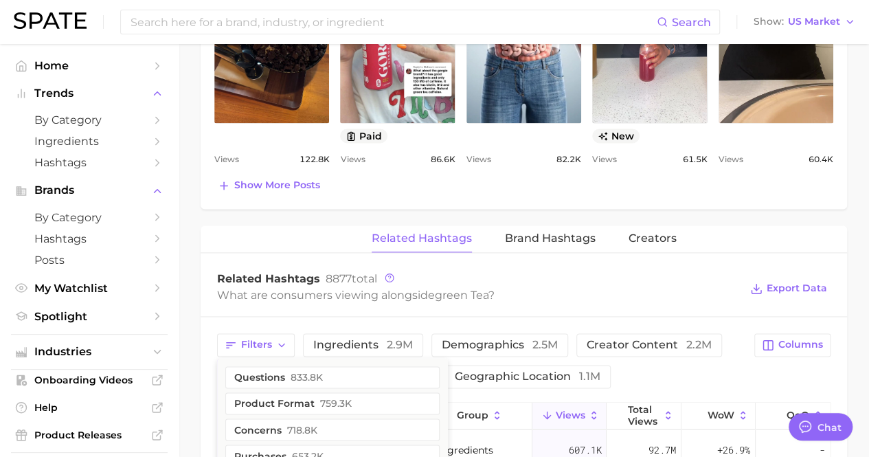
scroll to position [881, 0]
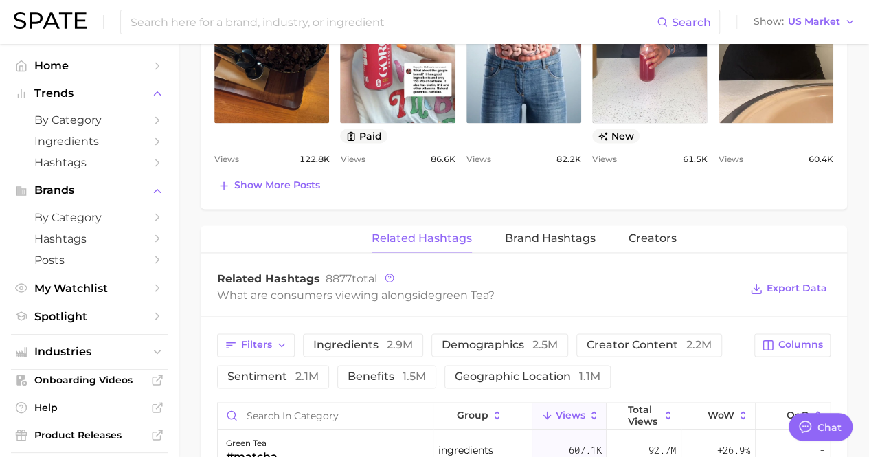
click at [500, 272] on div "Related Hashtags 8877 total" at bounding box center [478, 279] width 523 height 14
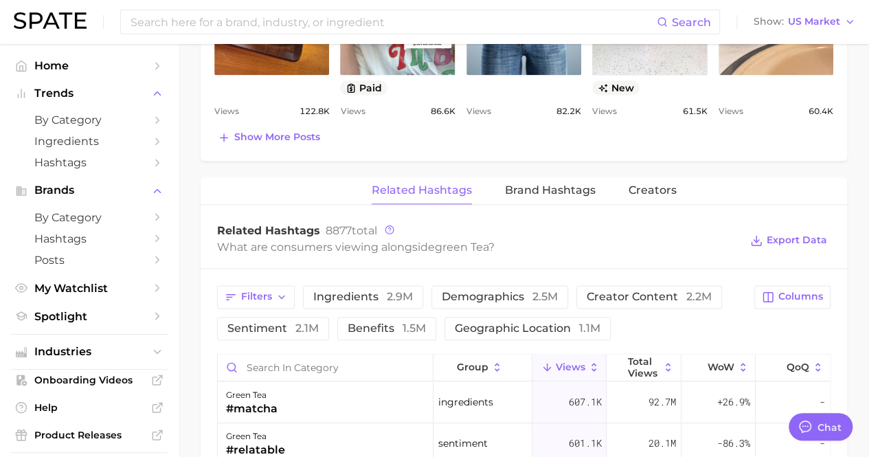
scroll to position [950, 0]
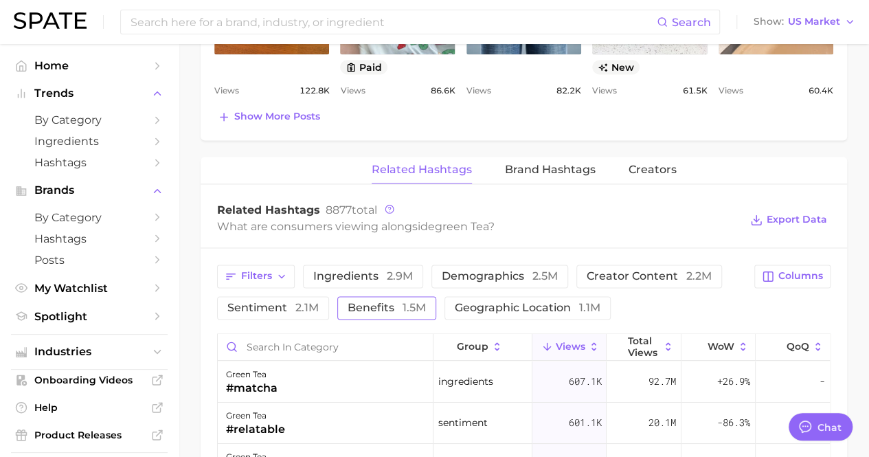
click at [406, 296] on button "benefits 1.5m" at bounding box center [386, 307] width 99 height 23
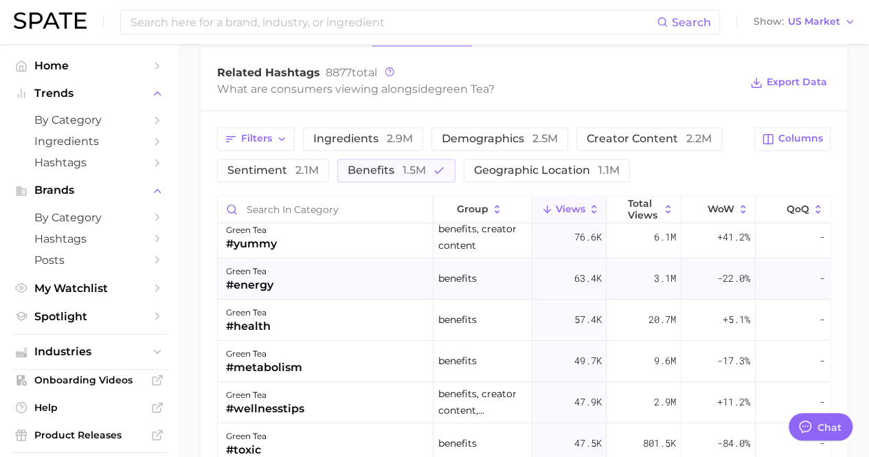
scroll to position [137, 0]
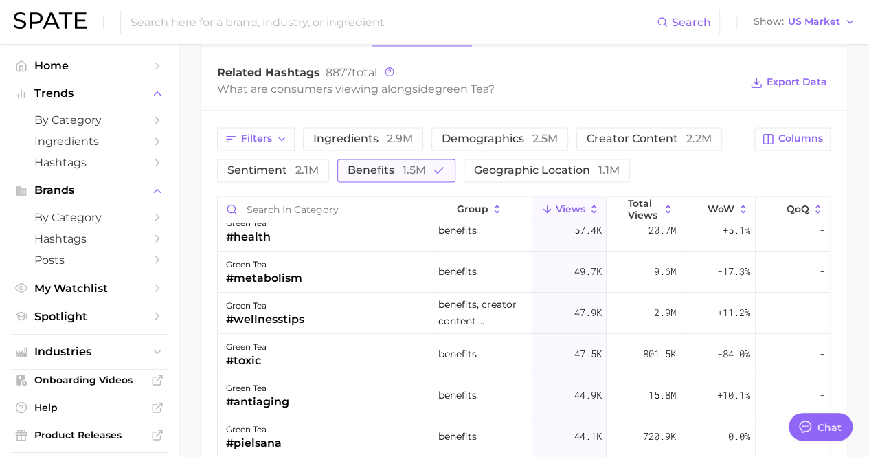
click at [418, 164] on span "1.5m" at bounding box center [414, 170] width 23 height 13
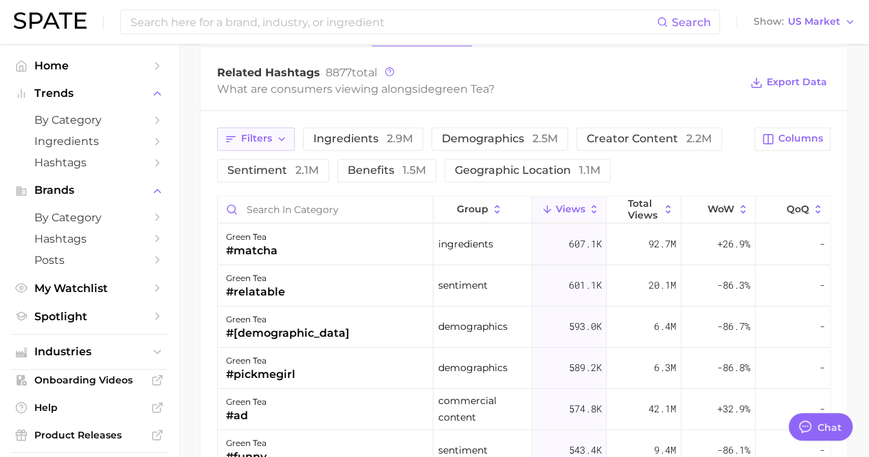
click at [230, 133] on icon "button" at bounding box center [231, 139] width 12 height 12
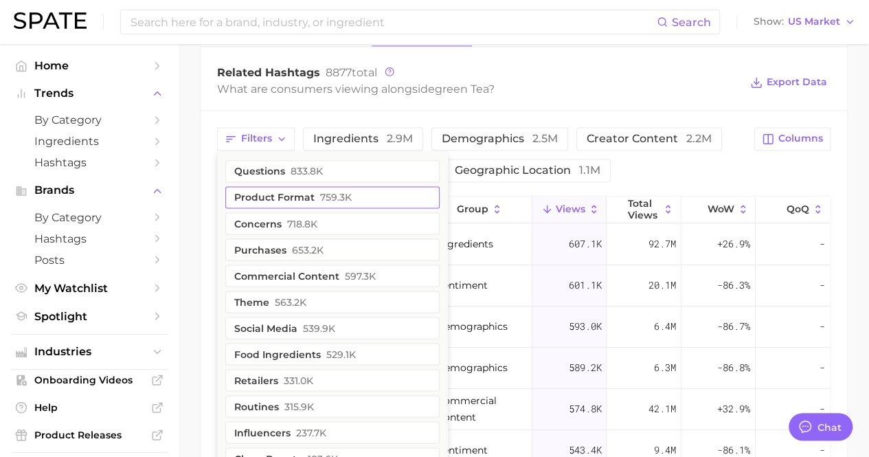
click at [300, 186] on button "product format 759.3k" at bounding box center [332, 197] width 214 height 22
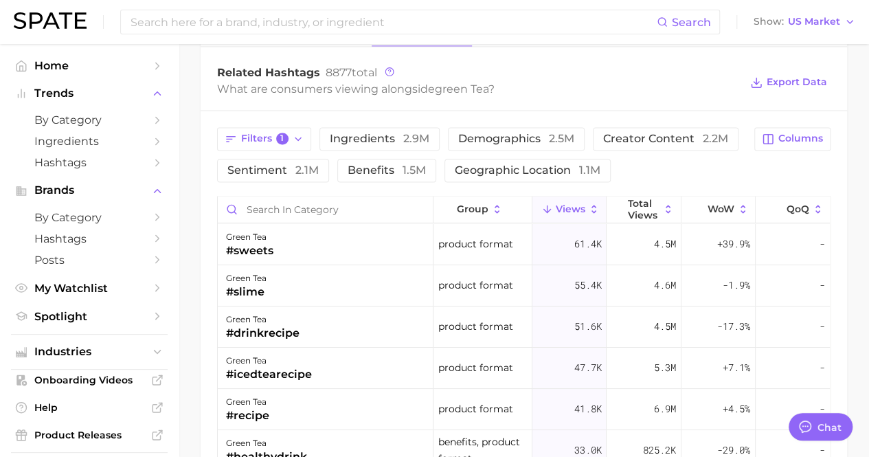
click at [672, 159] on div "Filters 1 ingredients 2.9m demographics 2.5m creator content 2.2m sentiment 2.1…" at bounding box center [481, 154] width 529 height 55
click at [247, 133] on span "Filters 1" at bounding box center [264, 139] width 47 height 12
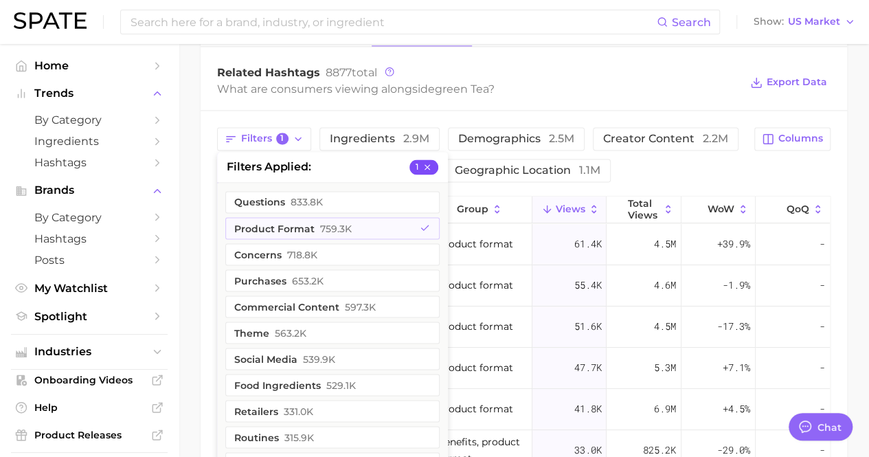
click at [428, 162] on icon "button" at bounding box center [428, 167] width 10 height 10
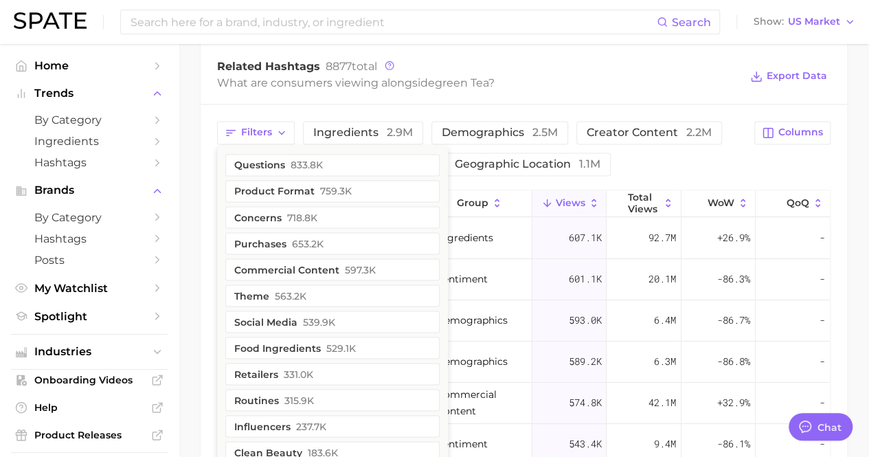
scroll to position [1099, 0]
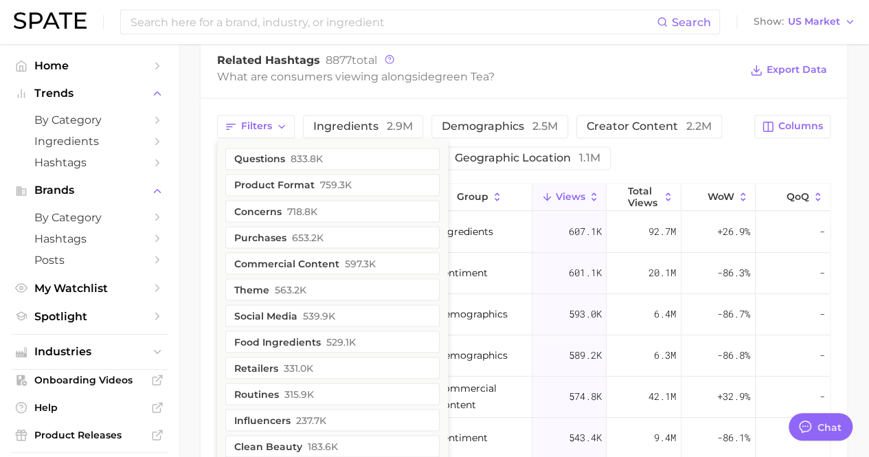
click at [618, 149] on div "Filters questions 833.8k product format 759.3k concerns 718.8k purchases 653.2k…" at bounding box center [481, 142] width 529 height 55
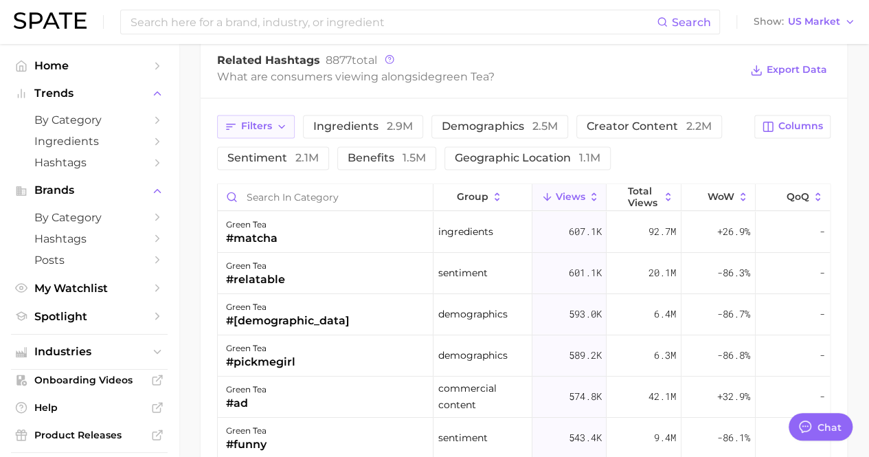
click at [254, 120] on span "Filters" at bounding box center [256, 126] width 31 height 12
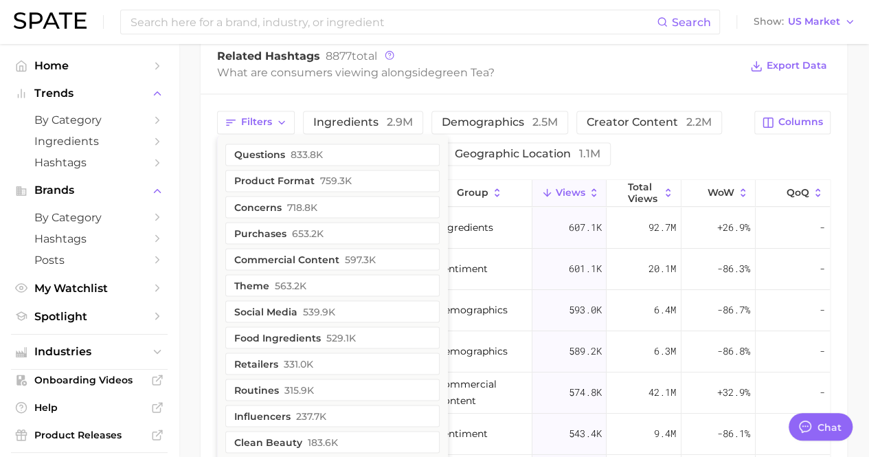
scroll to position [881, 0]
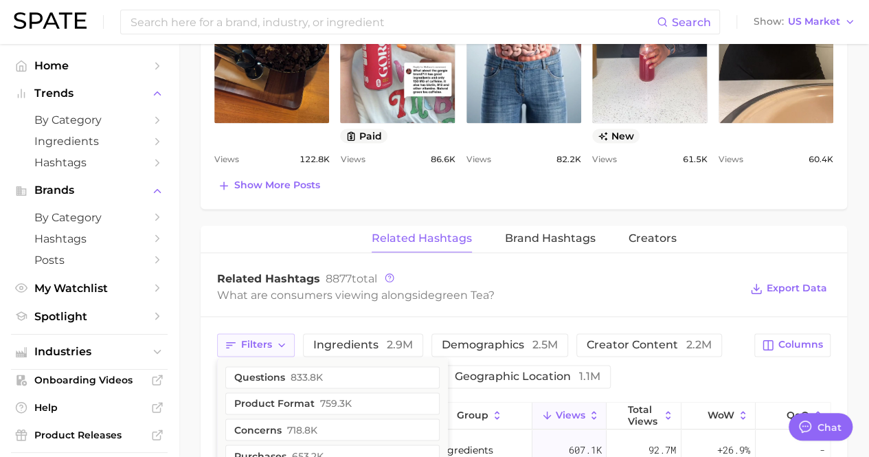
click at [278, 339] on icon "button" at bounding box center [281, 344] width 11 height 11
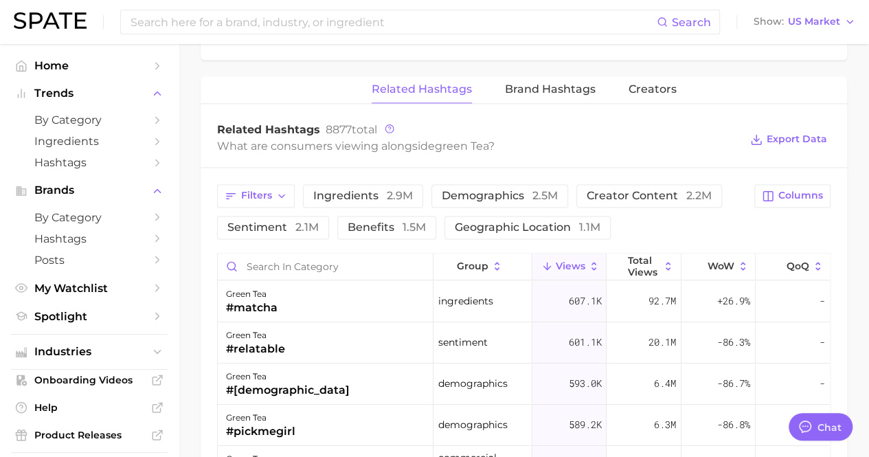
scroll to position [1031, 0]
click at [573, 167] on div "Filters ingredients 2.9m demographics 2.5m creator content 2.2m sentiment 2.1m …" at bounding box center [524, 446] width 647 height 559
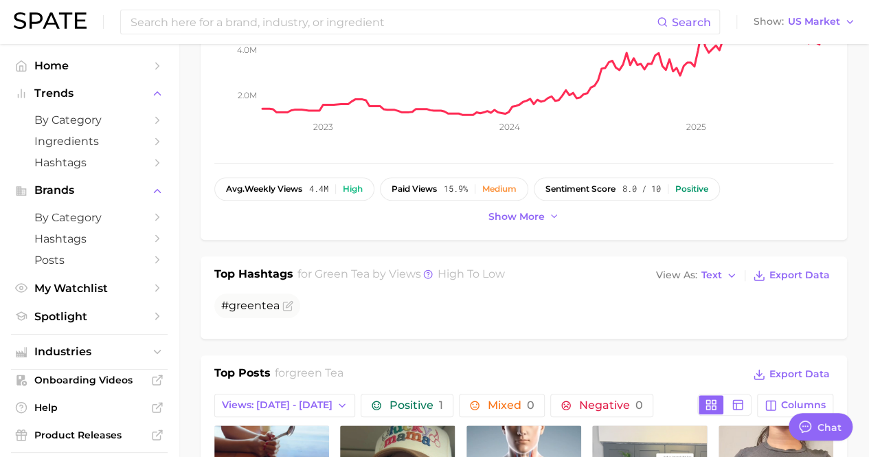
scroll to position [412, 0]
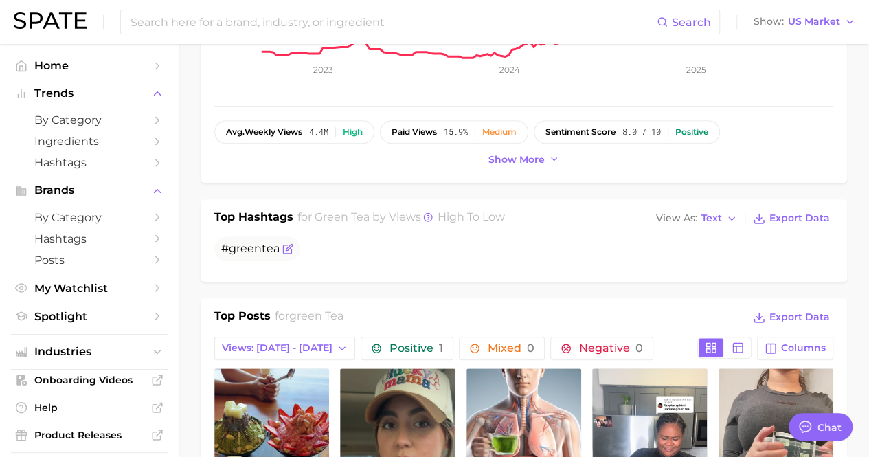
click at [267, 242] on span "tea" at bounding box center [271, 248] width 18 height 13
click at [286, 244] on icon "Flag as miscategorized or irrelevant" at bounding box center [289, 247] width 6 height 6
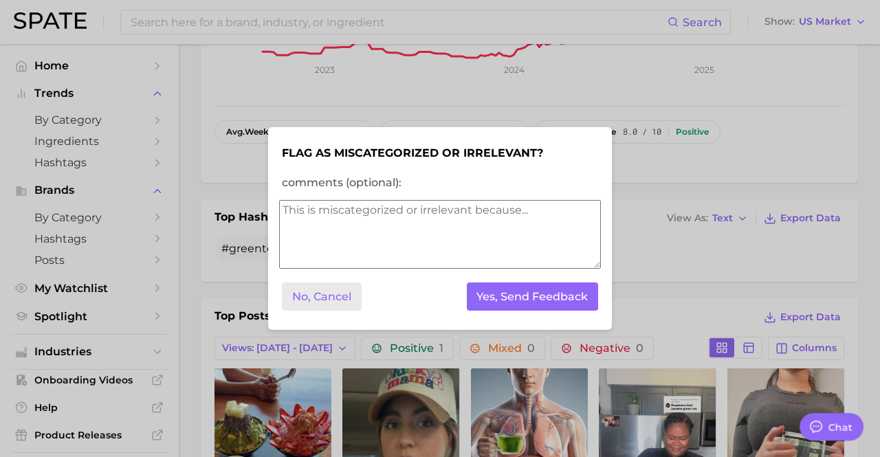
click at [356, 301] on button "No, Cancel" at bounding box center [322, 296] width 80 height 28
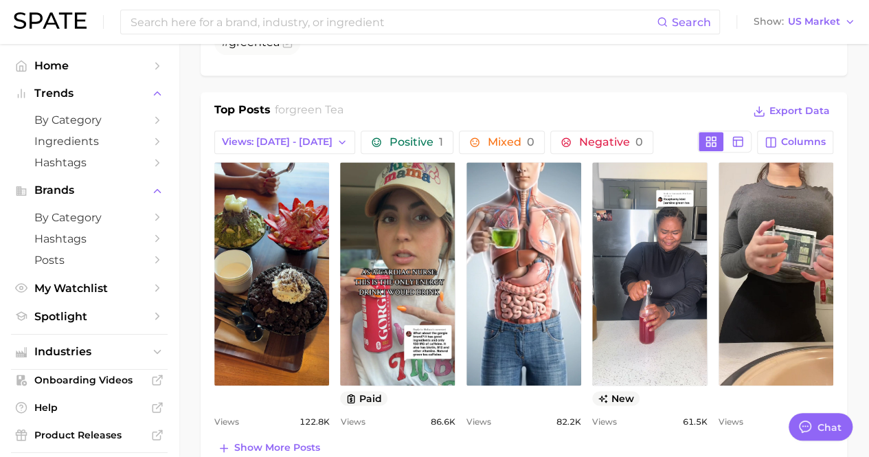
scroll to position [687, 0]
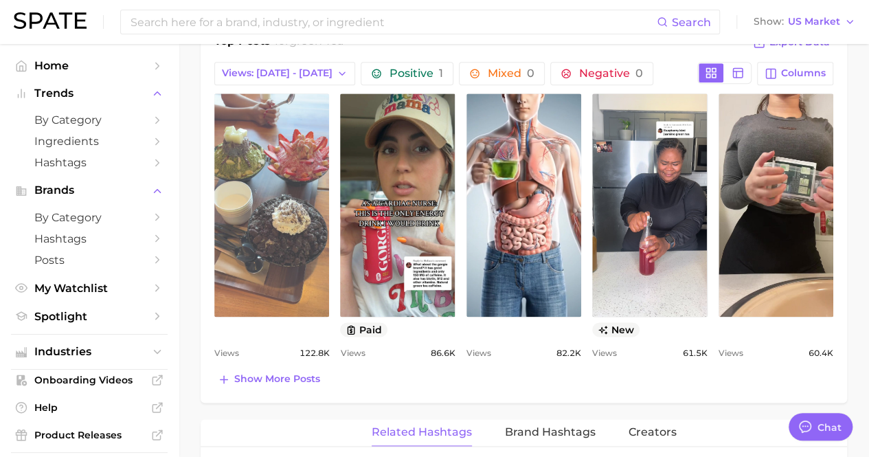
click at [233, 148] on link "view post on TikTok" at bounding box center [271, 204] width 115 height 223
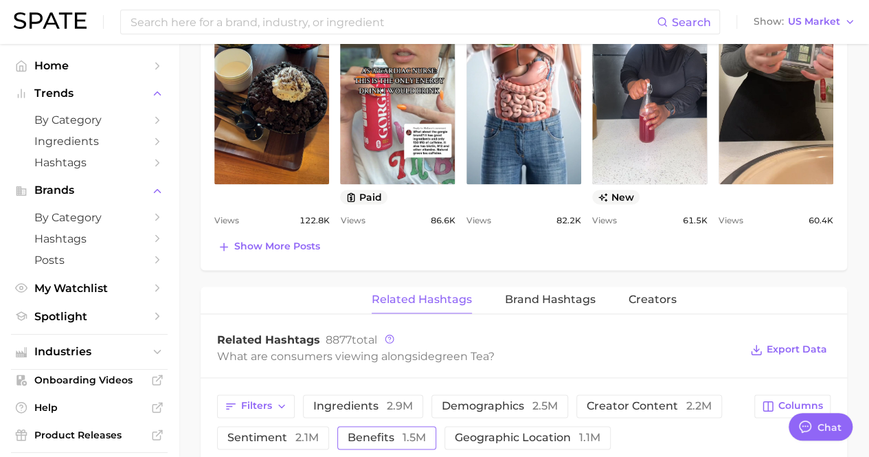
scroll to position [962, 0]
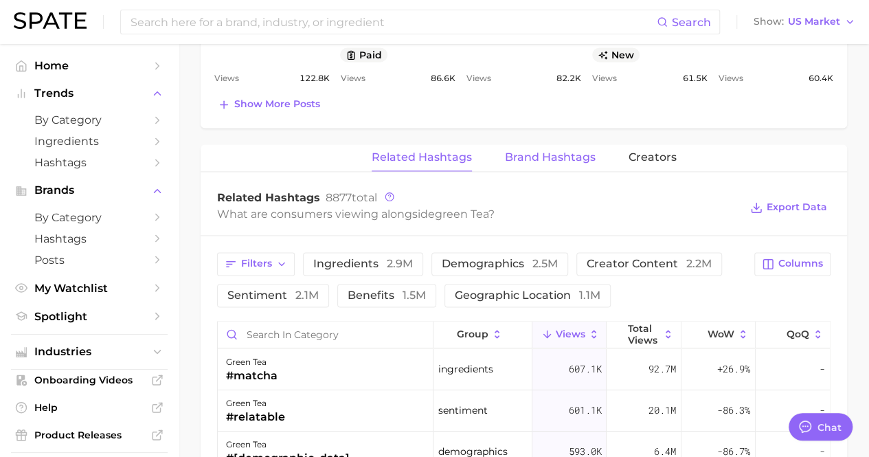
click at [570, 151] on span "Brand Hashtags" at bounding box center [550, 157] width 91 height 12
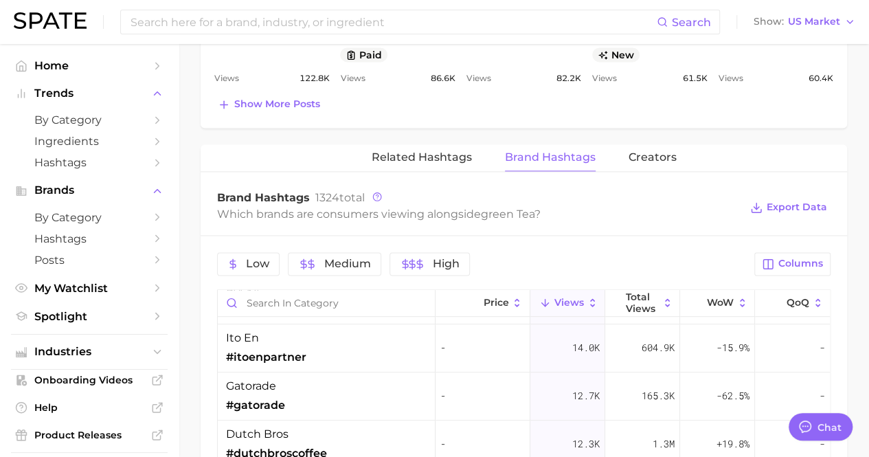
scroll to position [618, 0]
click at [451, 151] on span "Related Hashtags" at bounding box center [422, 157] width 100 height 12
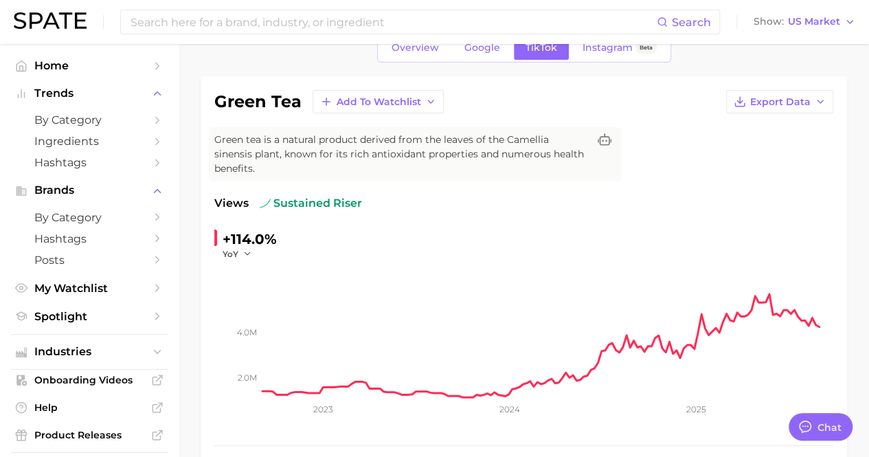
scroll to position [0, 0]
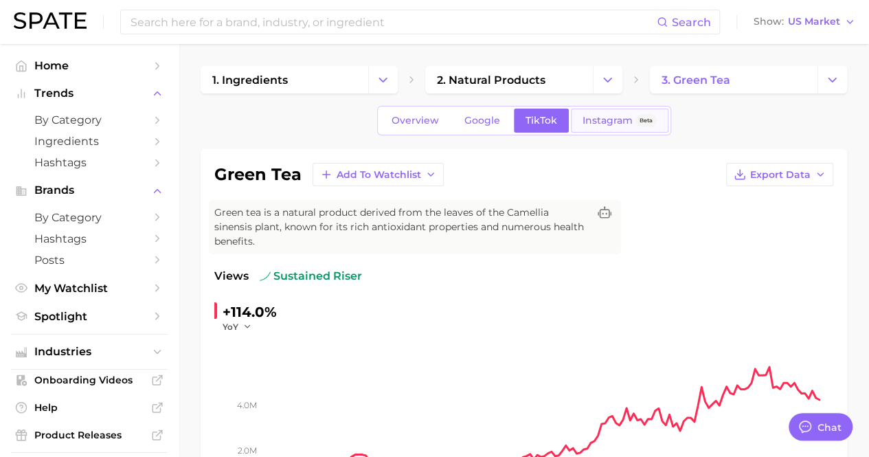
click at [614, 120] on span "Instagram" at bounding box center [608, 121] width 50 height 12
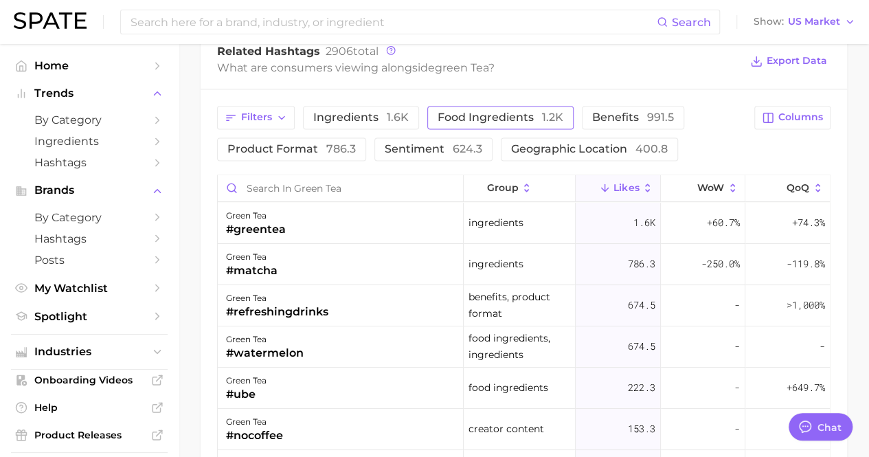
scroll to position [1031, 0]
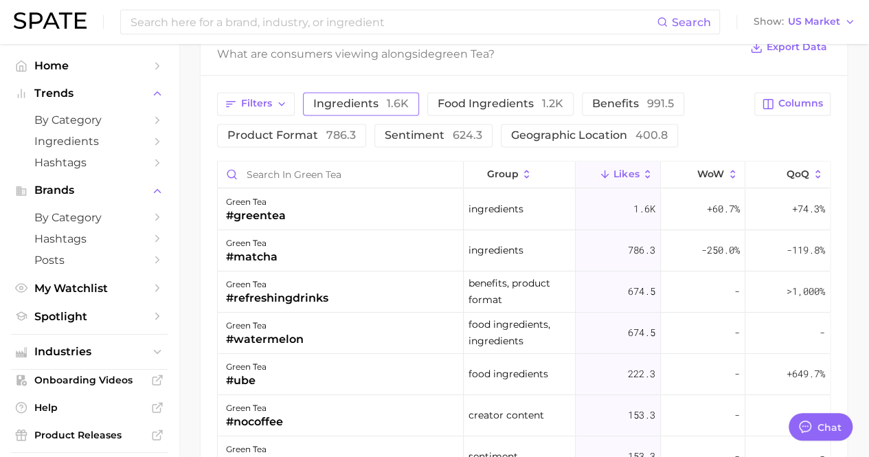
click at [379, 98] on span "Ingredients 1.6k" at bounding box center [361, 103] width 96 height 11
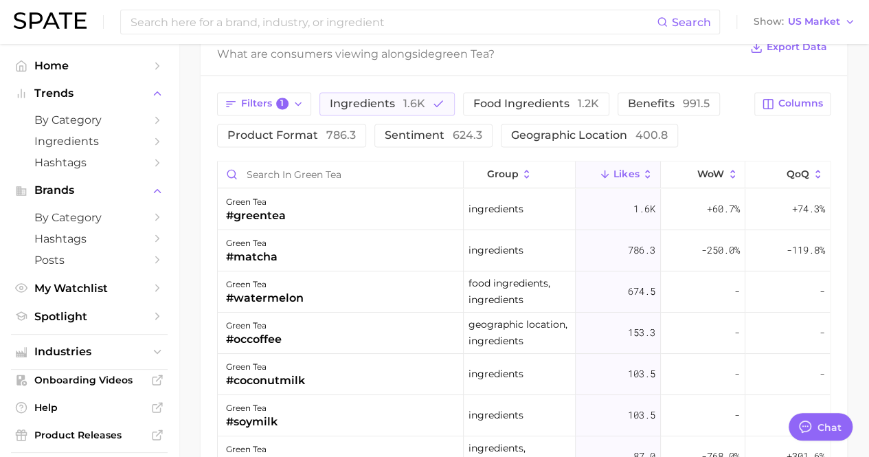
click at [629, 168] on span "Likes" at bounding box center [626, 173] width 25 height 11
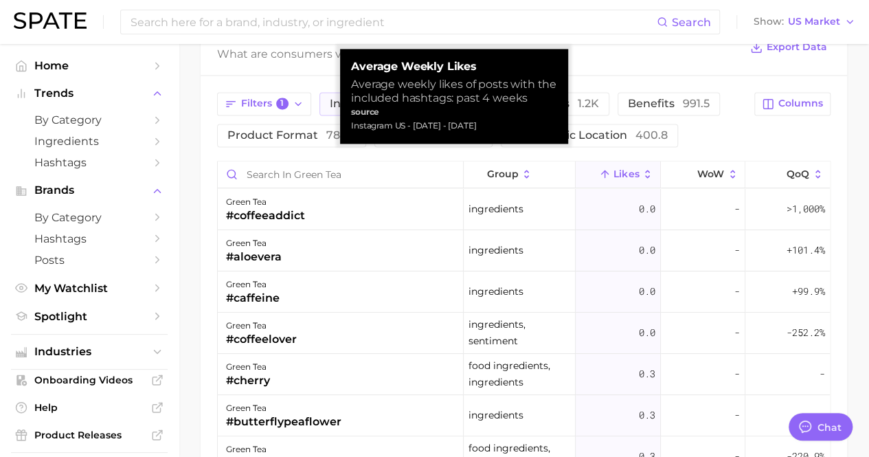
click at [628, 168] on span "Likes" at bounding box center [626, 173] width 25 height 11
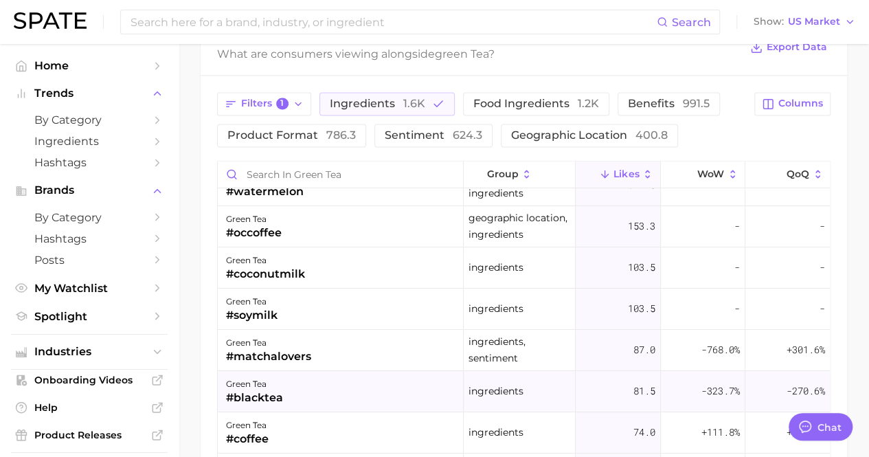
scroll to position [137, 0]
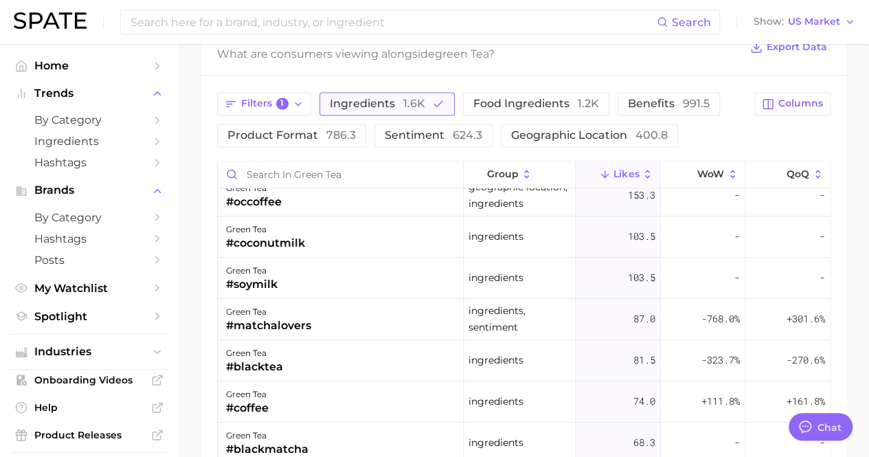
click at [405, 97] on span "1.6k" at bounding box center [414, 103] width 22 height 13
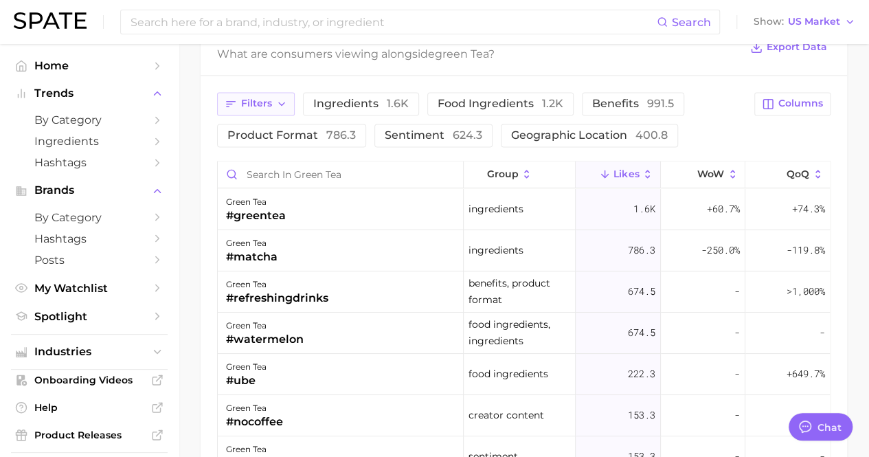
click at [271, 98] on span "Filters" at bounding box center [256, 104] width 31 height 12
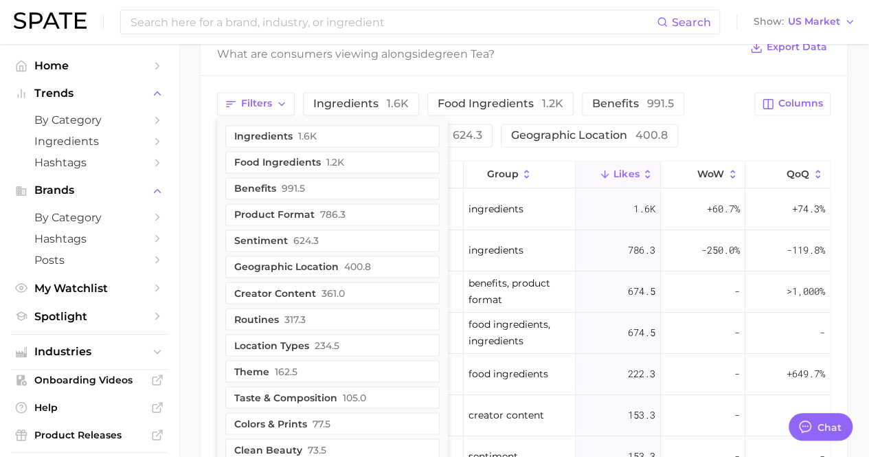
click at [726, 128] on div "Filters Ingredients 1.6k Food Ingredients 1.2k Benefits 991.5 Product format 78…" at bounding box center [481, 119] width 529 height 55
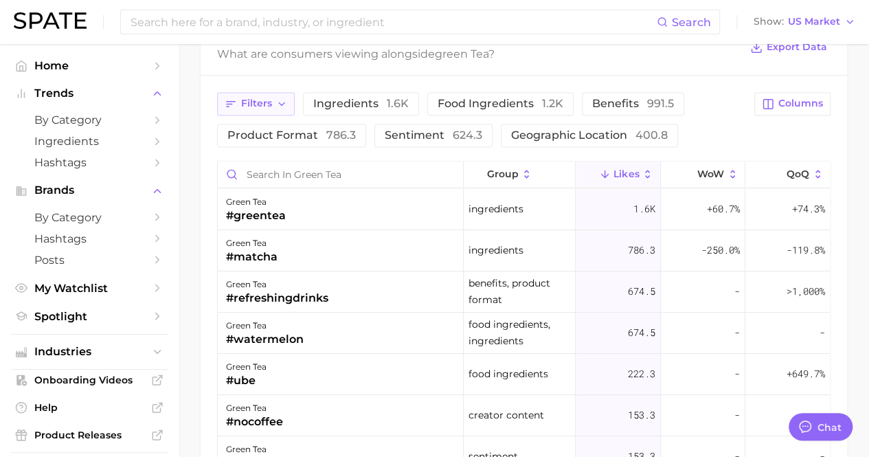
click at [262, 98] on span "Filters" at bounding box center [256, 104] width 31 height 12
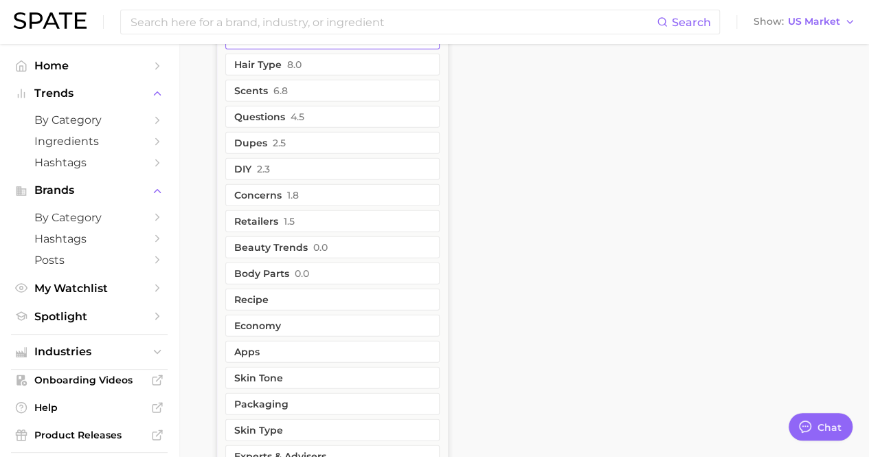
scroll to position [1650, 0]
click at [302, 184] on button "Concerns 1.8" at bounding box center [332, 195] width 214 height 22
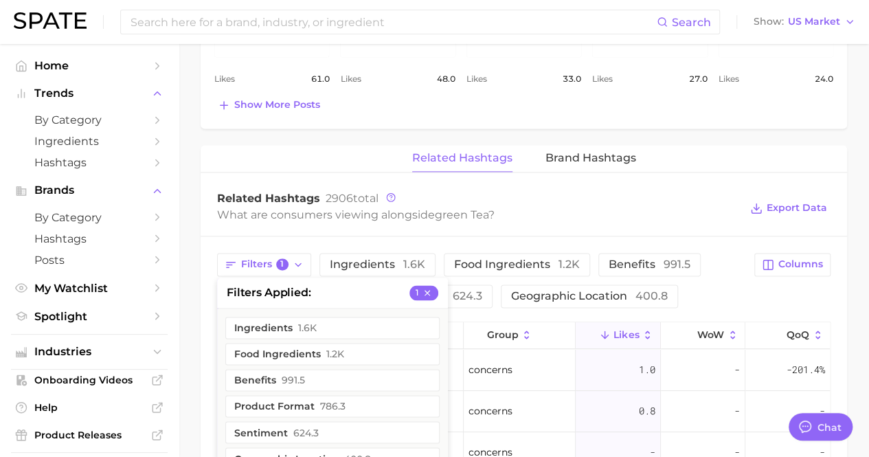
scroll to position [719, 0]
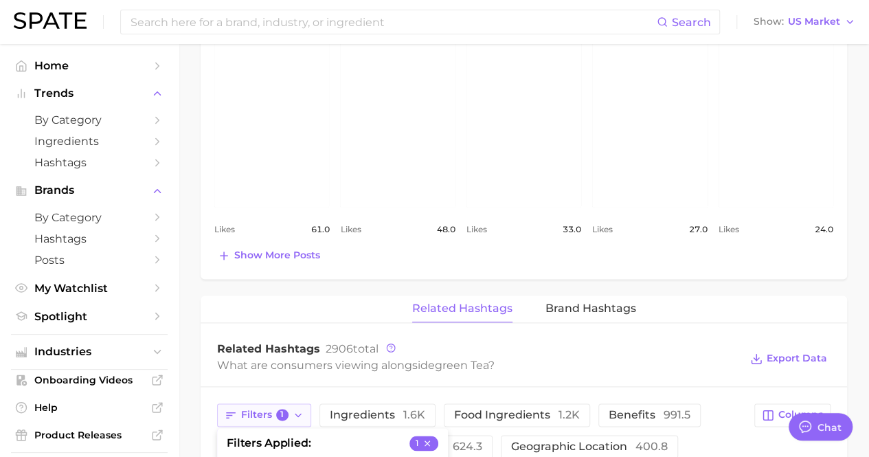
click at [297, 403] on button "Filters 1" at bounding box center [264, 414] width 94 height 23
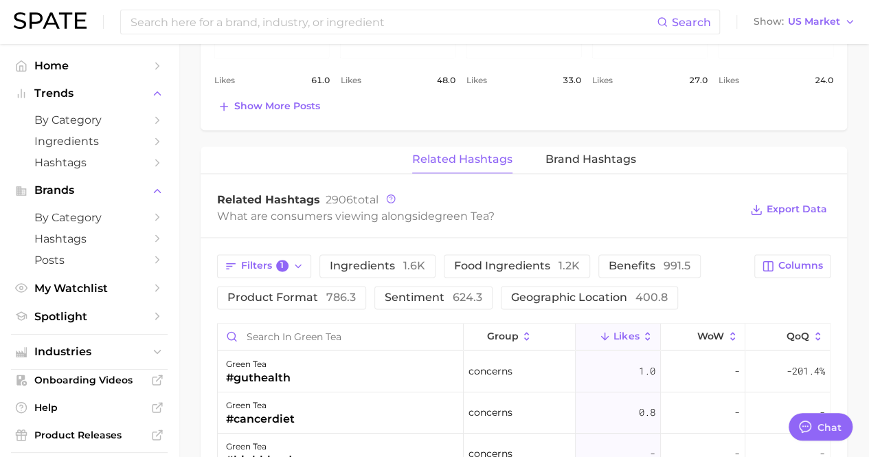
scroll to position [857, 0]
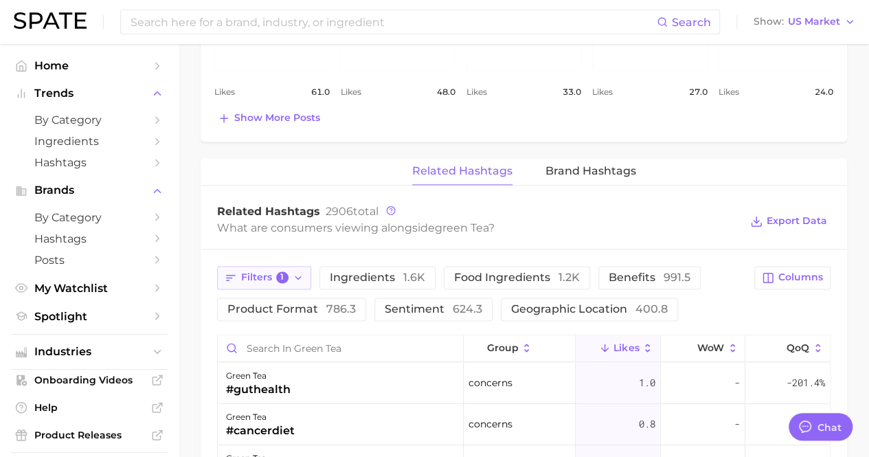
click at [253, 266] on button "Filters 1" at bounding box center [264, 277] width 94 height 23
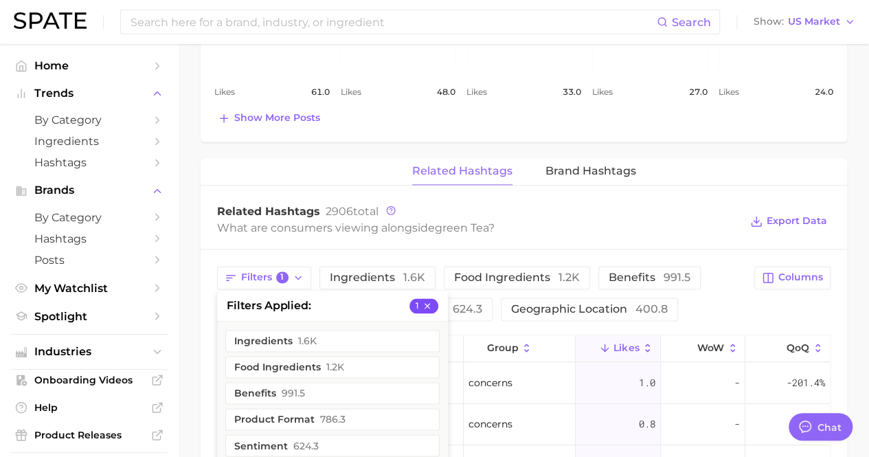
click at [431, 301] on icon "button" at bounding box center [428, 306] width 10 height 10
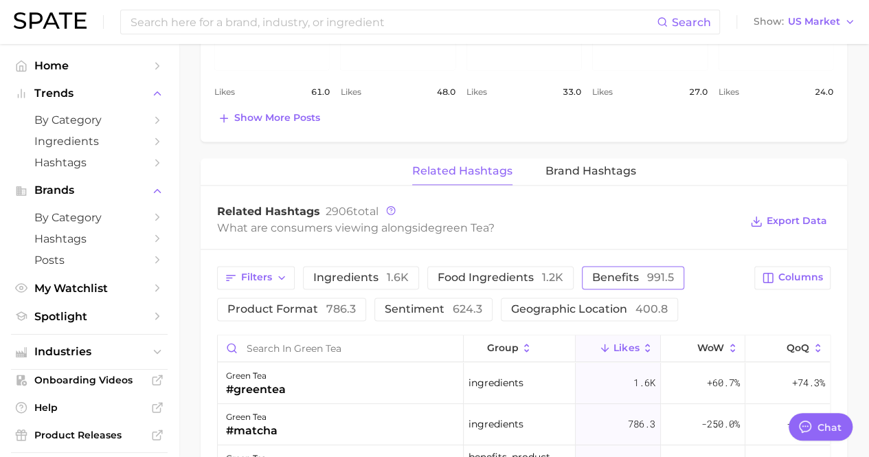
click at [606, 272] on span "Benefits 991.5" at bounding box center [633, 277] width 82 height 11
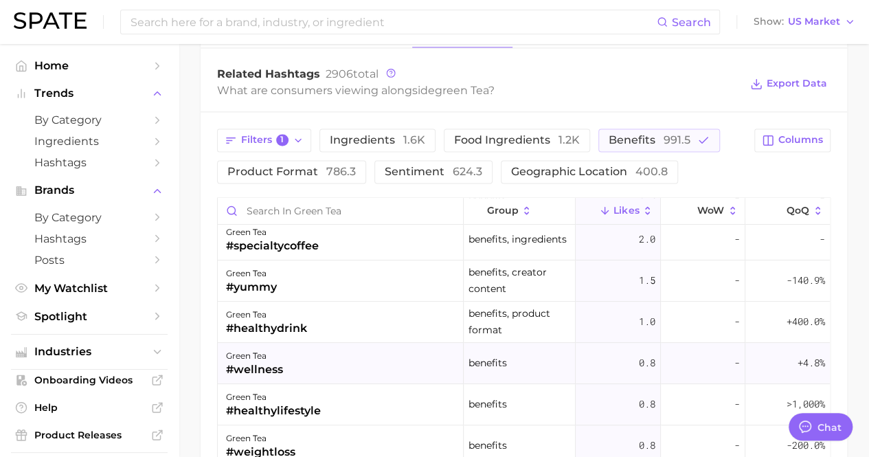
scroll to position [275, 0]
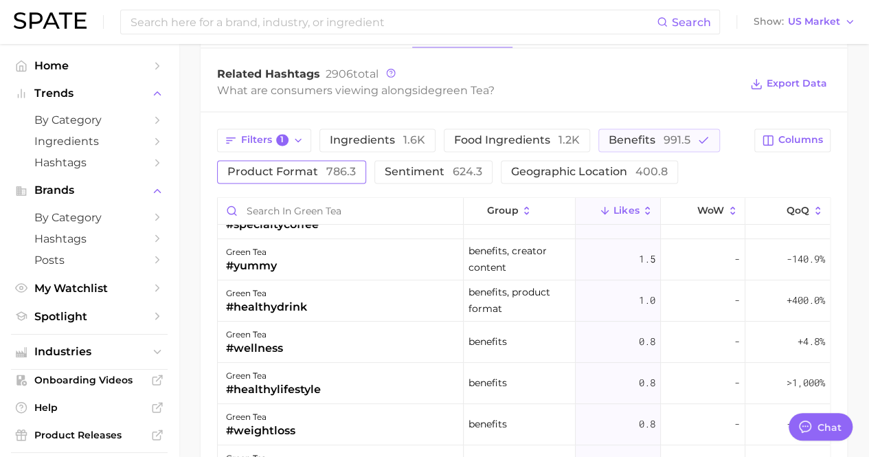
click at [331, 165] on span "786.3" at bounding box center [341, 171] width 30 height 13
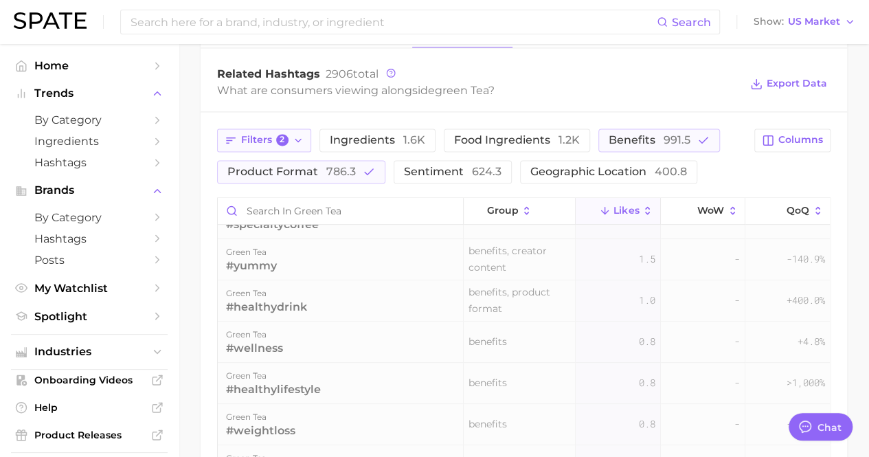
scroll to position [0, 0]
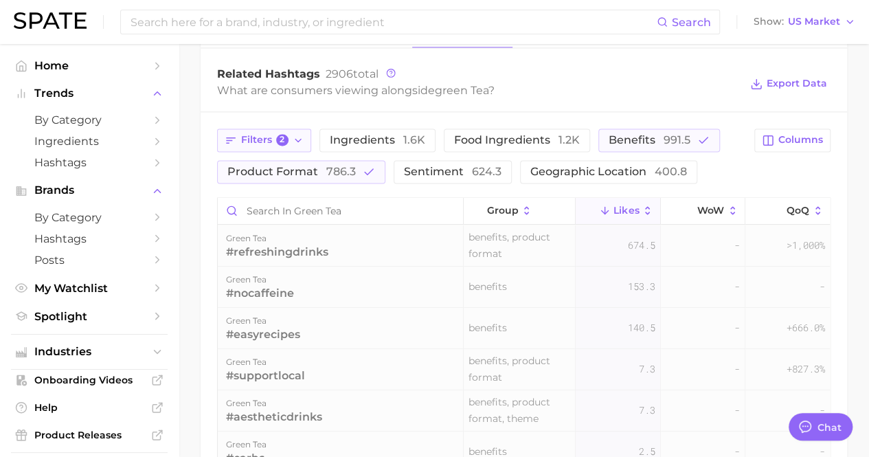
click at [288, 128] on button "Filters 2" at bounding box center [264, 139] width 94 height 23
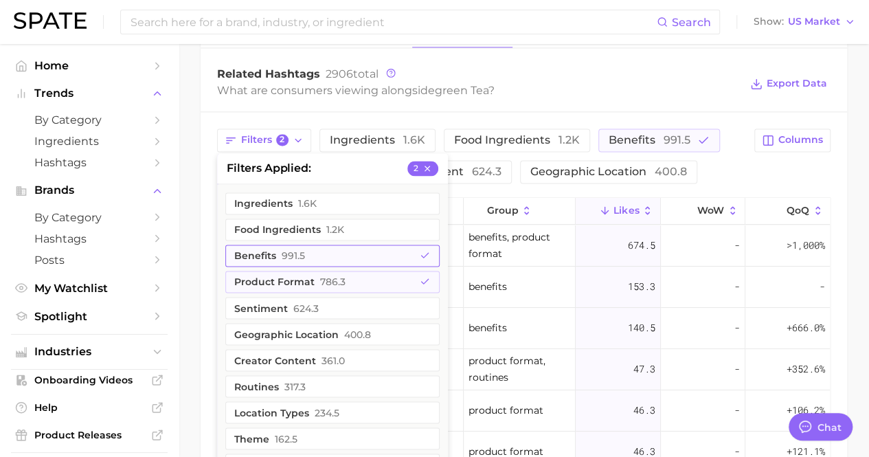
click at [424, 250] on icon "button" at bounding box center [425, 255] width 11 height 11
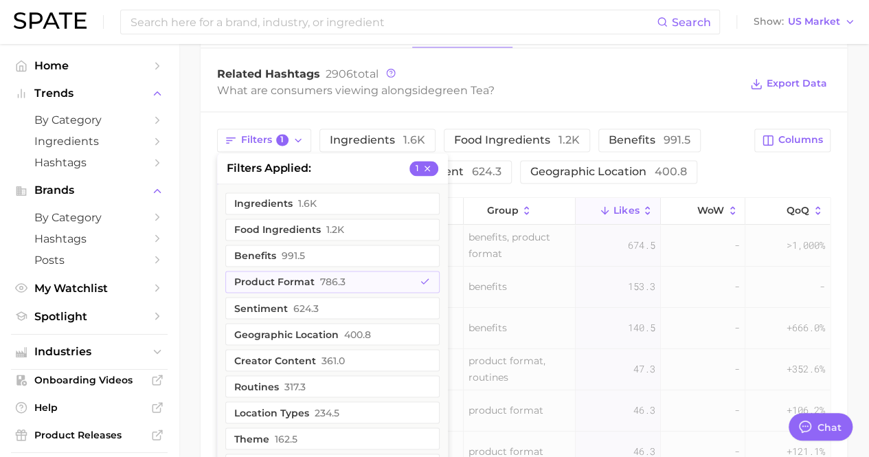
click at [307, 112] on div "Filters 1 filters applied 1 Ingredients 1.6k Food Ingredients 1.2k Benefits 991…" at bounding box center [524, 391] width 647 height 559
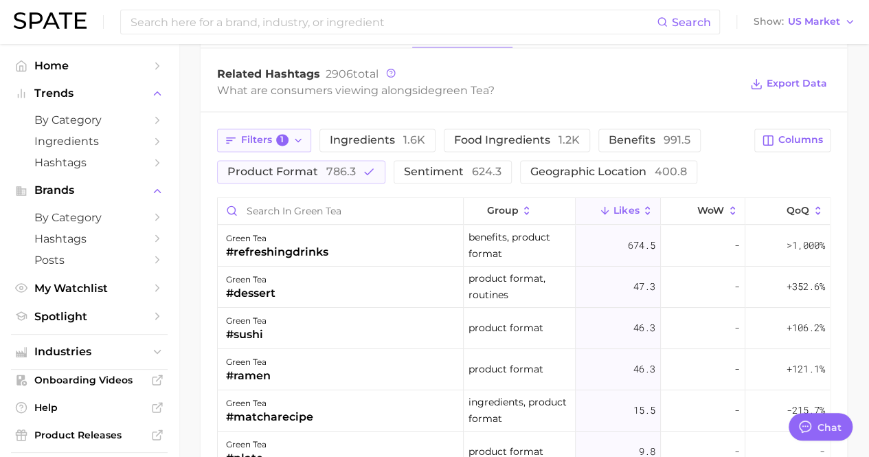
click at [291, 128] on button "Filters 1" at bounding box center [264, 139] width 94 height 23
click at [520, 165] on button "Geographic location 400.8" at bounding box center [608, 171] width 177 height 23
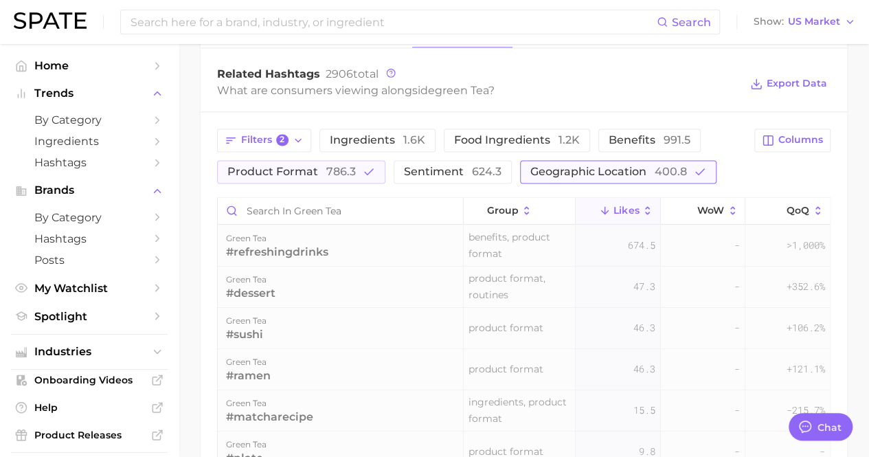
click at [533, 166] on span "Geographic location 400.8" at bounding box center [608, 171] width 157 height 11
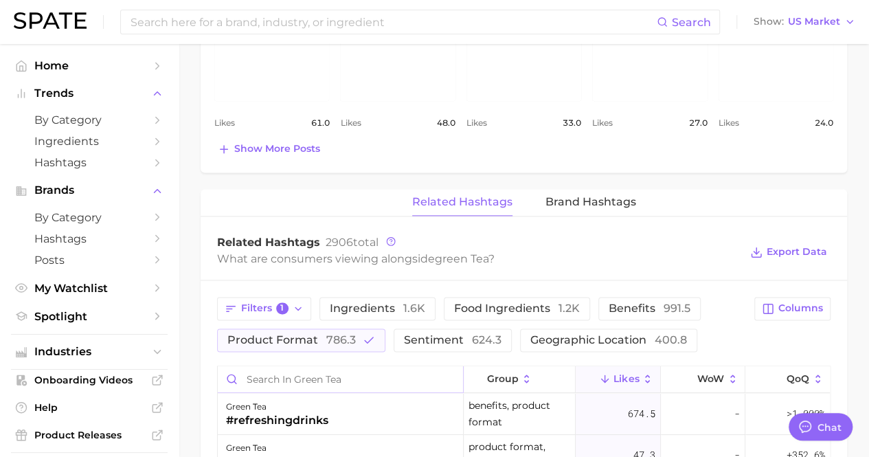
scroll to position [893, 0]
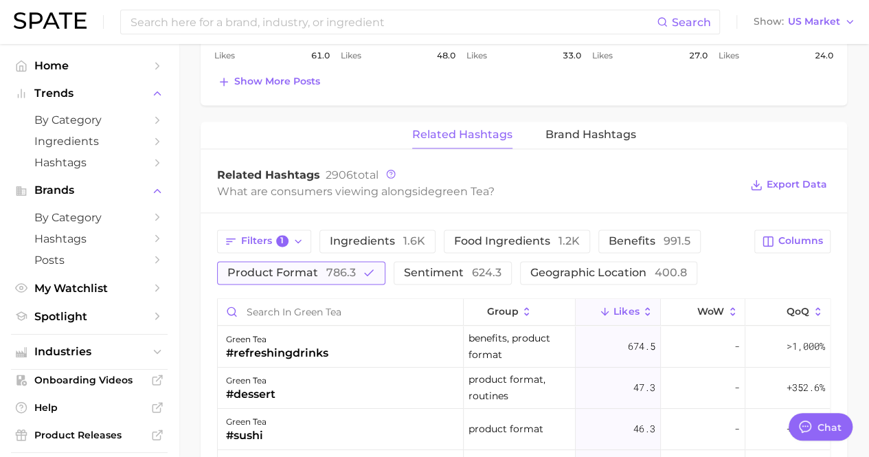
click at [309, 267] on span "Product format 786.3" at bounding box center [291, 272] width 128 height 11
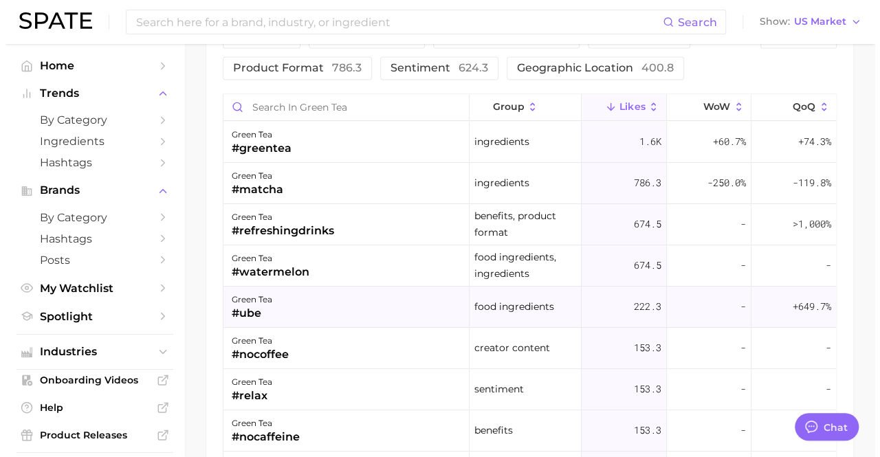
scroll to position [1099, 0]
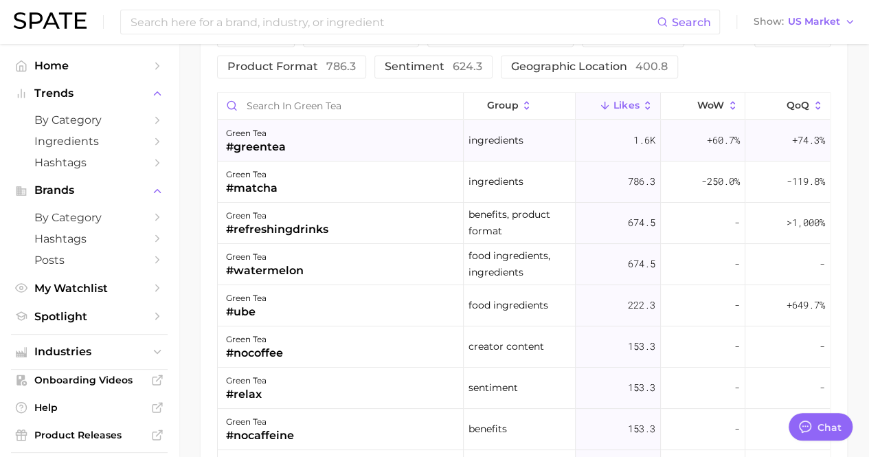
click at [349, 135] on div "green tea #greentea" at bounding box center [341, 140] width 246 height 41
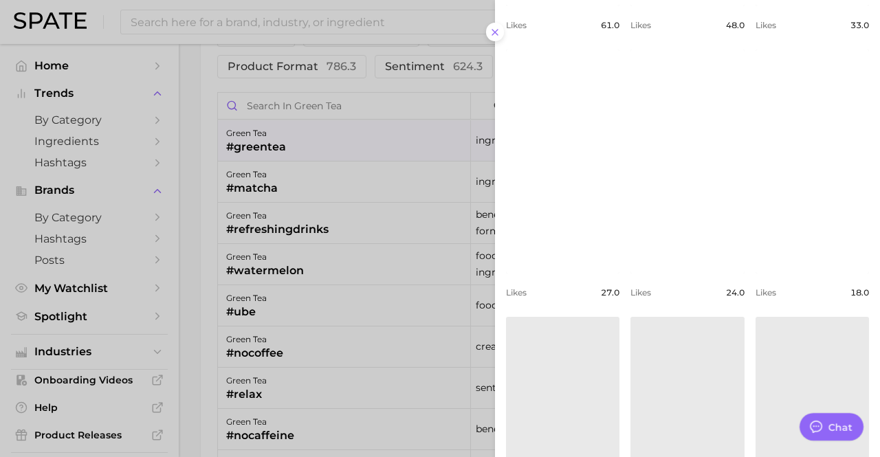
scroll to position [495, 0]
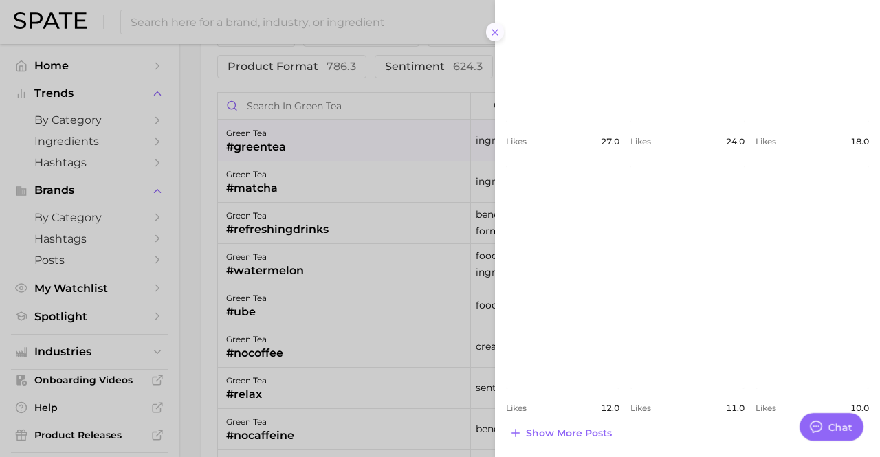
click at [495, 25] on button at bounding box center [495, 32] width 19 height 19
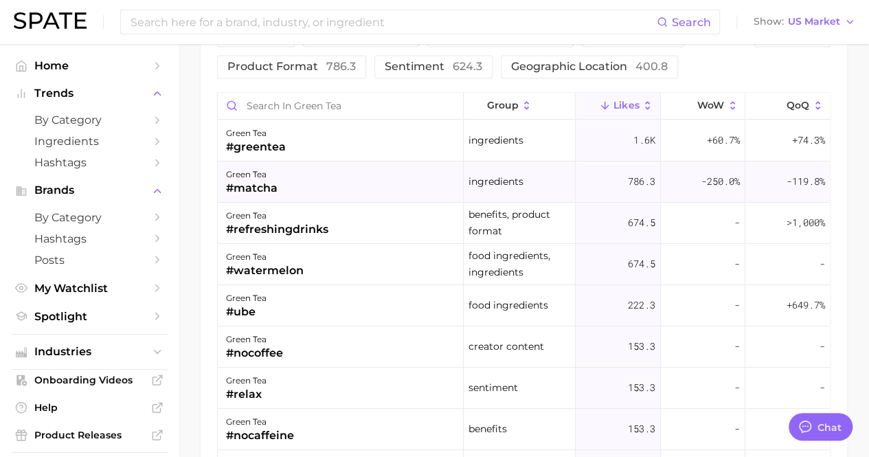
click at [395, 162] on div "green tea #matcha" at bounding box center [341, 181] width 246 height 41
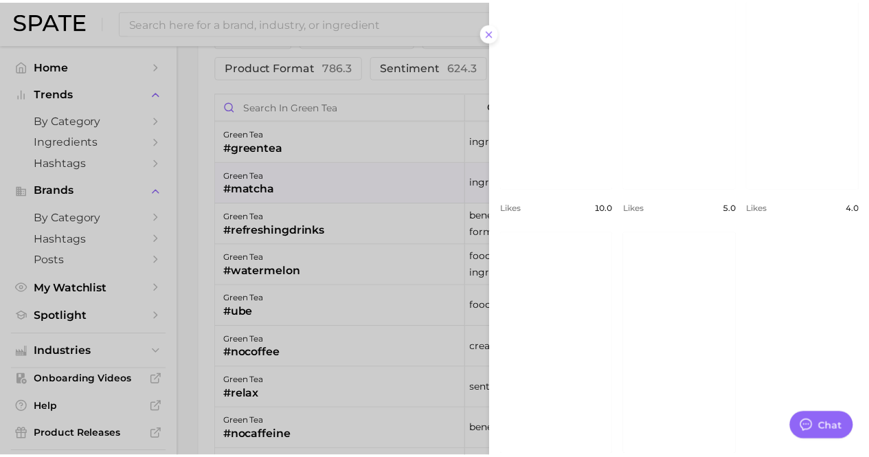
scroll to position [476, 0]
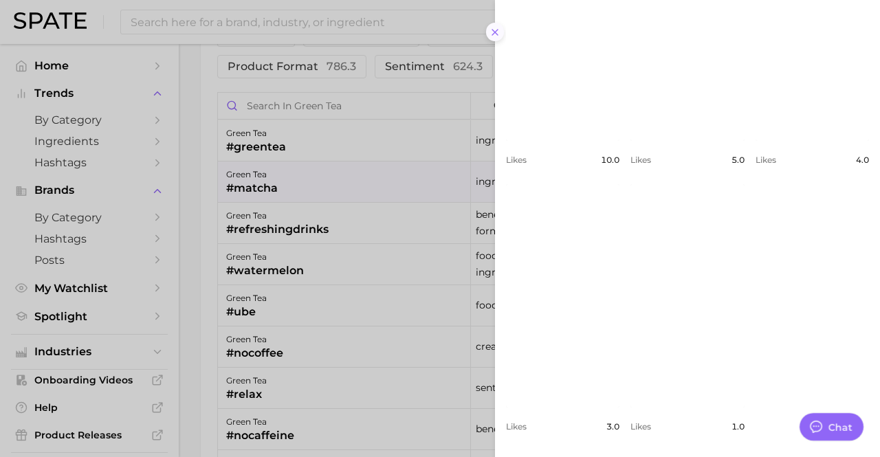
click at [495, 30] on icon at bounding box center [494, 32] width 11 height 11
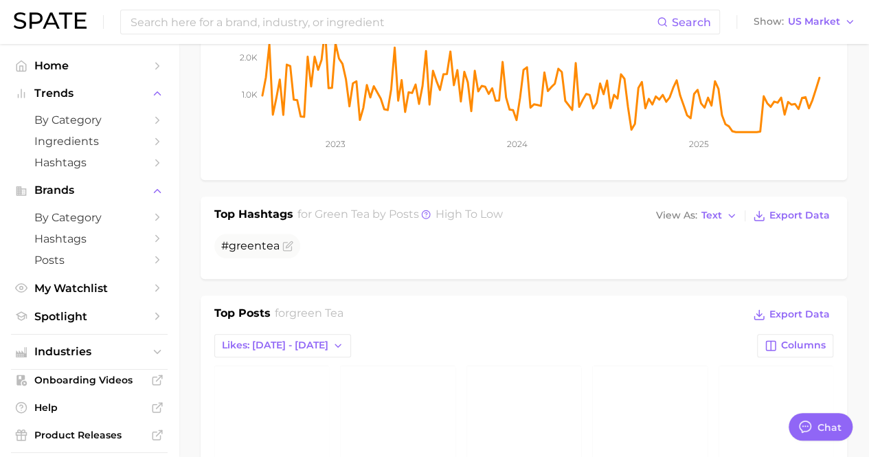
scroll to position [344, 0]
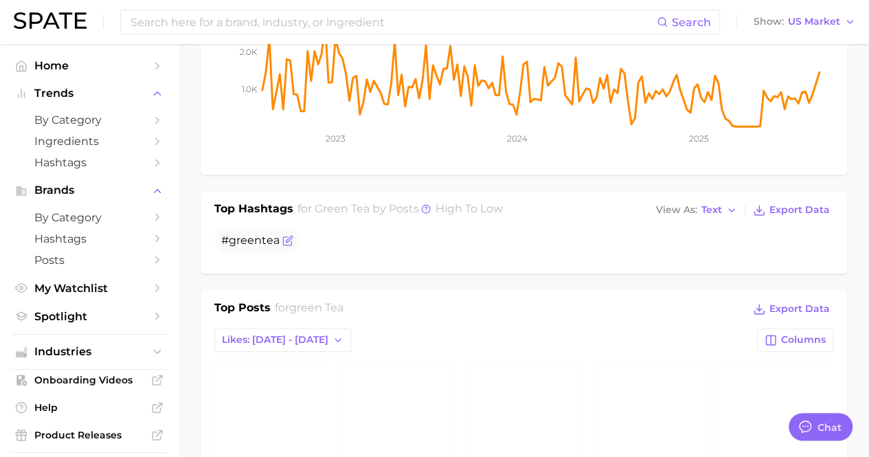
click at [236, 234] on span "green" at bounding box center [245, 240] width 33 height 13
click at [269, 234] on span "tea" at bounding box center [271, 240] width 18 height 13
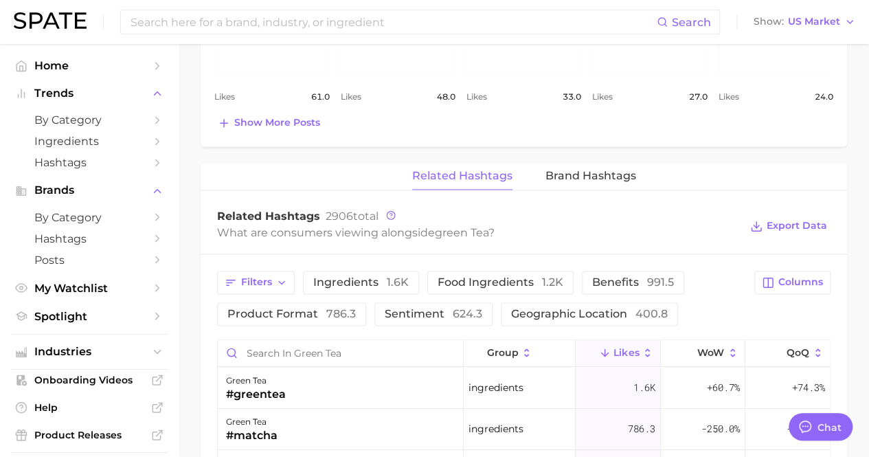
scroll to position [893, 0]
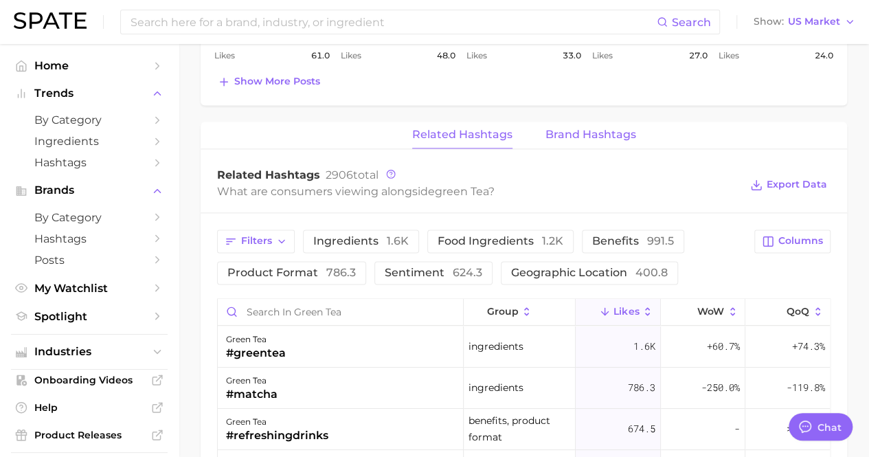
click at [593, 129] on button "Brand Hashtags" at bounding box center [591, 135] width 91 height 27
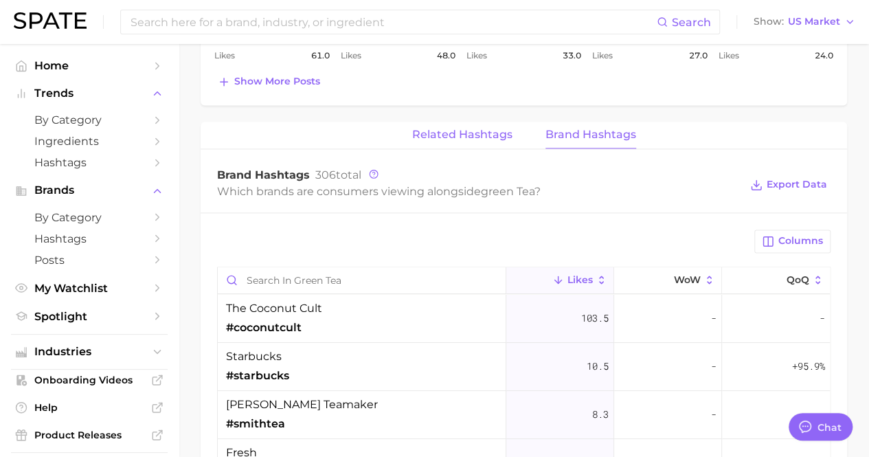
click at [482, 128] on span "Related Hashtags" at bounding box center [462, 134] width 100 height 12
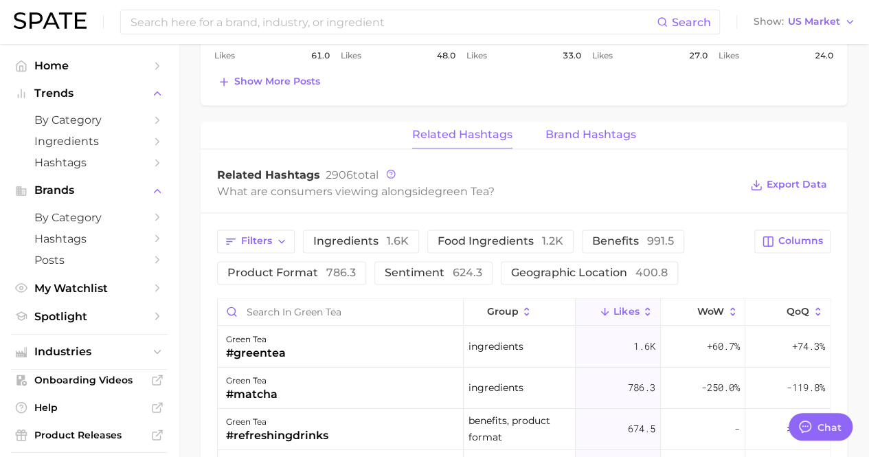
click at [615, 122] on button "Brand Hashtags" at bounding box center [591, 135] width 91 height 27
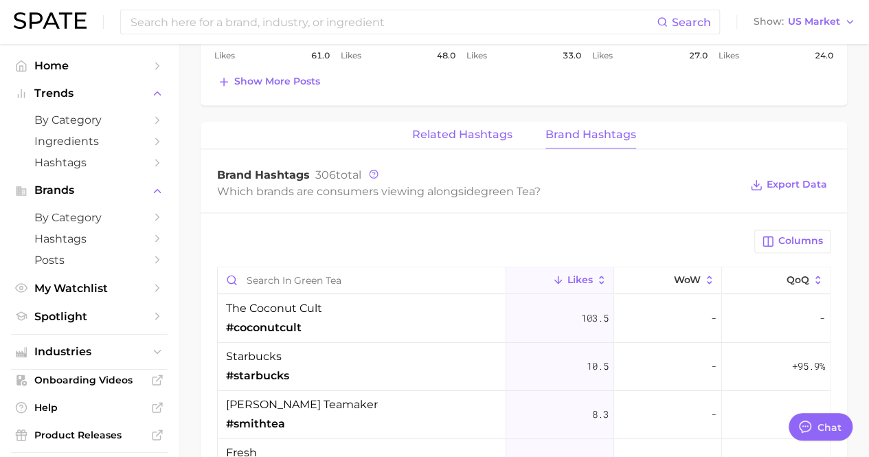
click at [484, 128] on span "Related Hashtags" at bounding box center [462, 134] width 100 height 12
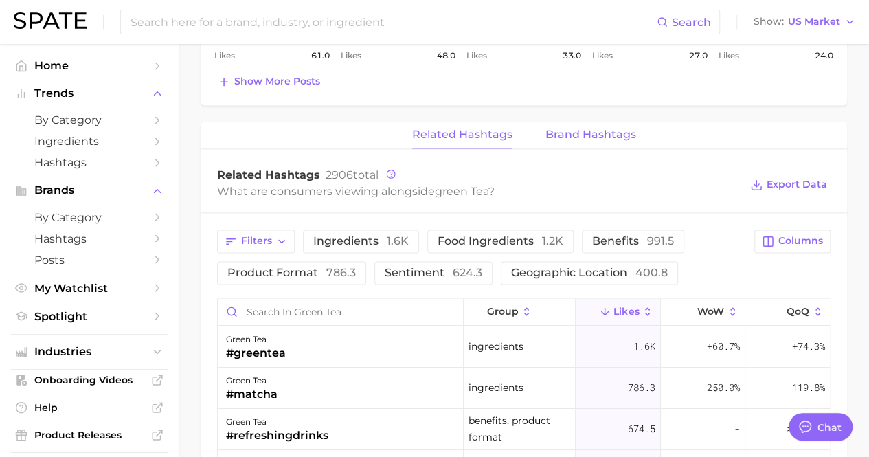
click at [574, 128] on span "Brand Hashtags" at bounding box center [591, 134] width 91 height 12
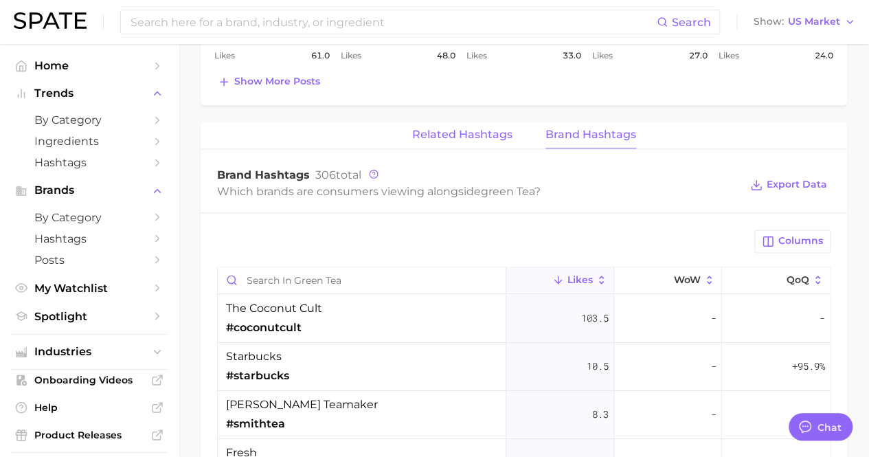
click at [484, 128] on span "Related Hashtags" at bounding box center [462, 134] width 100 height 12
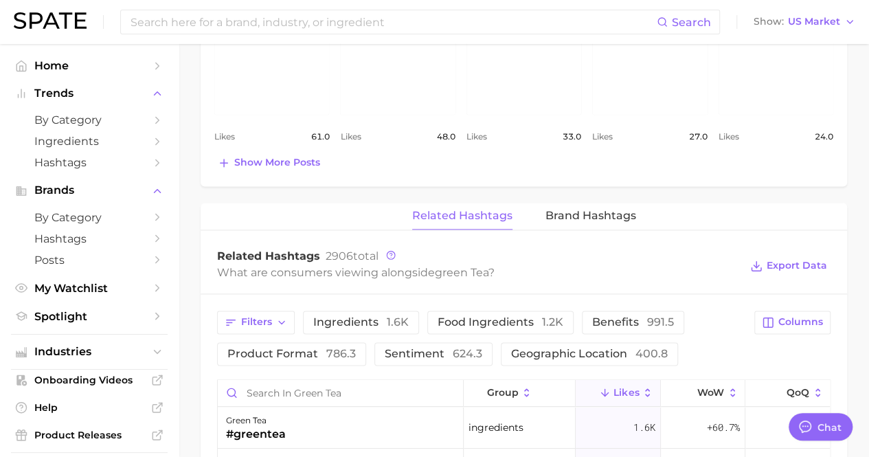
scroll to position [825, 0]
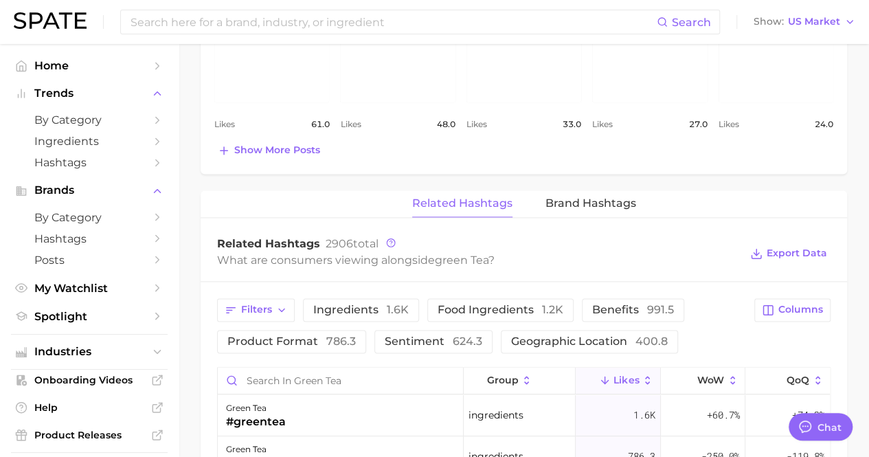
click at [583, 197] on span "Brand Hashtags" at bounding box center [591, 203] width 91 height 12
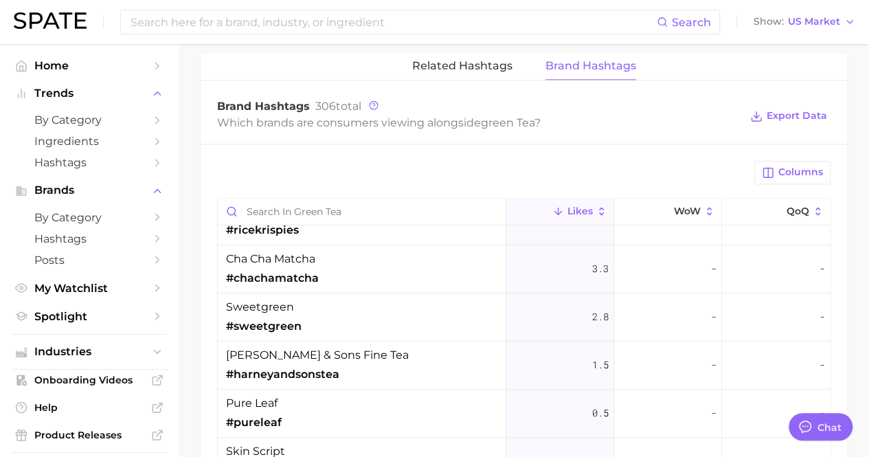
scroll to position [344, 0]
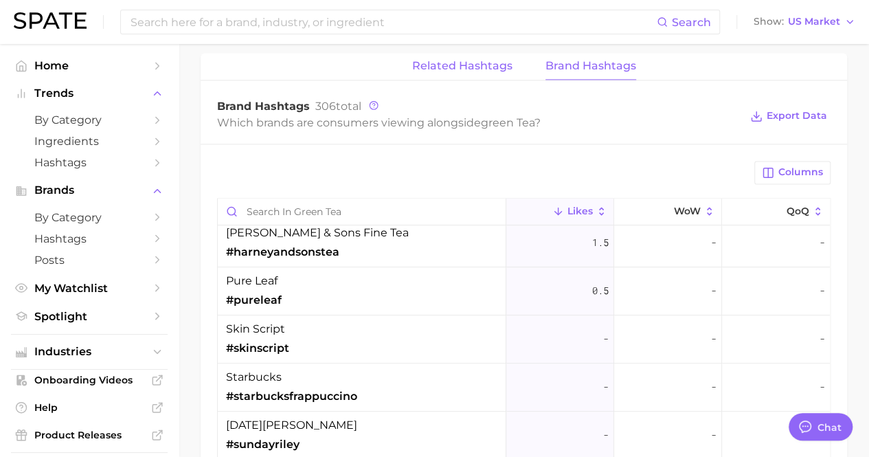
click at [437, 60] on span "Related Hashtags" at bounding box center [462, 66] width 100 height 12
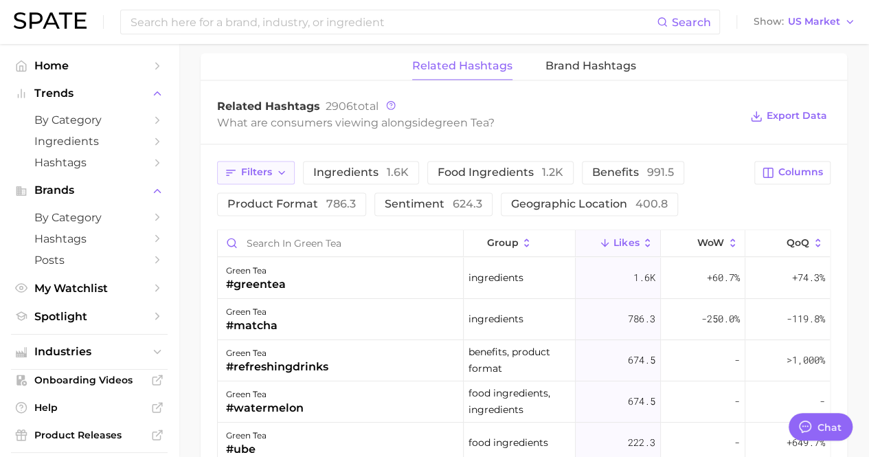
click at [262, 161] on button "Filters" at bounding box center [256, 172] width 78 height 23
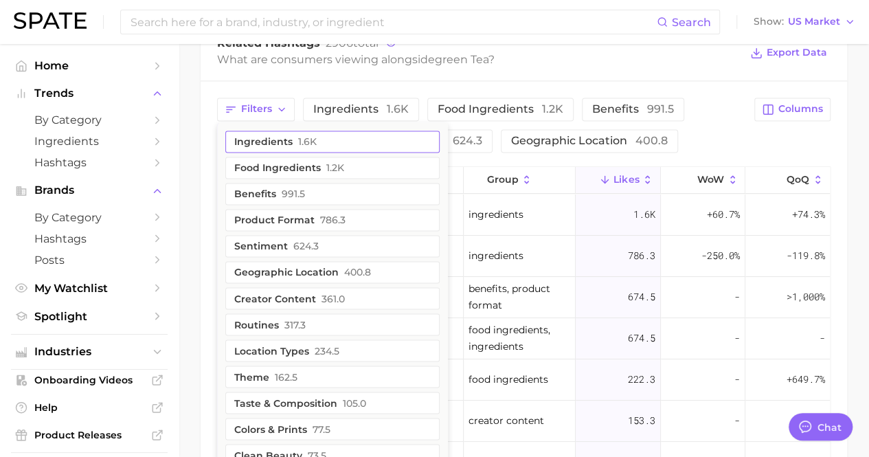
scroll to position [895, 0]
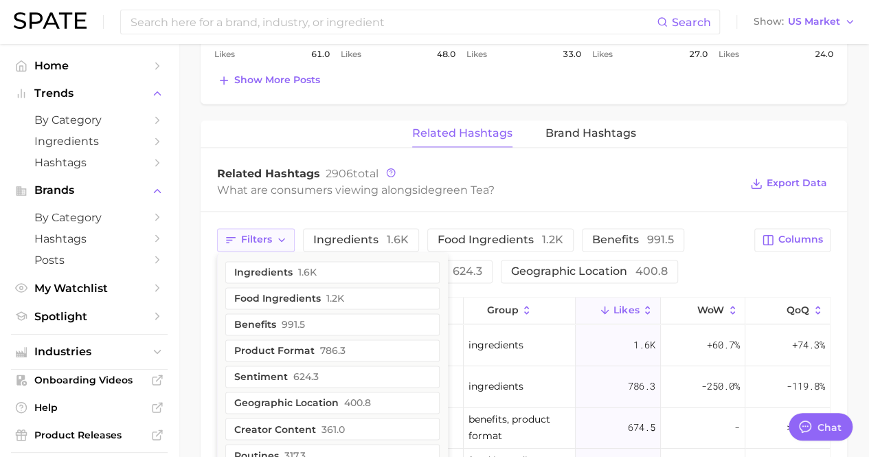
click at [284, 234] on icon "button" at bounding box center [281, 239] width 11 height 11
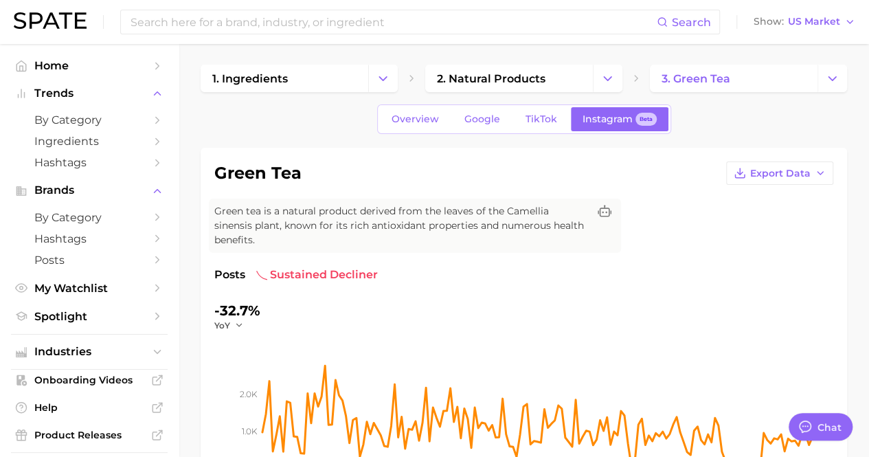
scroll to position [0, 0]
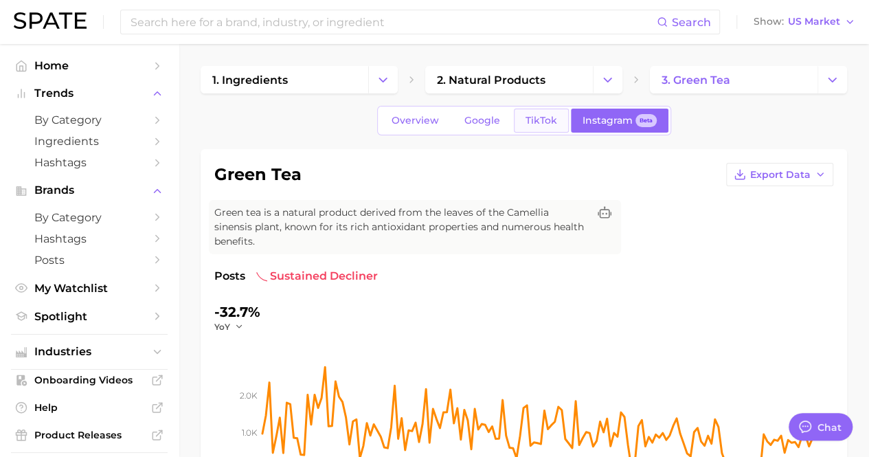
click at [537, 122] on span "TikTok" at bounding box center [542, 121] width 32 height 12
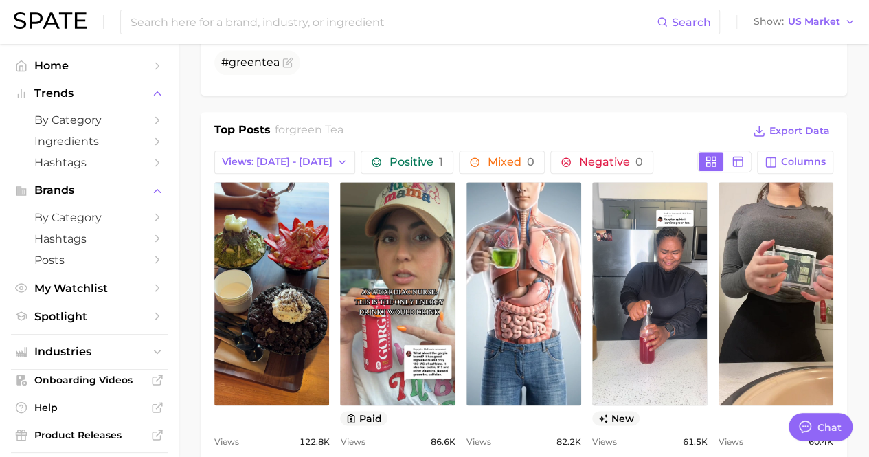
scroll to position [618, 0]
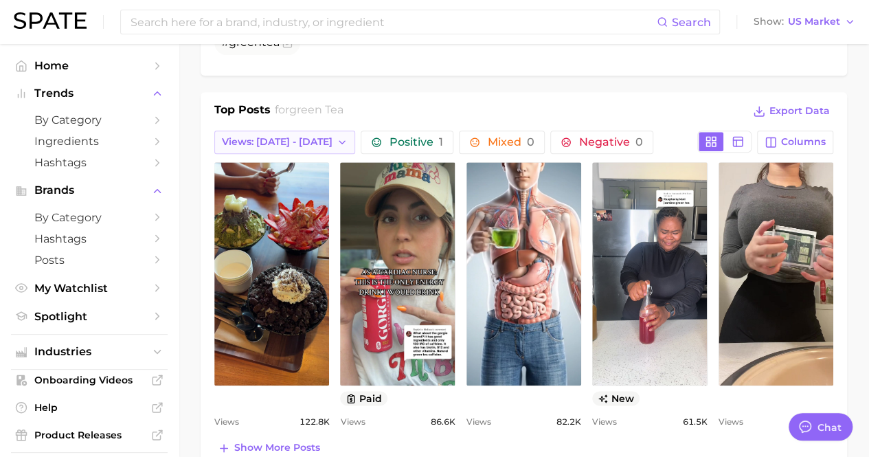
click at [305, 136] on span "Views: [DATE] - [DATE]" at bounding box center [277, 142] width 111 height 12
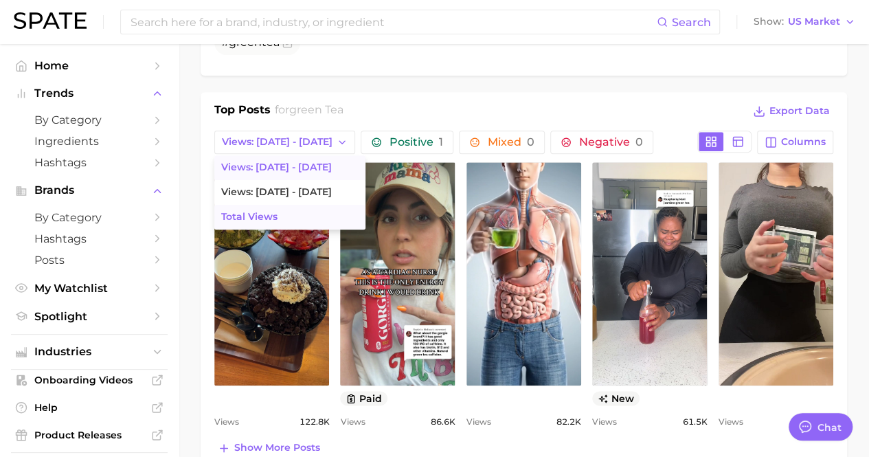
click at [294, 205] on button "Total Views" at bounding box center [289, 217] width 151 height 25
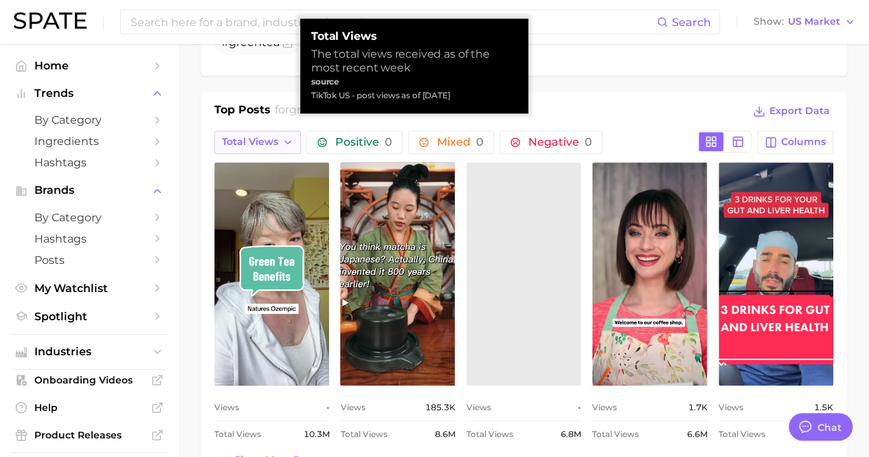
scroll to position [0, 0]
click at [278, 131] on button "Total Views" at bounding box center [257, 142] width 87 height 23
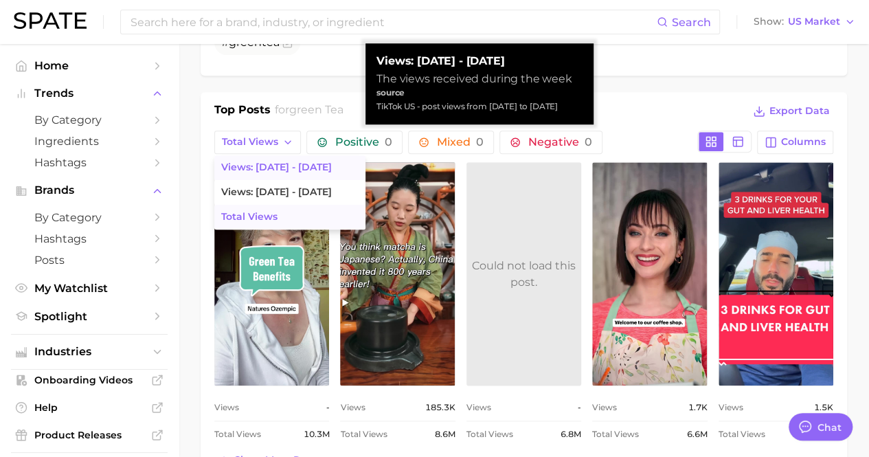
click at [275, 161] on span "Views: [DATE] - [DATE]" at bounding box center [276, 167] width 111 height 12
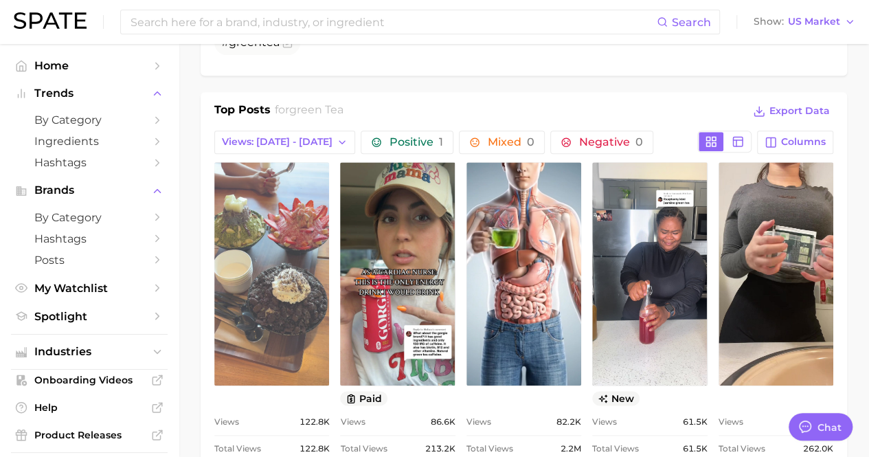
click at [279, 234] on link "view post on TikTok" at bounding box center [271, 273] width 115 height 223
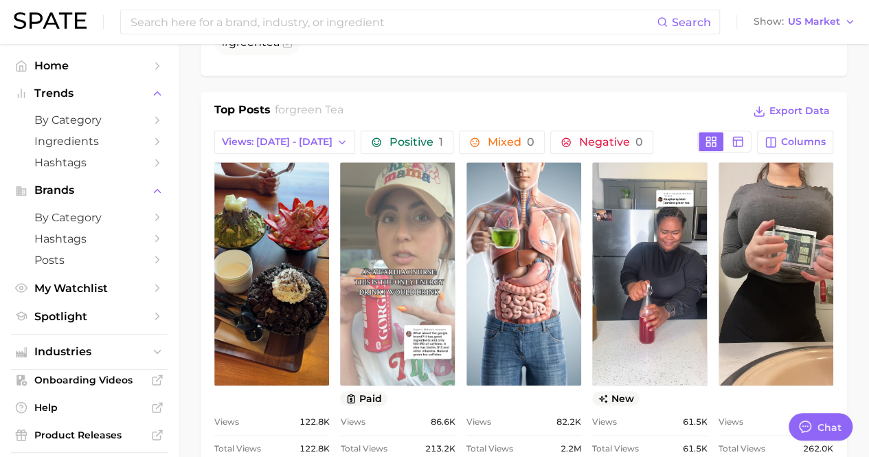
click at [427, 212] on link "view post on TikTok" at bounding box center [397, 273] width 115 height 223
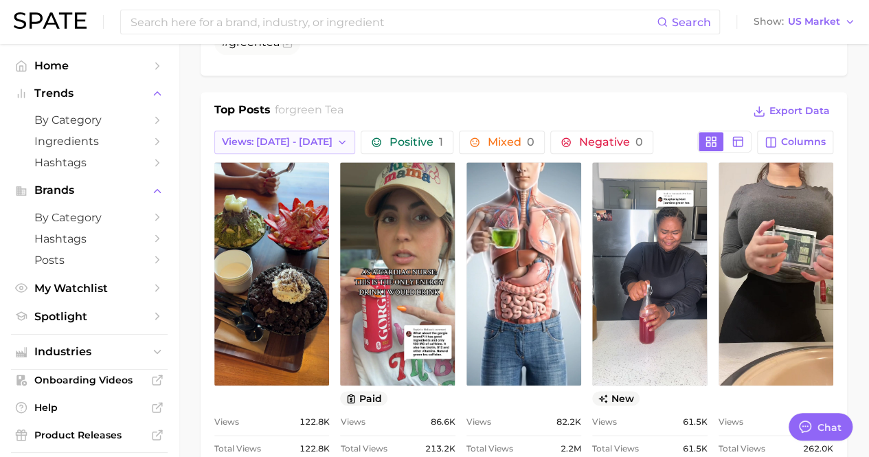
click at [273, 131] on button "Views: [DATE] - [DATE]" at bounding box center [284, 142] width 141 height 23
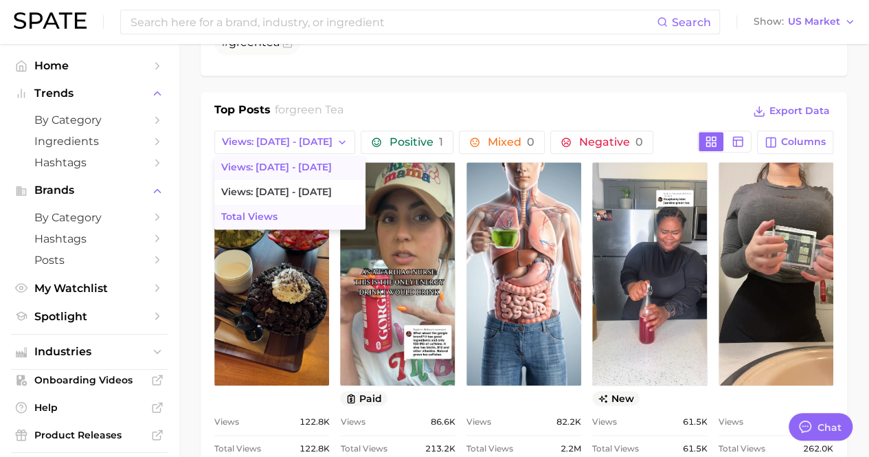
click at [275, 211] on span "Total Views" at bounding box center [249, 217] width 56 height 12
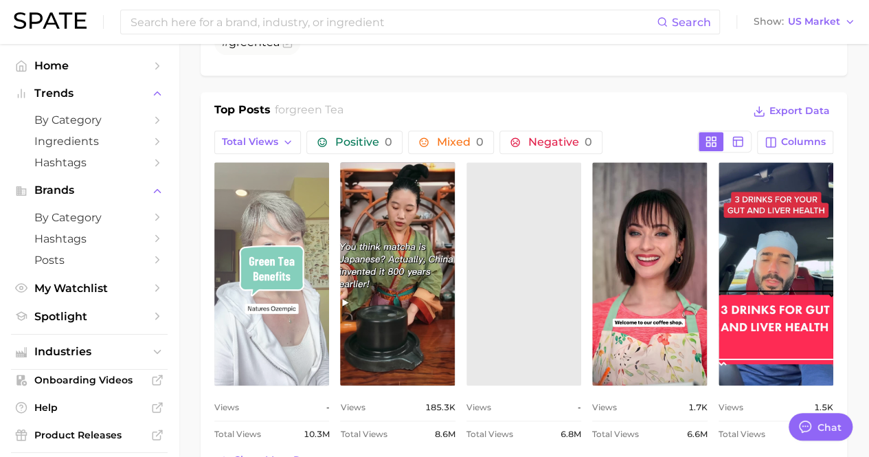
click at [298, 194] on link "view post on TikTok" at bounding box center [271, 273] width 115 height 223
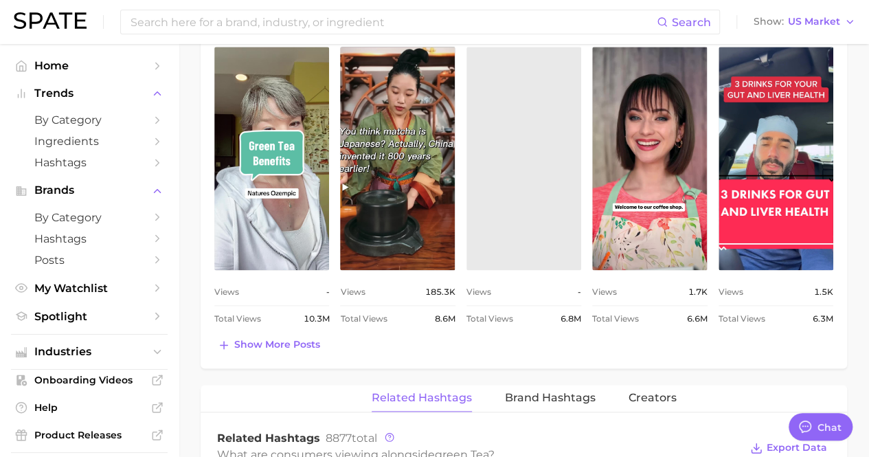
scroll to position [756, 0]
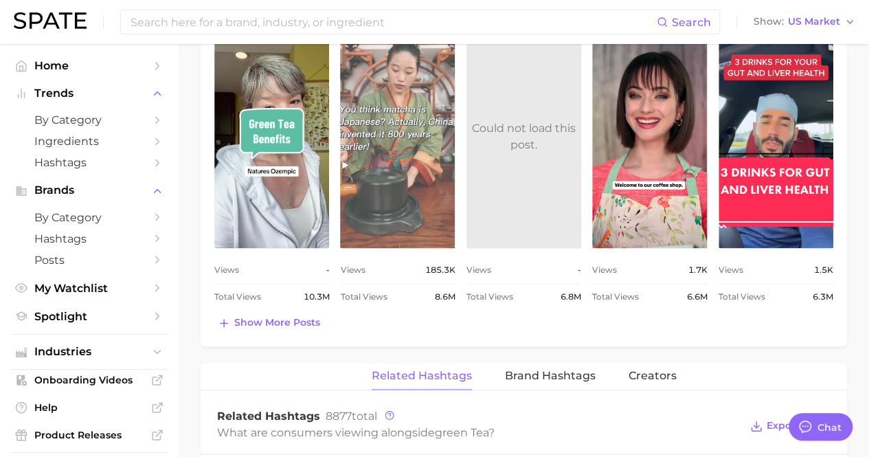
click at [368, 148] on link "view post on TikTok" at bounding box center [397, 136] width 115 height 223
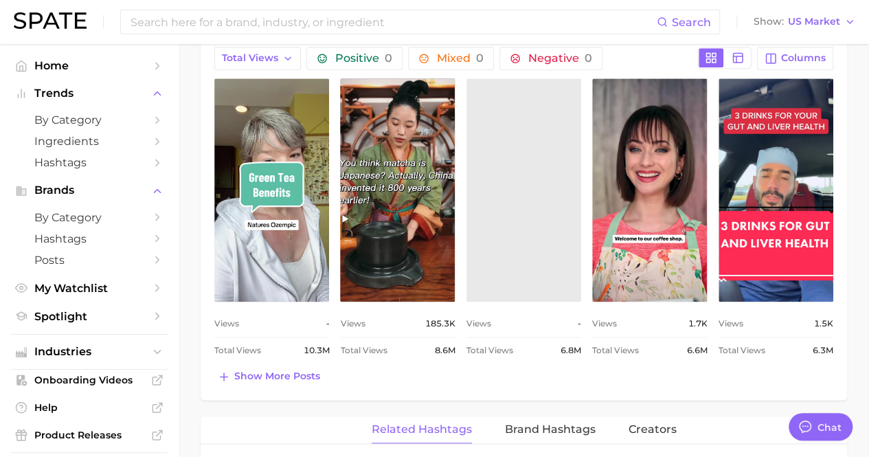
scroll to position [618, 0]
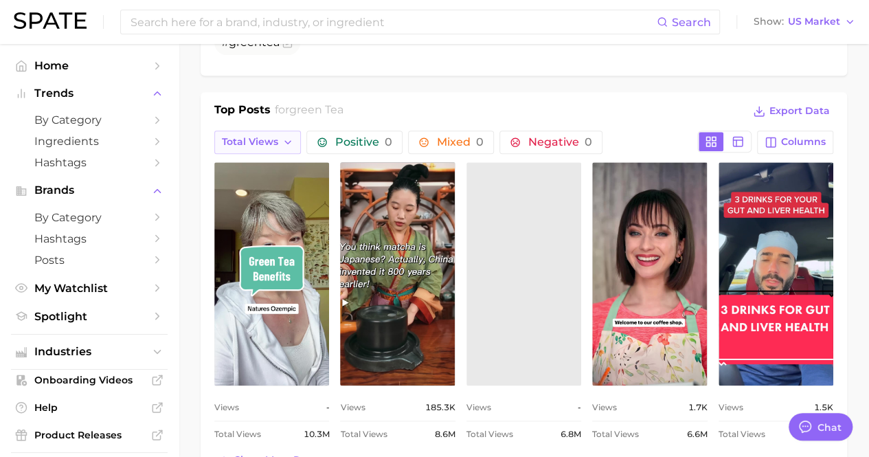
click at [250, 136] on span "Total Views" at bounding box center [250, 142] width 56 height 12
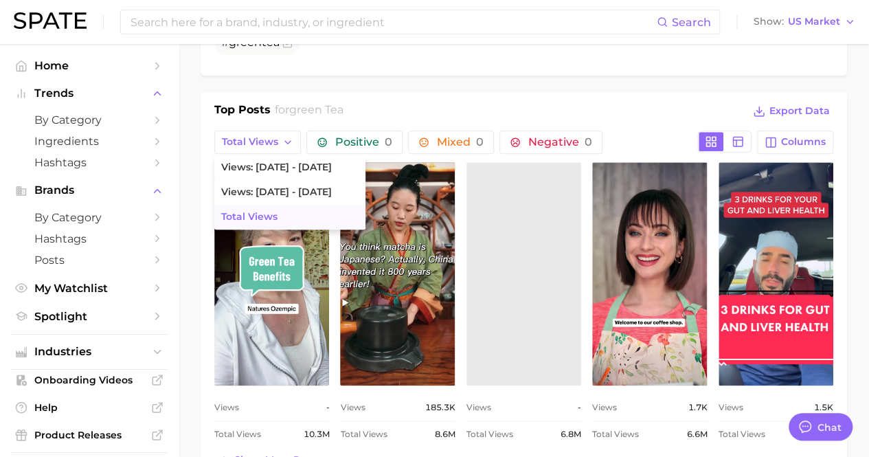
click at [595, 102] on div "Top Posts for green tea Export Data" at bounding box center [523, 112] width 619 height 21
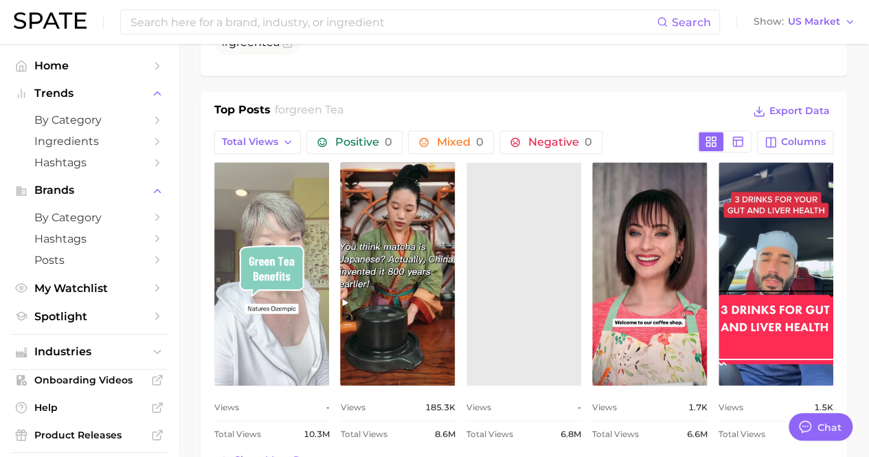
click at [293, 223] on link "view post on TikTok" at bounding box center [271, 273] width 115 height 223
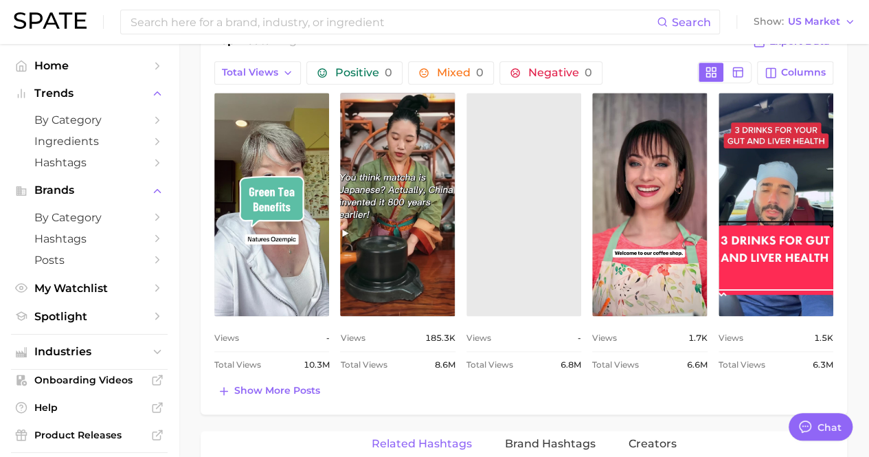
scroll to position [756, 0]
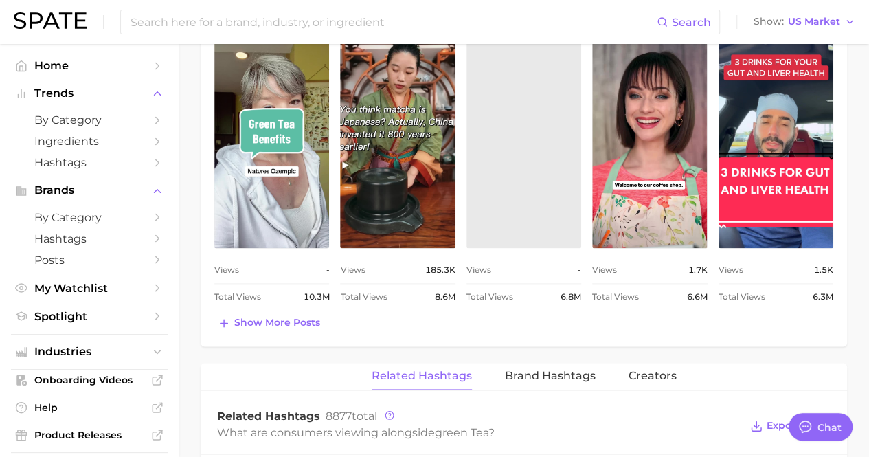
click at [238, 262] on span "Views" at bounding box center [226, 270] width 25 height 16
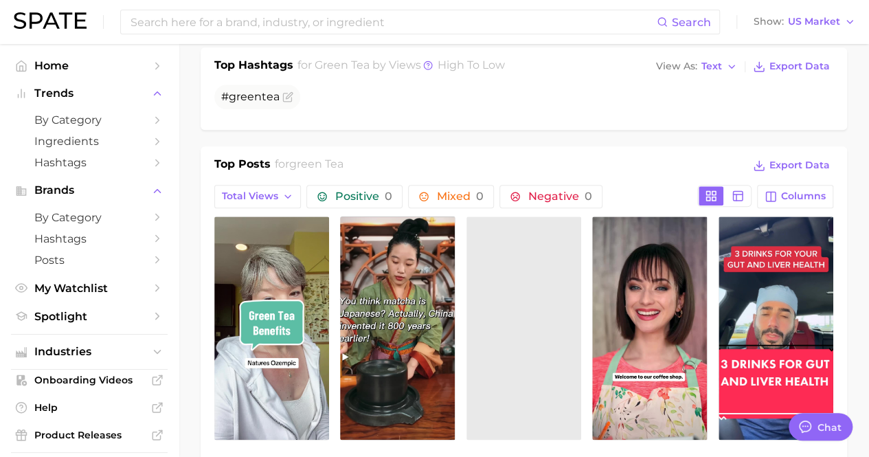
scroll to position [550, 0]
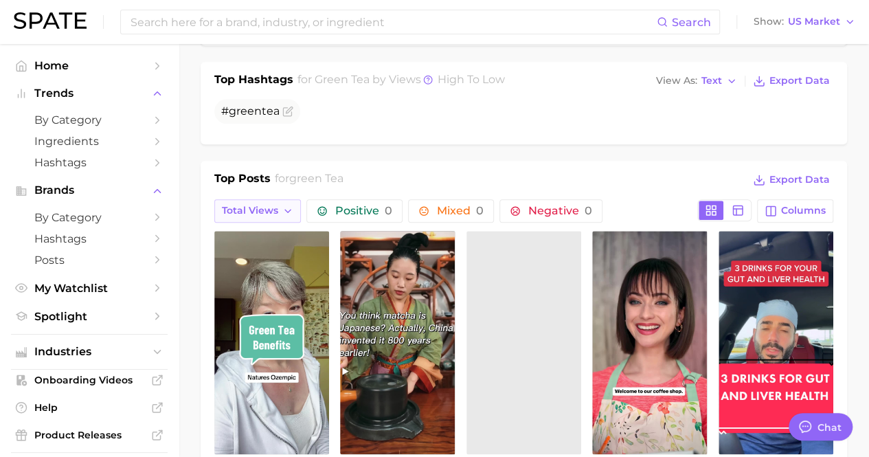
click at [289, 205] on icon "button" at bounding box center [287, 210] width 11 height 11
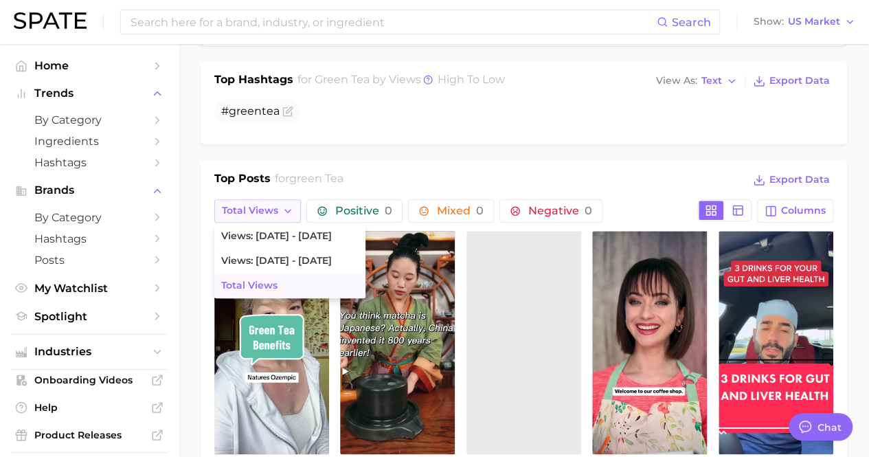
click at [289, 205] on icon "button" at bounding box center [287, 210] width 11 height 11
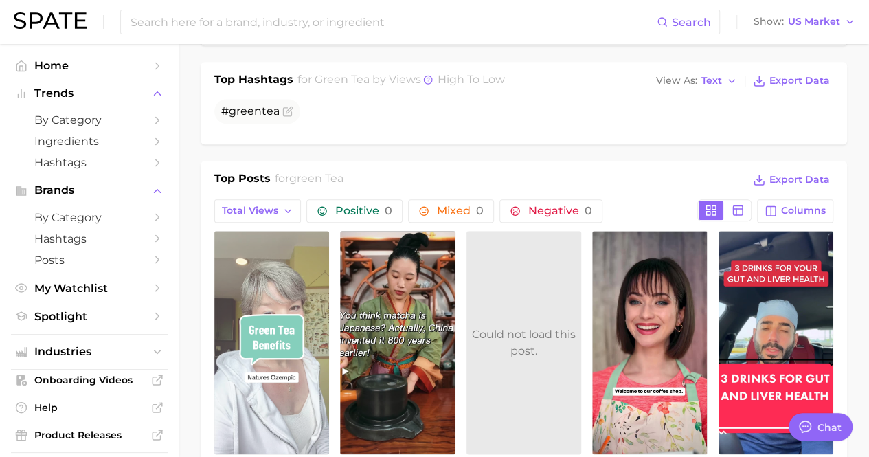
click at [307, 287] on link "view post on TikTok" at bounding box center [271, 342] width 115 height 223
